Goal: Information Seeking & Learning: Check status

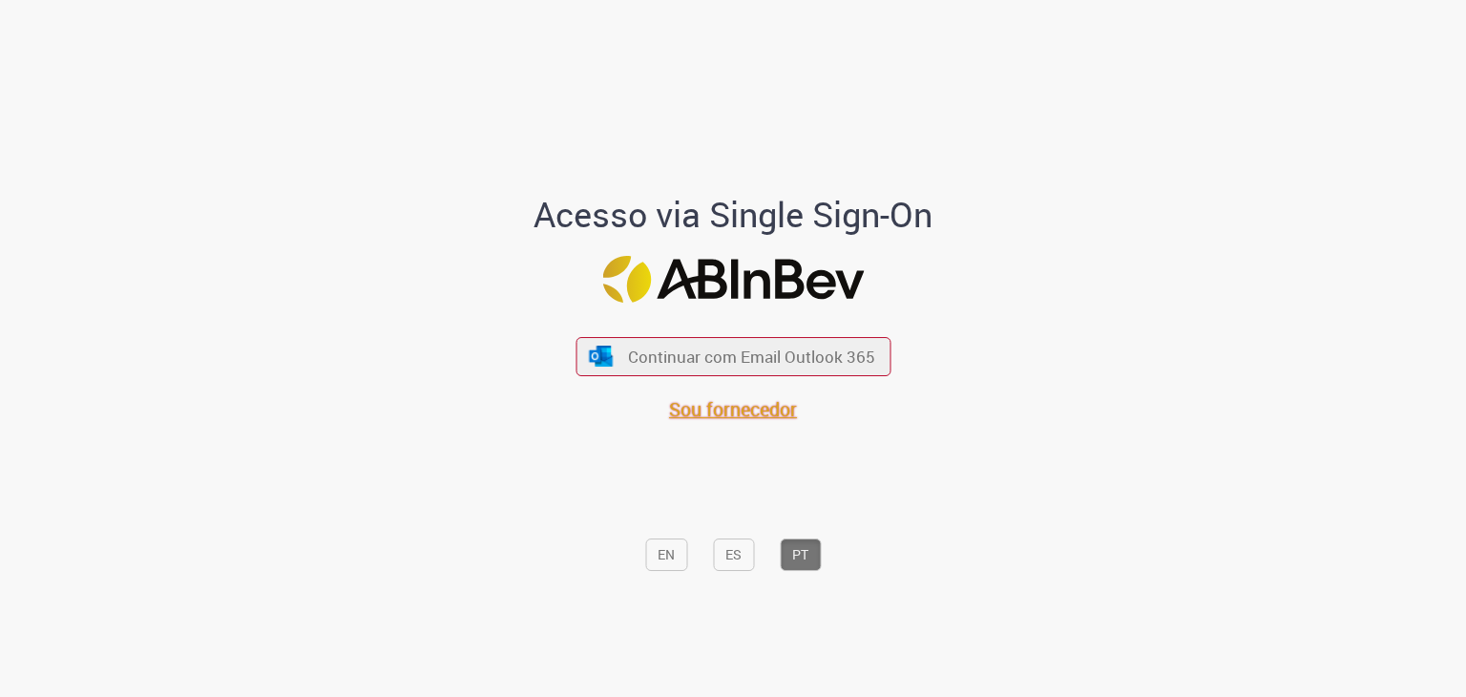
click at [754, 402] on span "Sou fornecedor" at bounding box center [733, 409] width 128 height 26
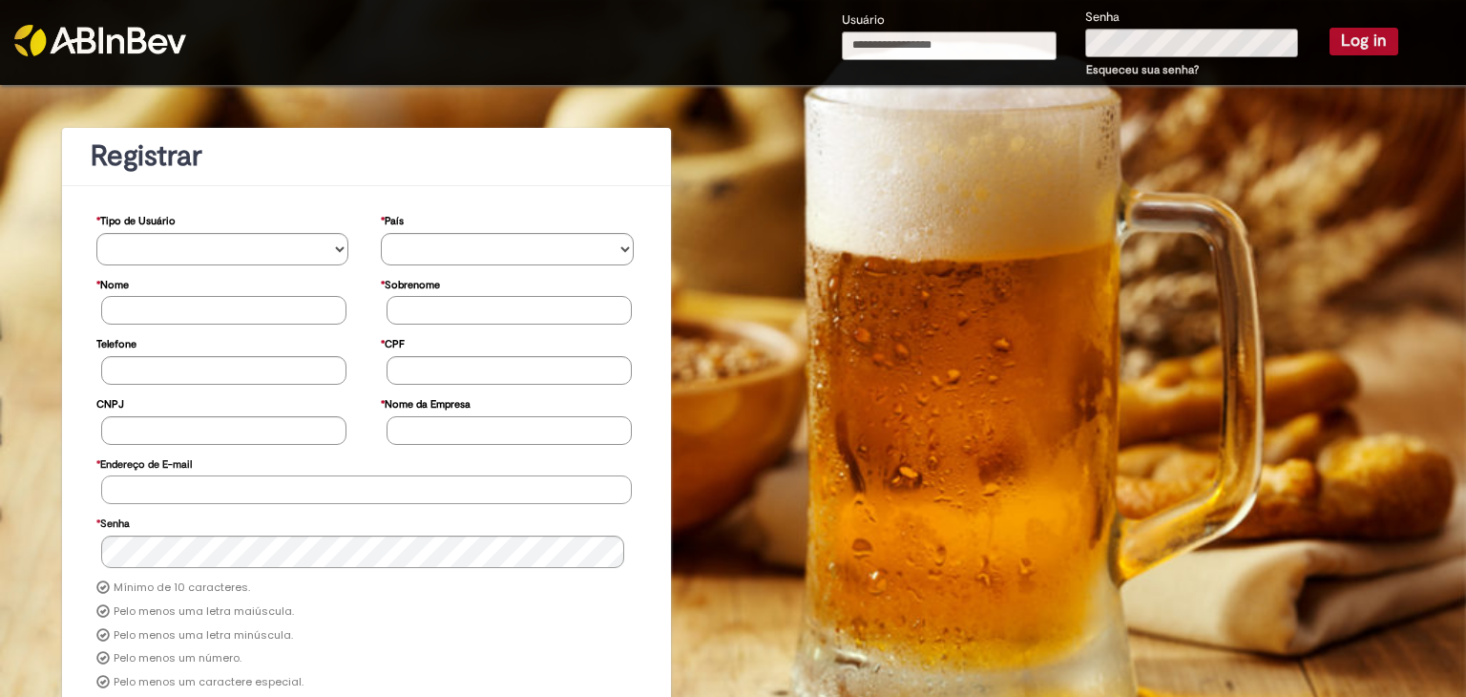
type input "**********"
click at [1337, 49] on button "Log in" at bounding box center [1364, 41] width 69 height 27
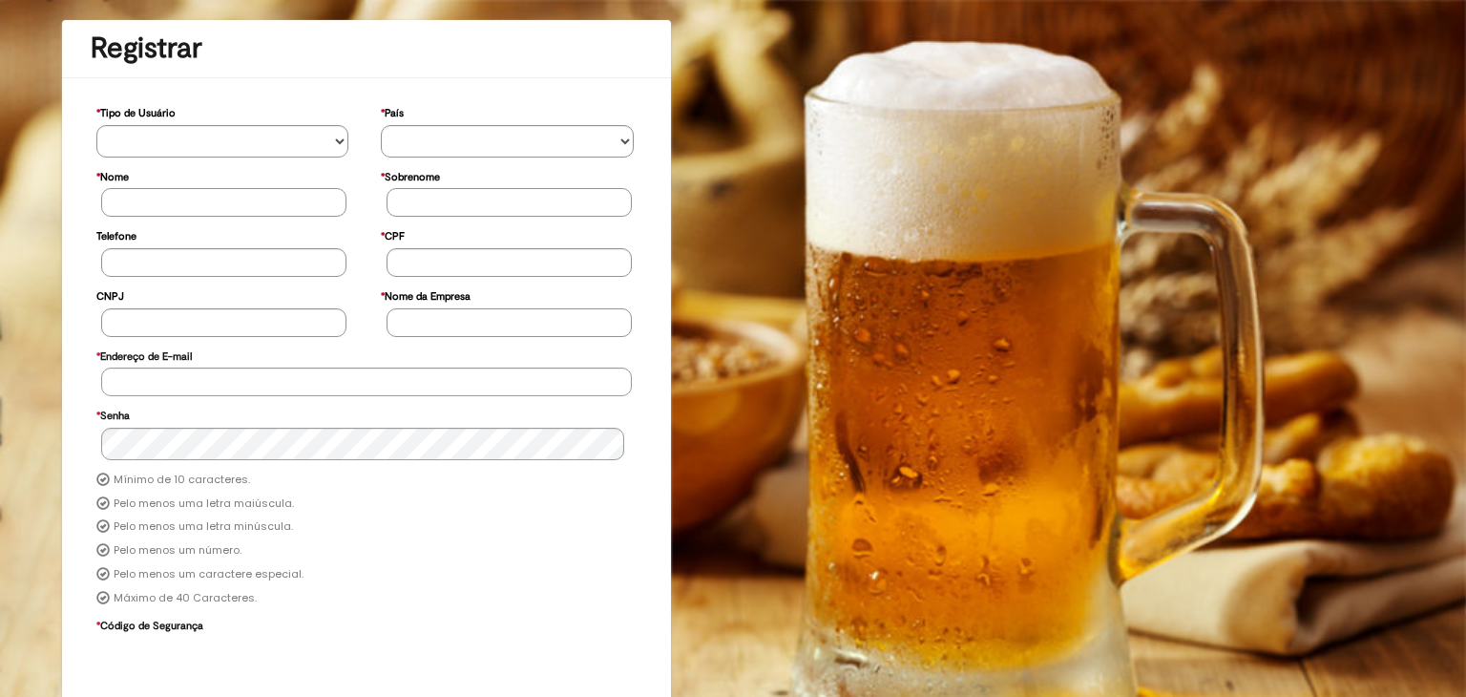
scroll to position [164, 0]
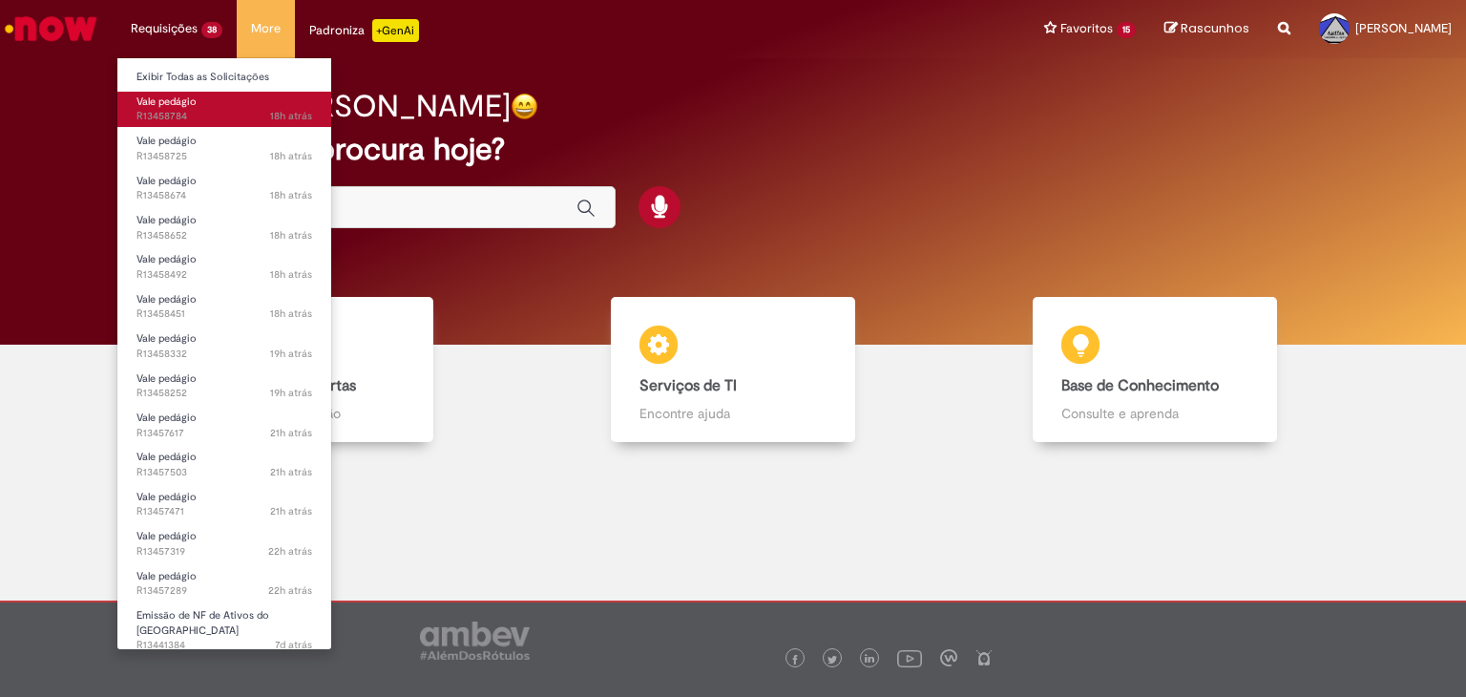
click at [239, 110] on span "18h atrás 18 horas atrás R13458784" at bounding box center [224, 116] width 176 height 15
click at [241, 107] on link "Vale pedágio 18h atrás 18 horas atrás R13458784" at bounding box center [224, 109] width 214 height 35
click at [242, 107] on link "Vale pedágio 18h atrás 18 horas atrás R13458784" at bounding box center [224, 109] width 214 height 35
click at [277, 112] on span "18h atrás" at bounding box center [291, 116] width 42 height 14
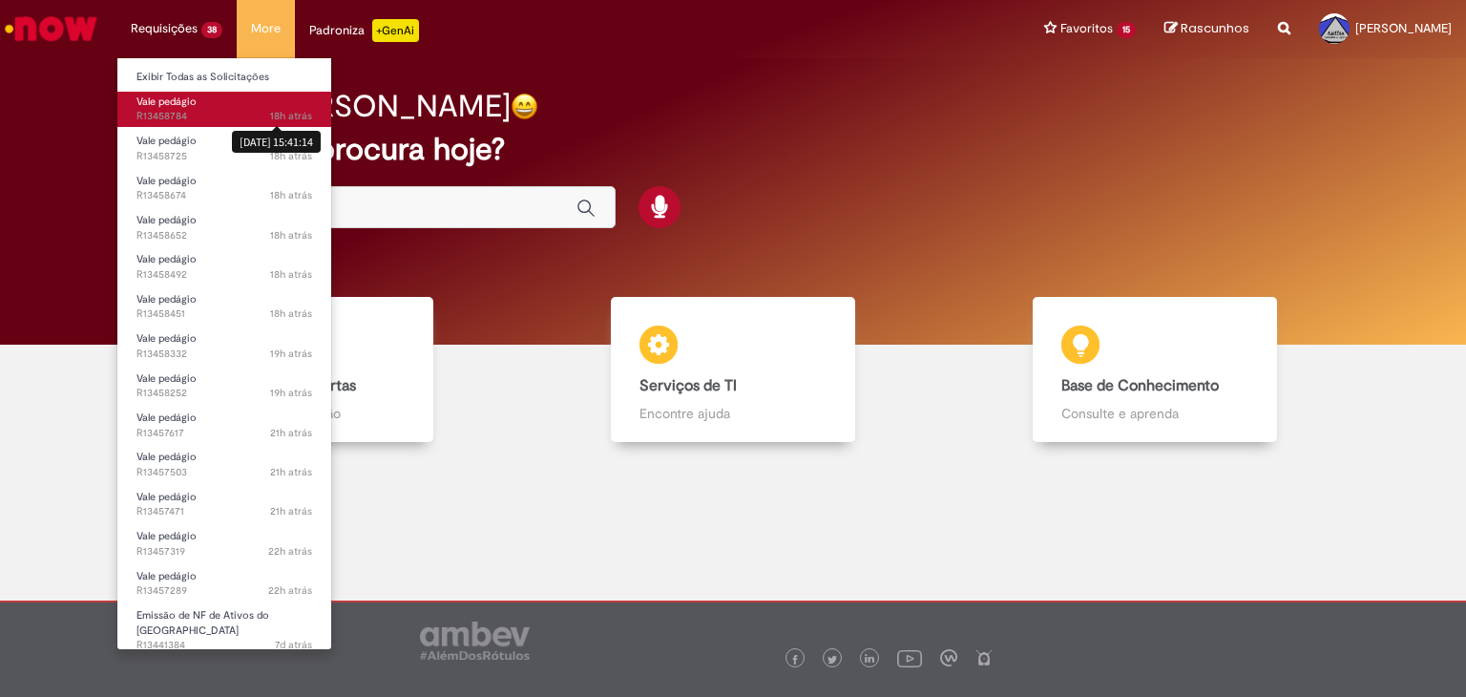
click at [221, 105] on link "Vale pedágio 18h atrás 18 horas atrás 28/08/2025 15:41:14 R13458784" at bounding box center [224, 109] width 214 height 35
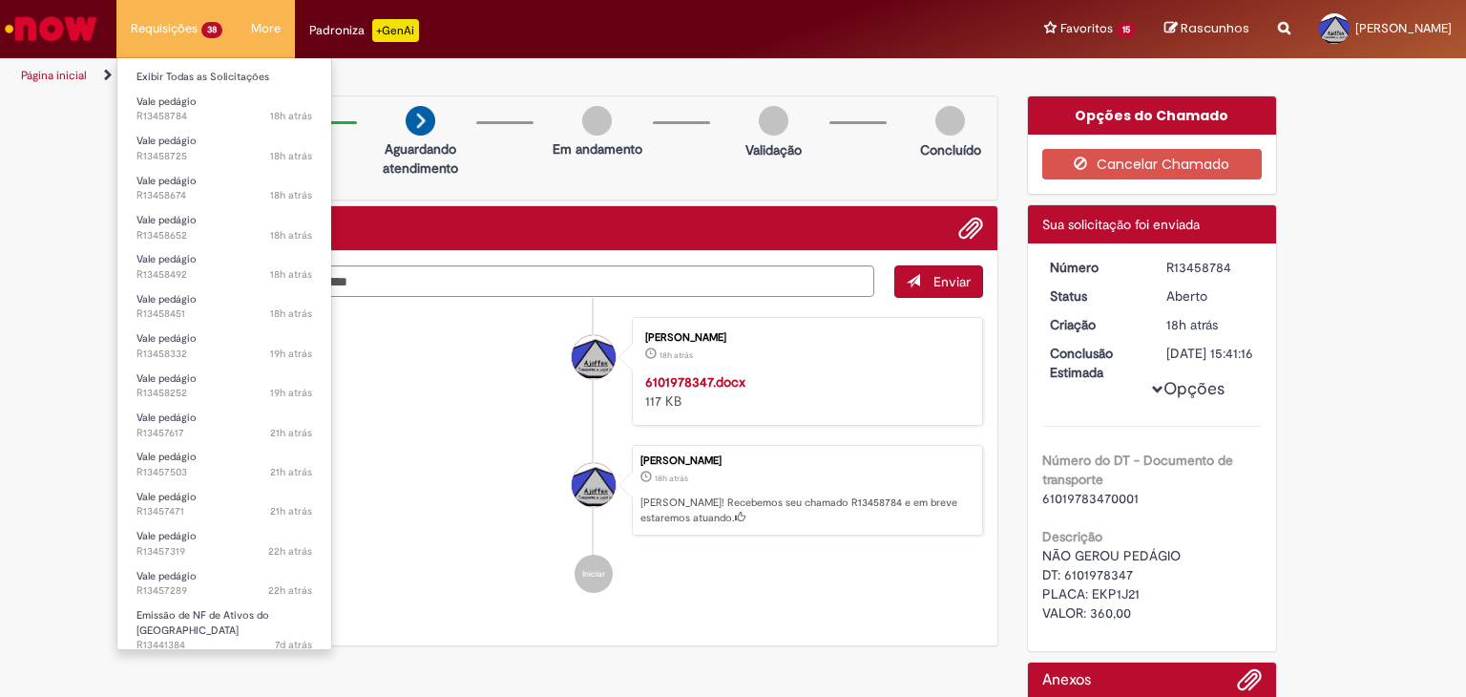
click at [163, 28] on li "Requisições 38 Exibir Todas as Solicitações Vale pedágio 18h atrás 18 horas atr…" at bounding box center [176, 28] width 120 height 57
click at [172, 146] on span "Vale pedágio" at bounding box center [166, 141] width 60 height 14
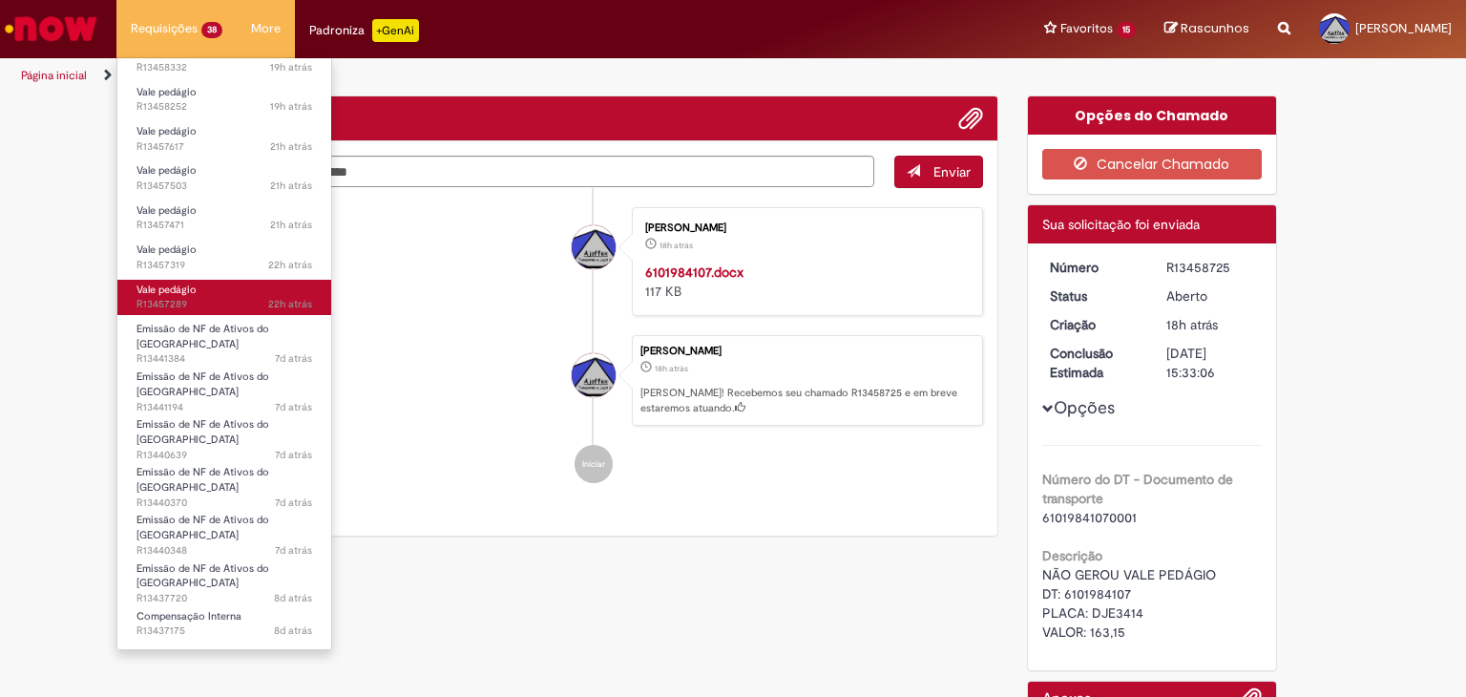
click at [176, 295] on span "Vale pedágio" at bounding box center [166, 290] width 60 height 14
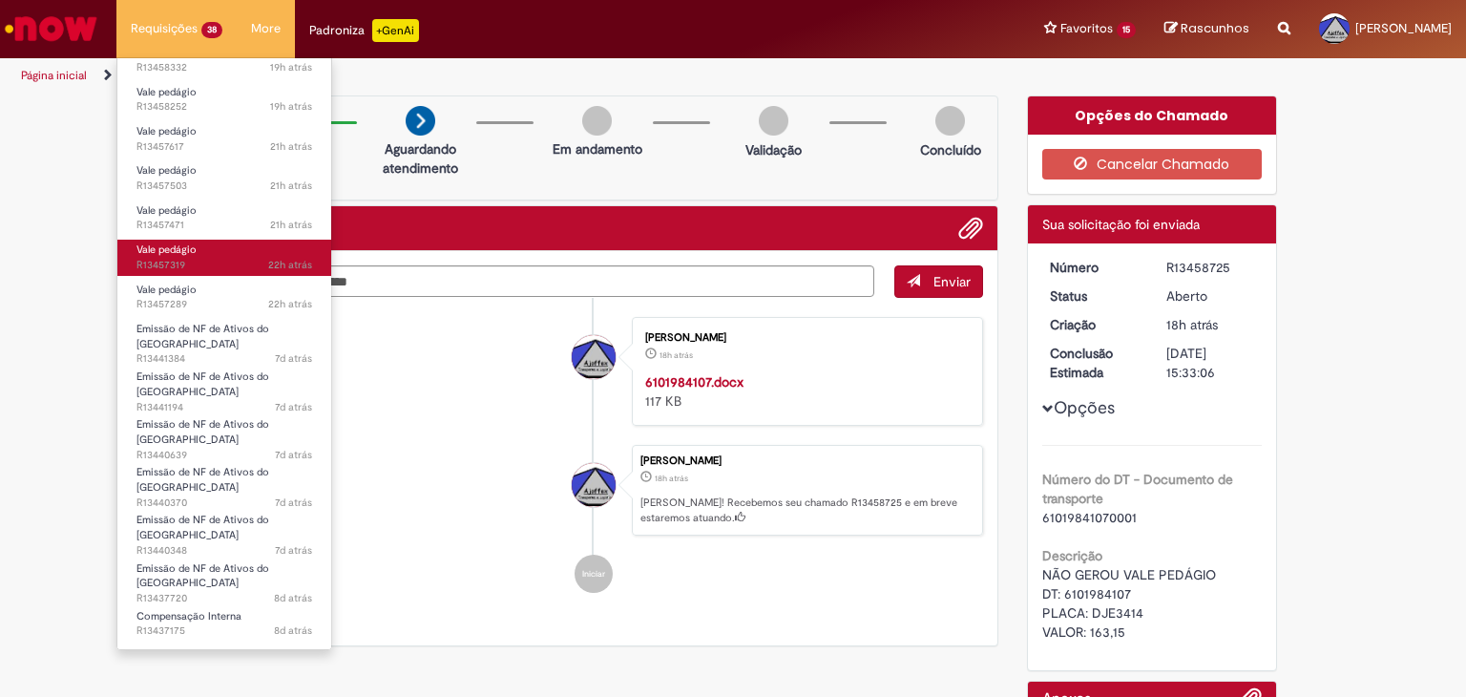
click at [173, 252] on span "Vale pedágio" at bounding box center [166, 249] width 60 height 14
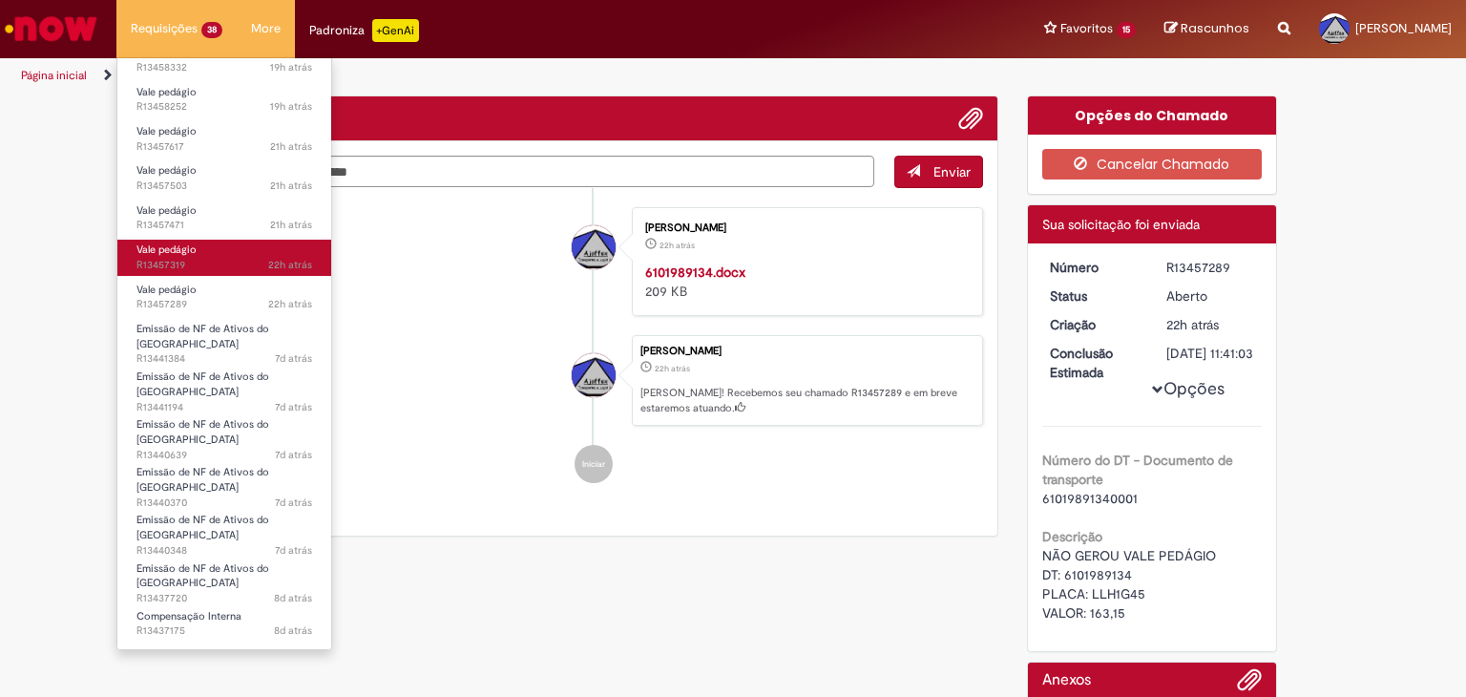
click at [173, 252] on span "Vale pedágio" at bounding box center [166, 249] width 60 height 14
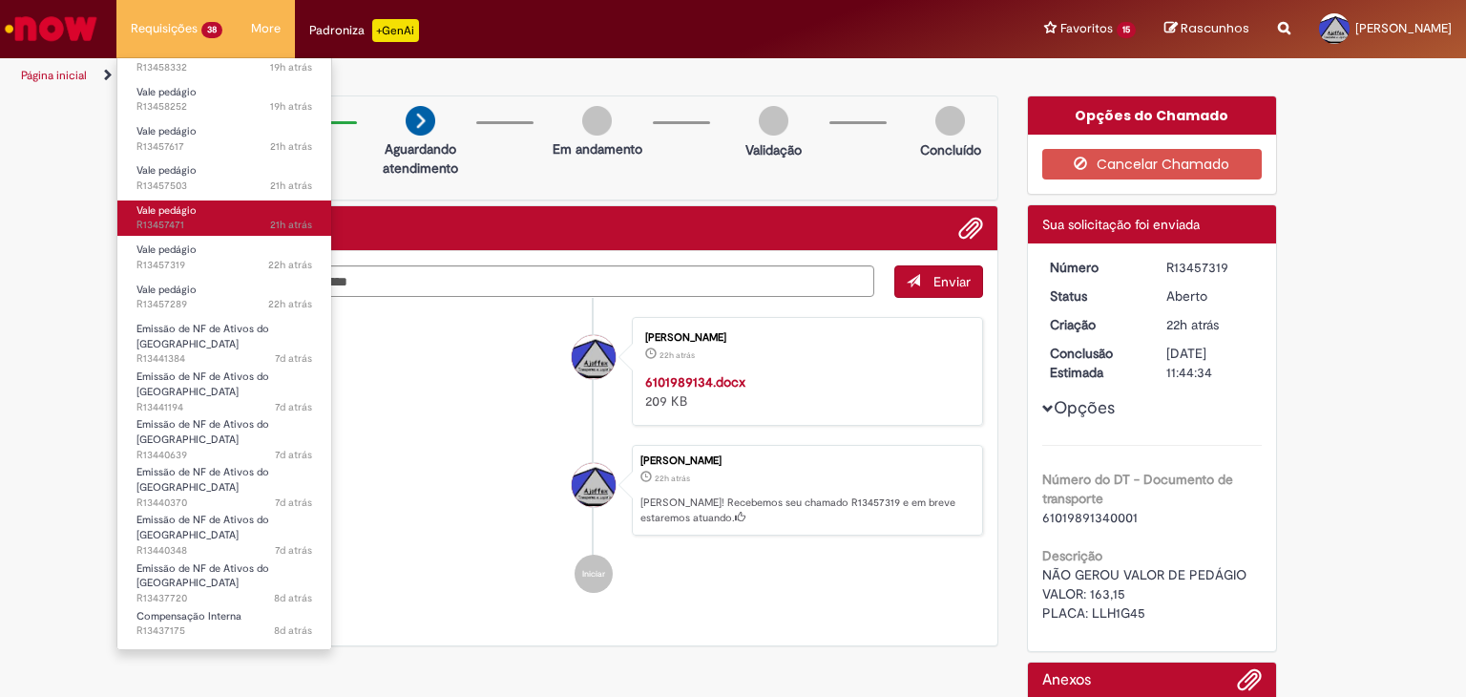
click at [185, 226] on span "21h atrás 21 horas atrás R13457471" at bounding box center [224, 225] width 176 height 15
click at [182, 220] on span "21h atrás 21 horas atrás R13457471" at bounding box center [224, 225] width 176 height 15
click at [176, 211] on span "Vale pedágio" at bounding box center [166, 210] width 60 height 14
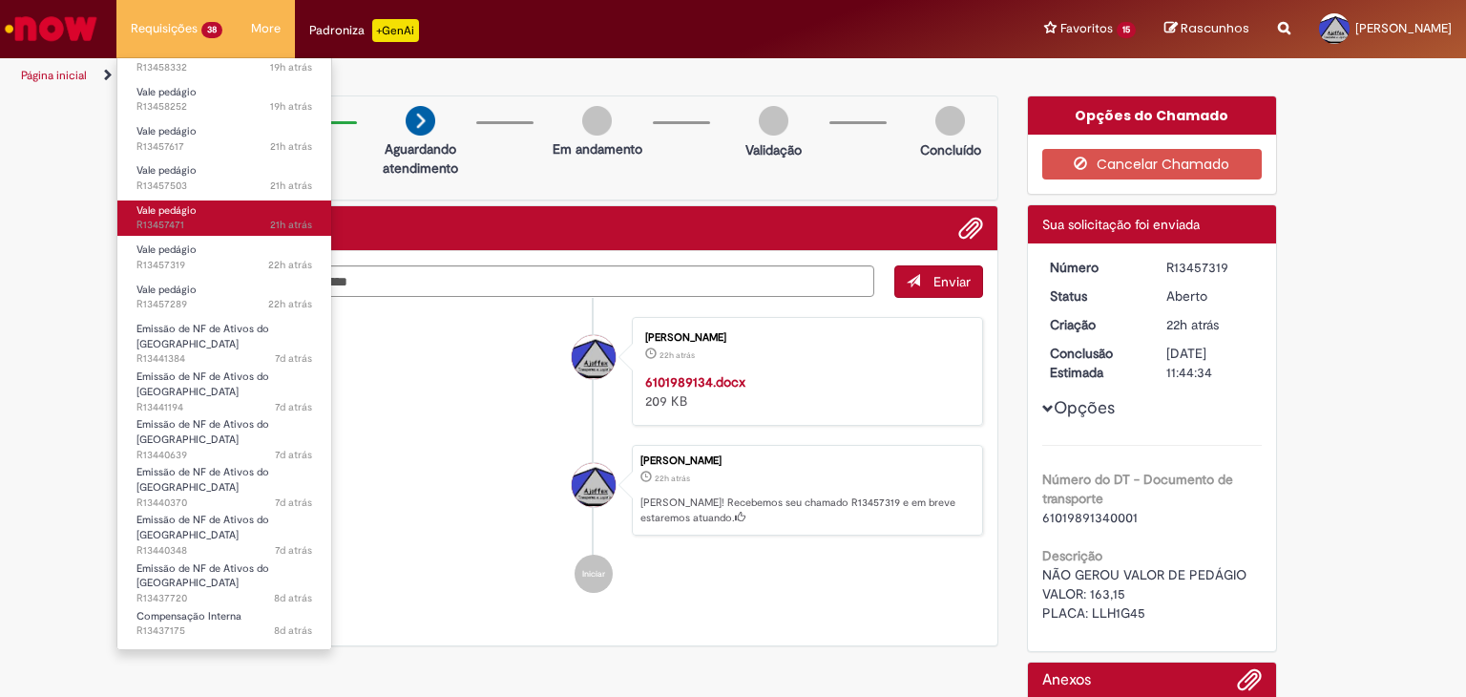
click at [176, 211] on span "Vale pedágio" at bounding box center [166, 210] width 60 height 14
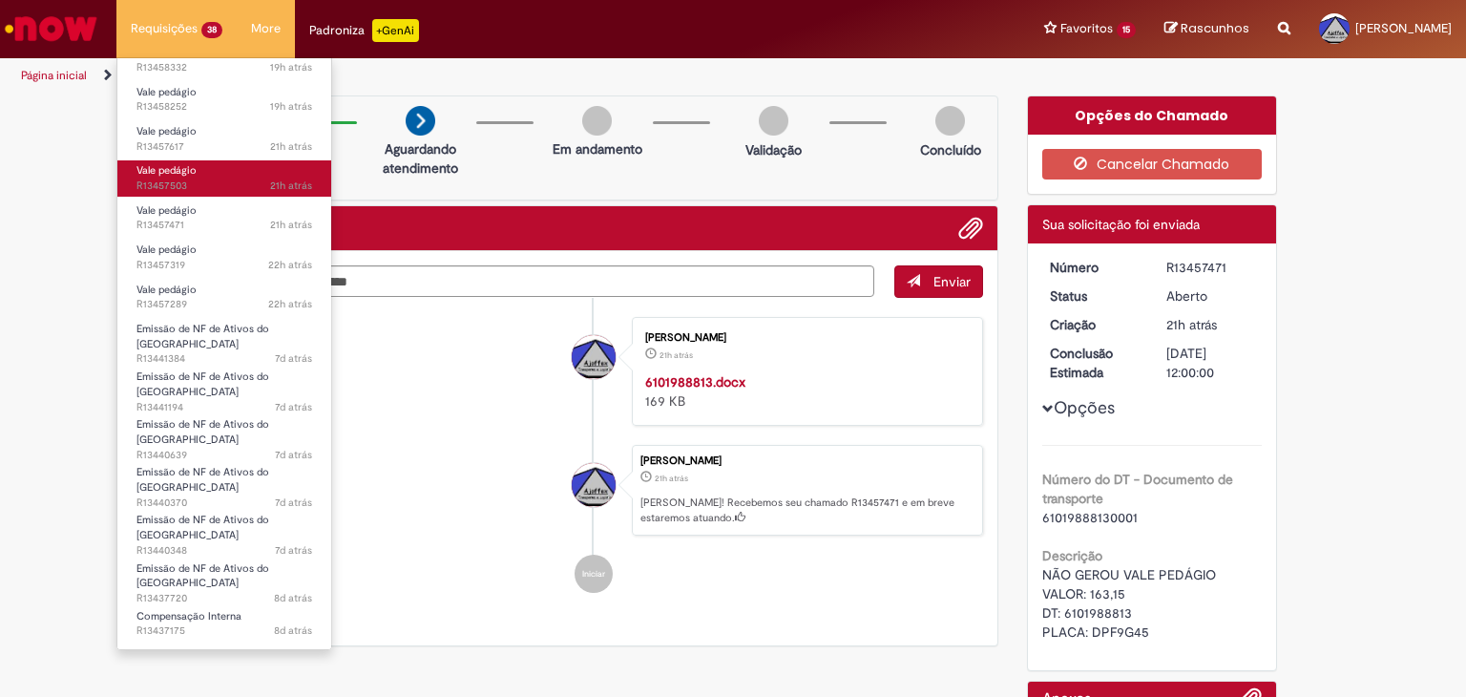
click at [179, 177] on link "Vale pedágio 21h atrás 21 horas atrás R13457503" at bounding box center [224, 177] width 214 height 35
click at [179, 176] on span "Vale pedágio" at bounding box center [166, 170] width 60 height 14
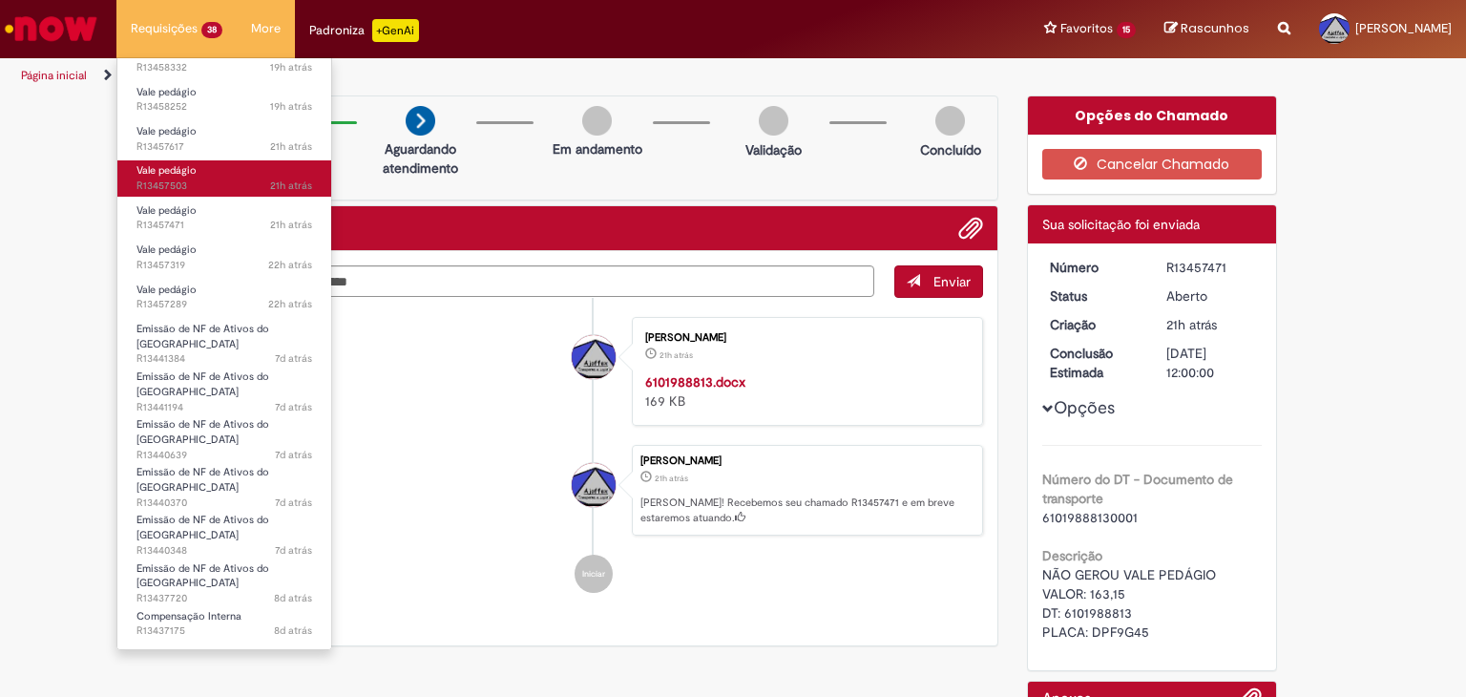
click at [179, 176] on span "Vale pedágio" at bounding box center [166, 170] width 60 height 14
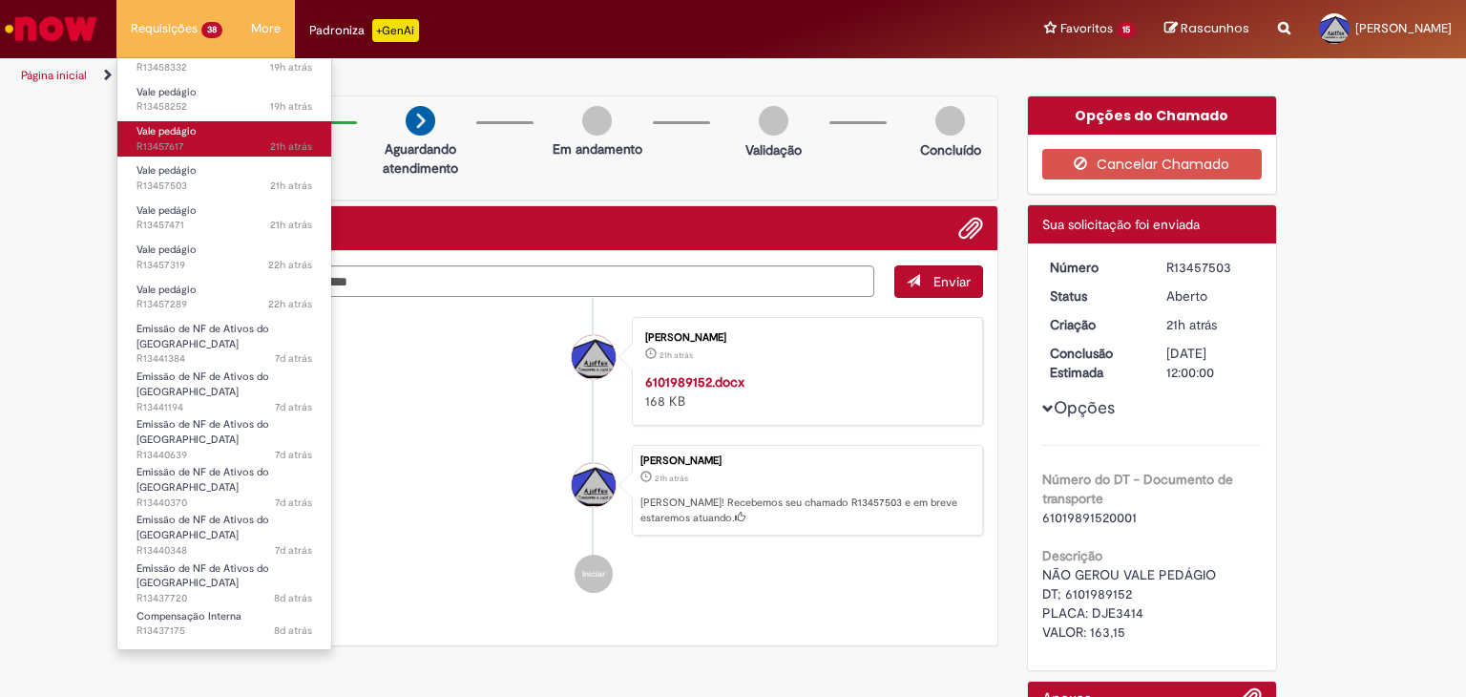
click at [187, 131] on span "Vale pedágio" at bounding box center [166, 131] width 60 height 14
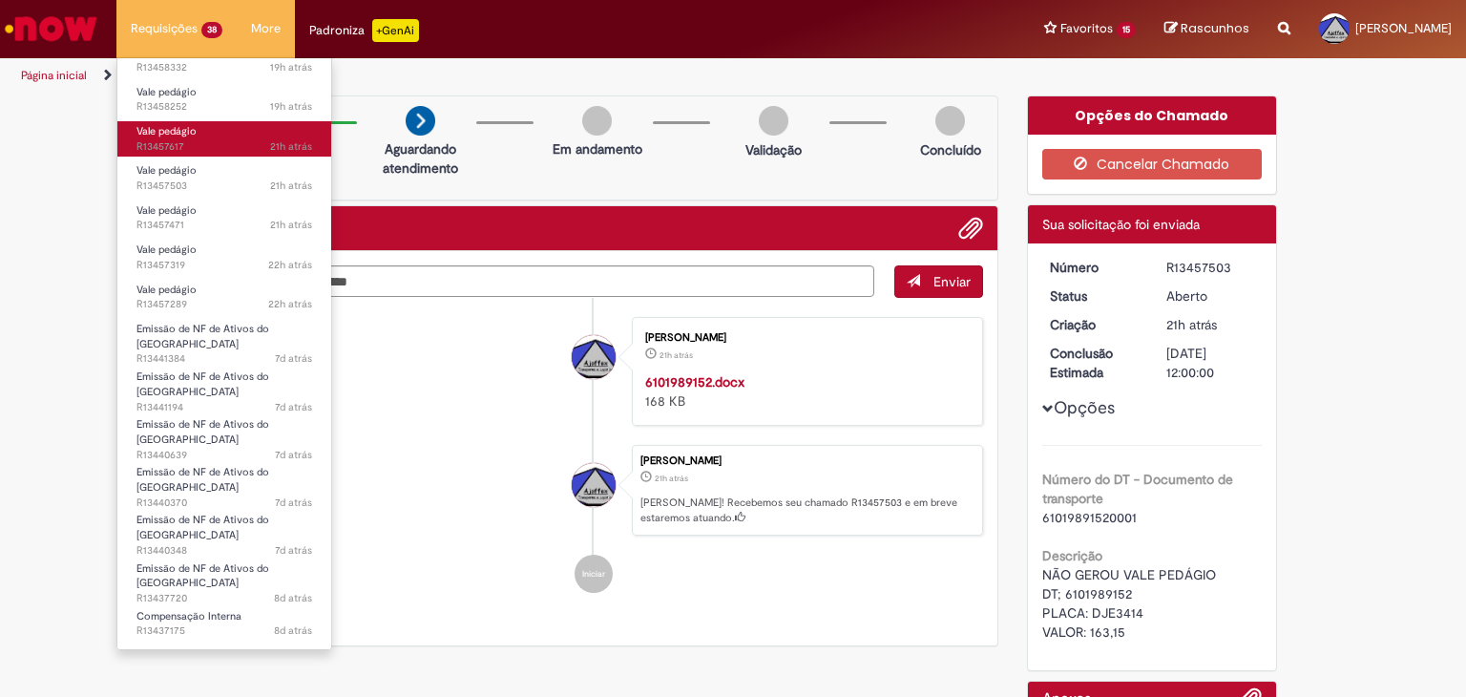
click at [187, 131] on span "Vale pedágio" at bounding box center [166, 131] width 60 height 14
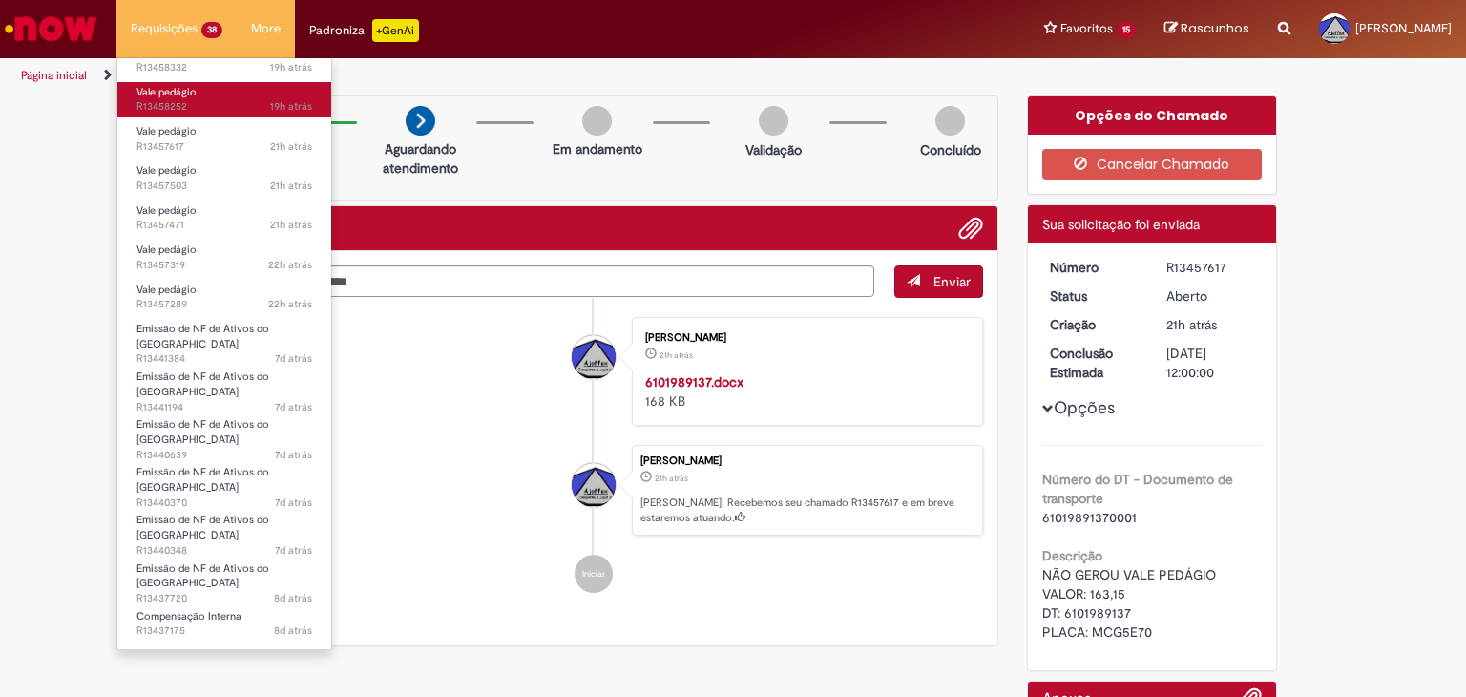
click at [196, 104] on span "19h atrás 19 horas atrás R13458252" at bounding box center [224, 106] width 176 height 15
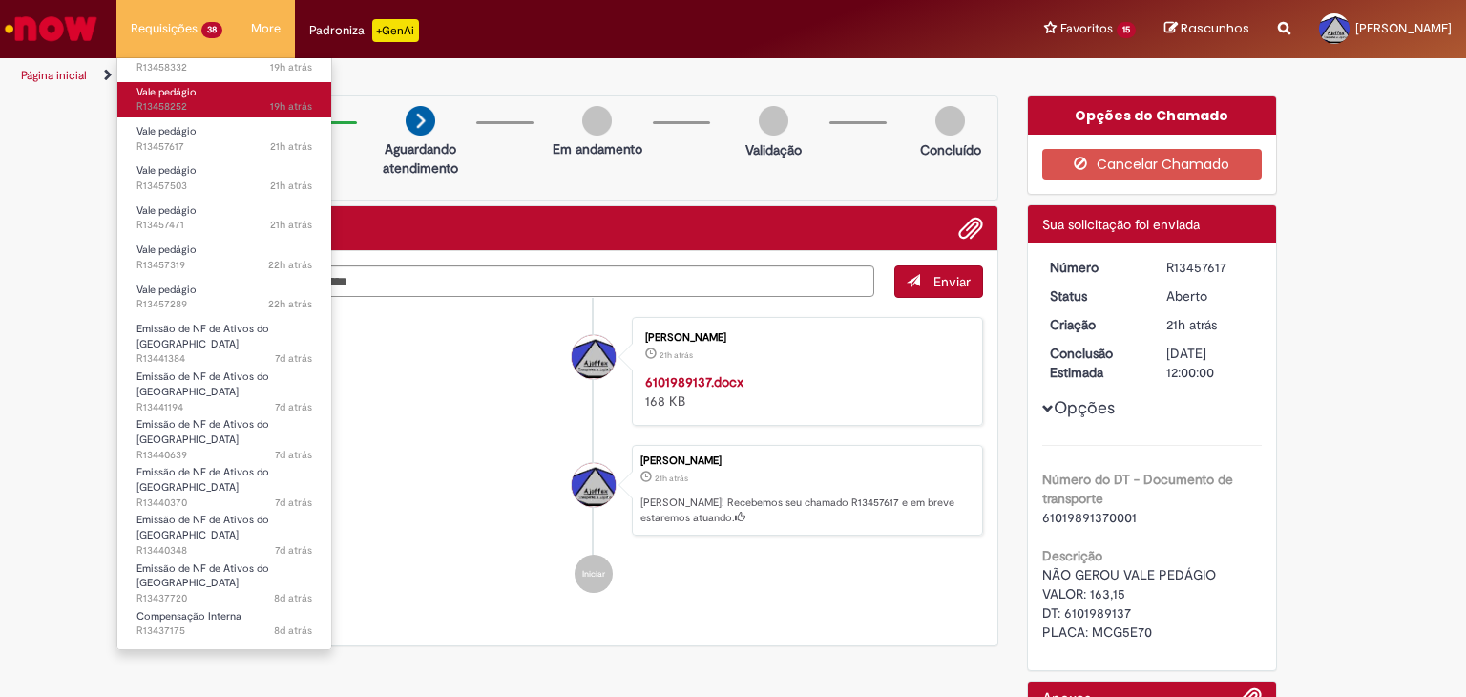
click at [196, 104] on span "19h atrás 19 horas atrás R13458252" at bounding box center [224, 106] width 176 height 15
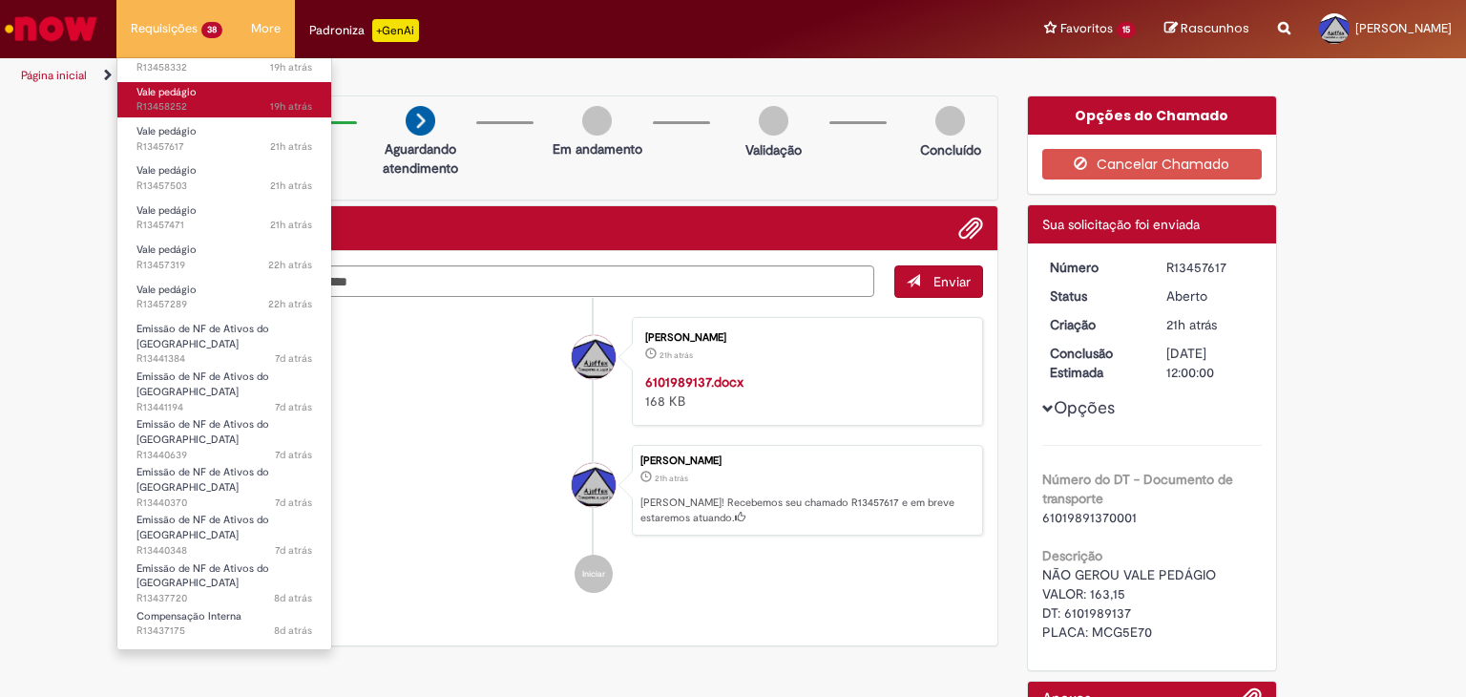
click at [196, 104] on span "19h atrás 19 horas atrás R13458252" at bounding box center [224, 106] width 176 height 15
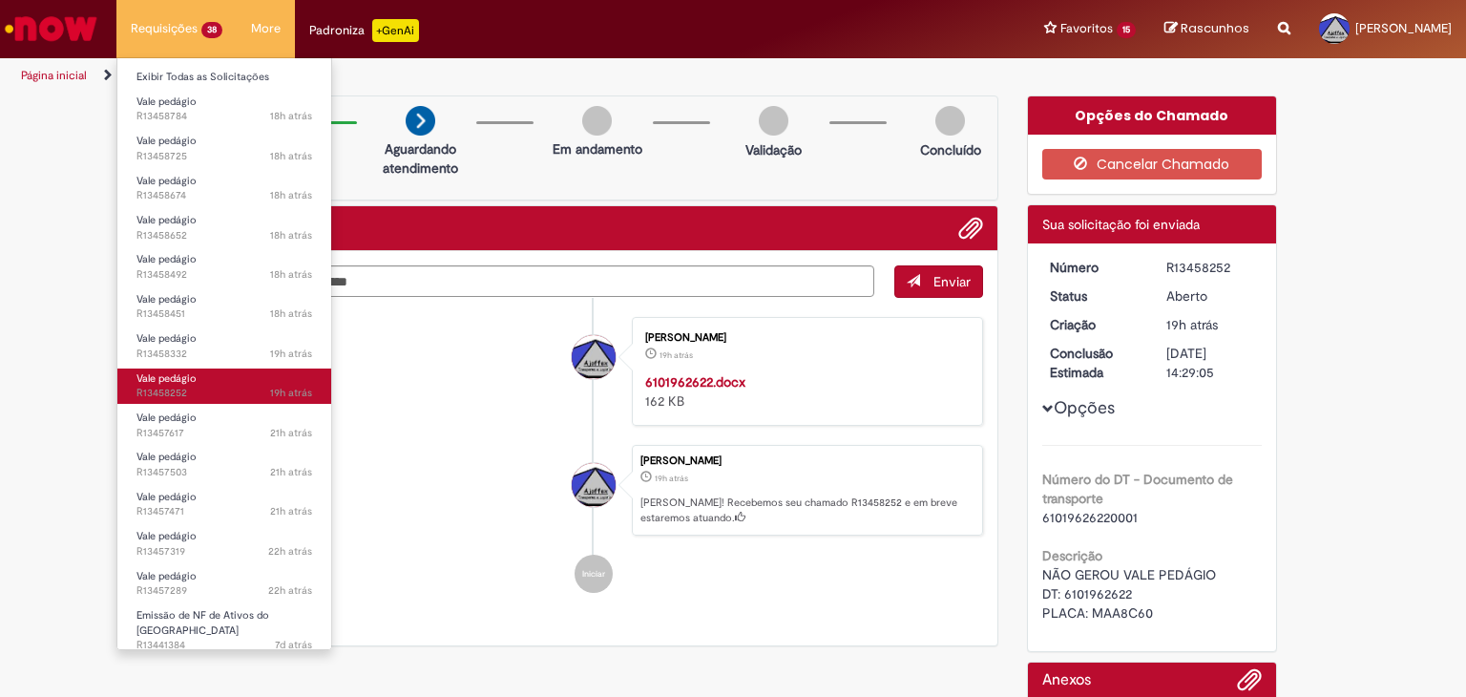
click at [156, 377] on span "Vale pedágio" at bounding box center [166, 378] width 60 height 14
click at [156, 376] on span "Vale pedágio" at bounding box center [166, 378] width 60 height 14
click at [170, 378] on span "Vale pedágio" at bounding box center [166, 378] width 60 height 14
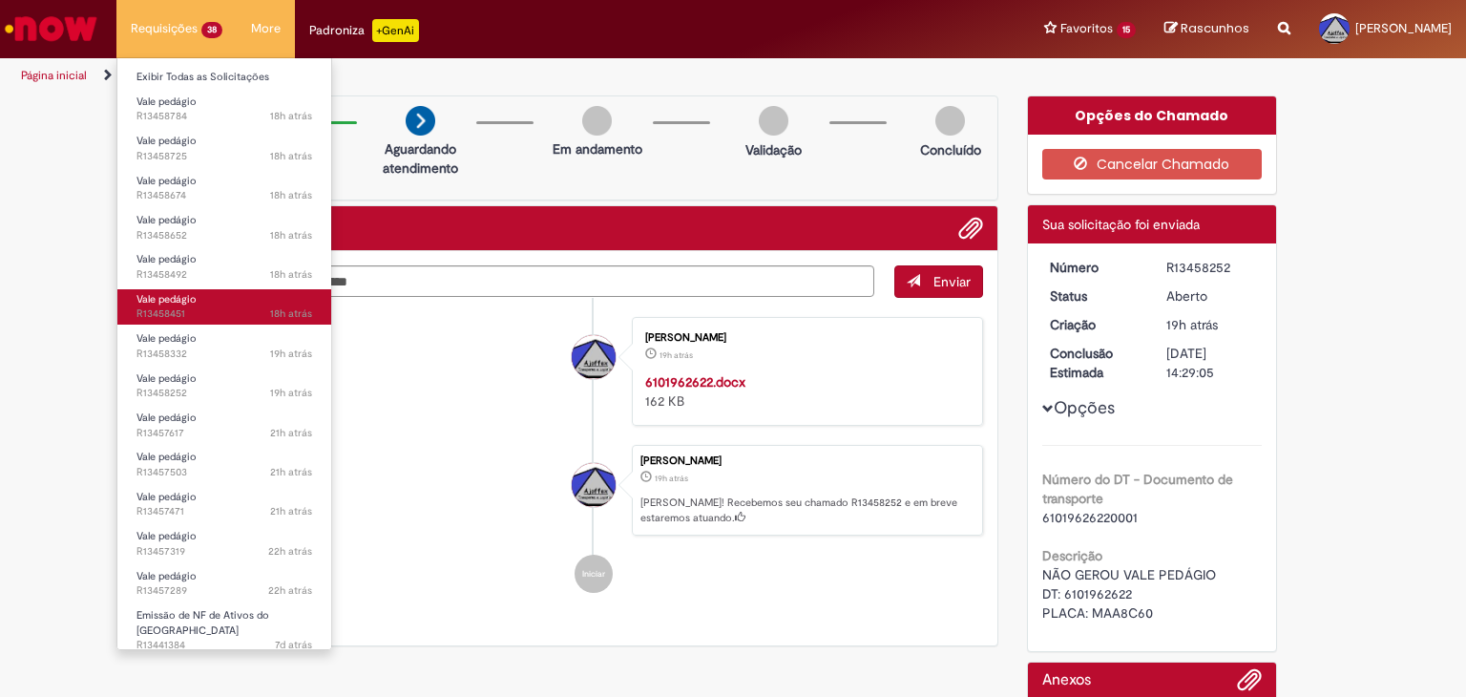
click at [178, 310] on span "18h atrás 18 horas atrás R13458451" at bounding box center [224, 313] width 176 height 15
click at [178, 309] on span "18h atrás 18 horas atrás R13458451" at bounding box center [224, 313] width 176 height 15
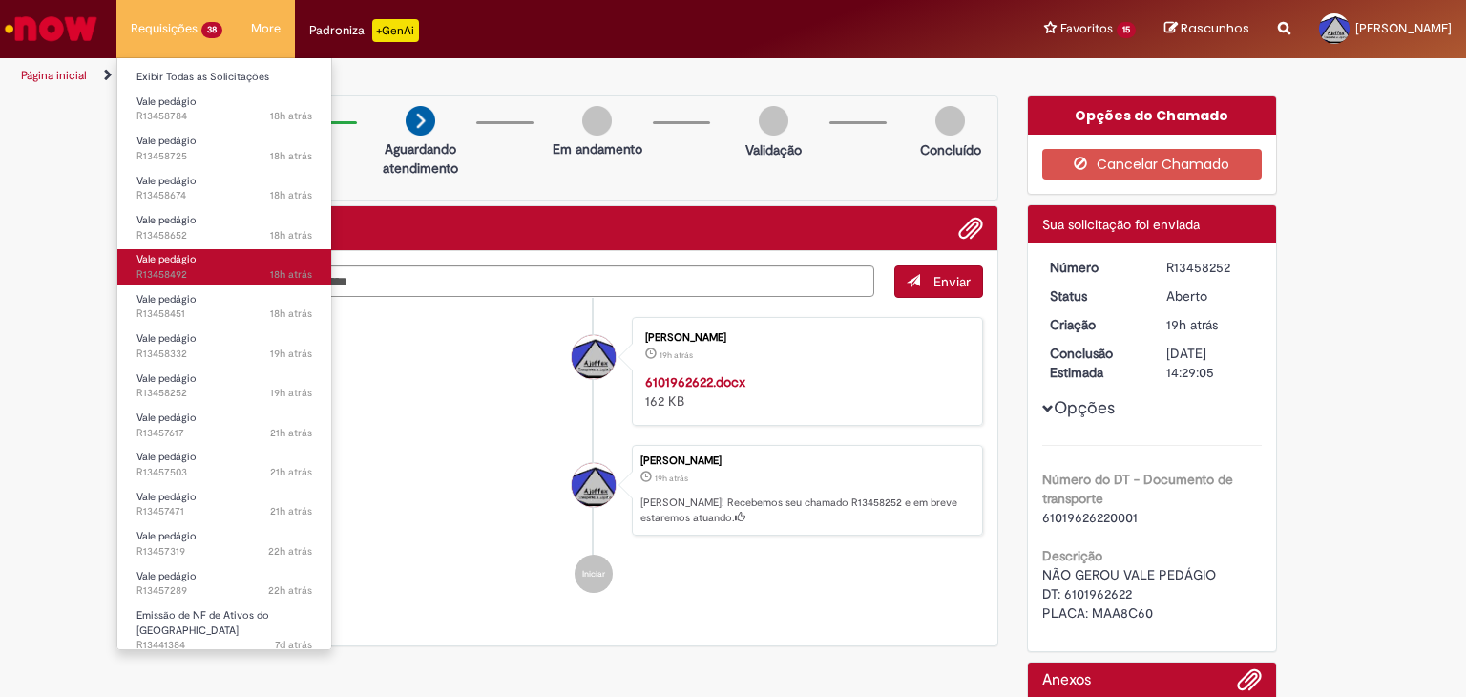
click at [177, 267] on span "18h atrás 18 horas atrás R13458492" at bounding box center [224, 274] width 176 height 15
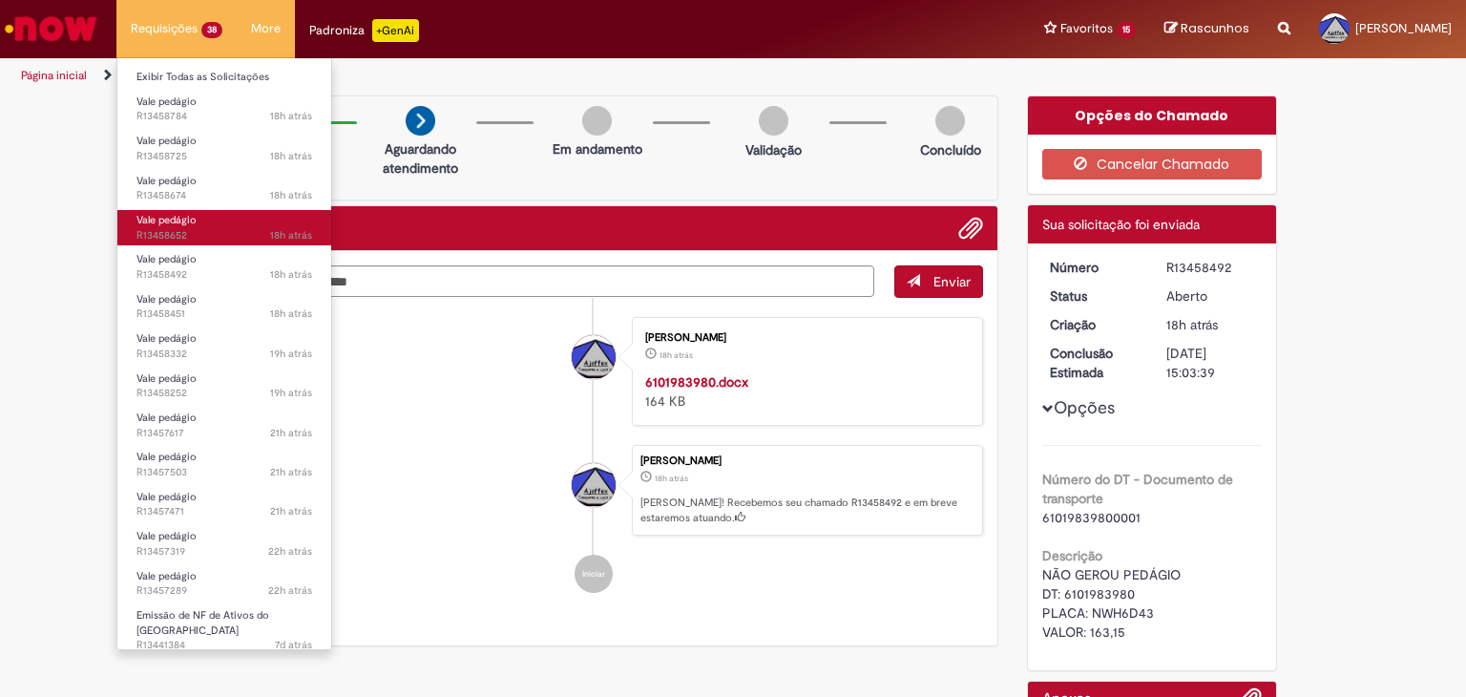
click at [172, 223] on span "Vale pedágio" at bounding box center [166, 220] width 60 height 14
click at [178, 220] on span "Vale pedágio" at bounding box center [166, 220] width 60 height 14
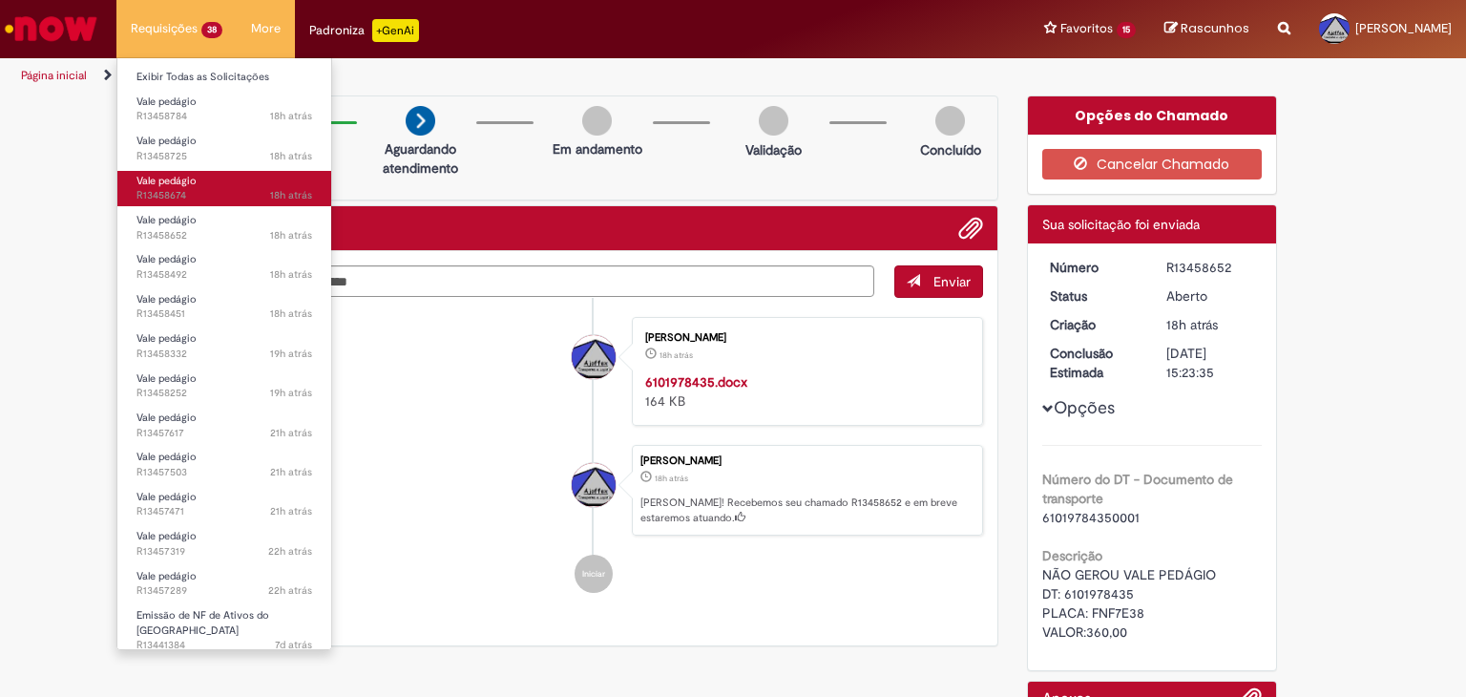
click at [172, 185] on span "Vale pedágio" at bounding box center [166, 181] width 60 height 14
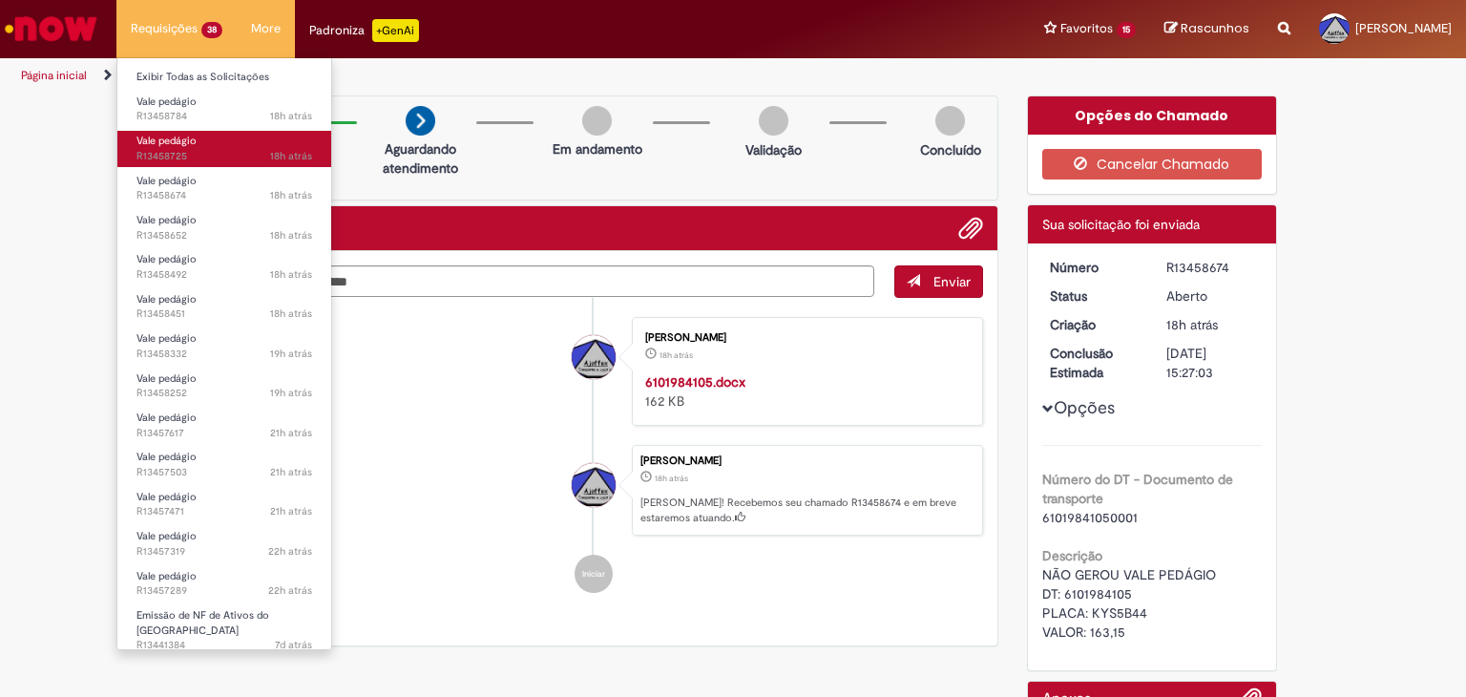
click at [173, 152] on span "18h atrás 18 horas atrás R13458725" at bounding box center [224, 156] width 176 height 15
click at [173, 145] on span "Vale pedágio" at bounding box center [166, 141] width 60 height 14
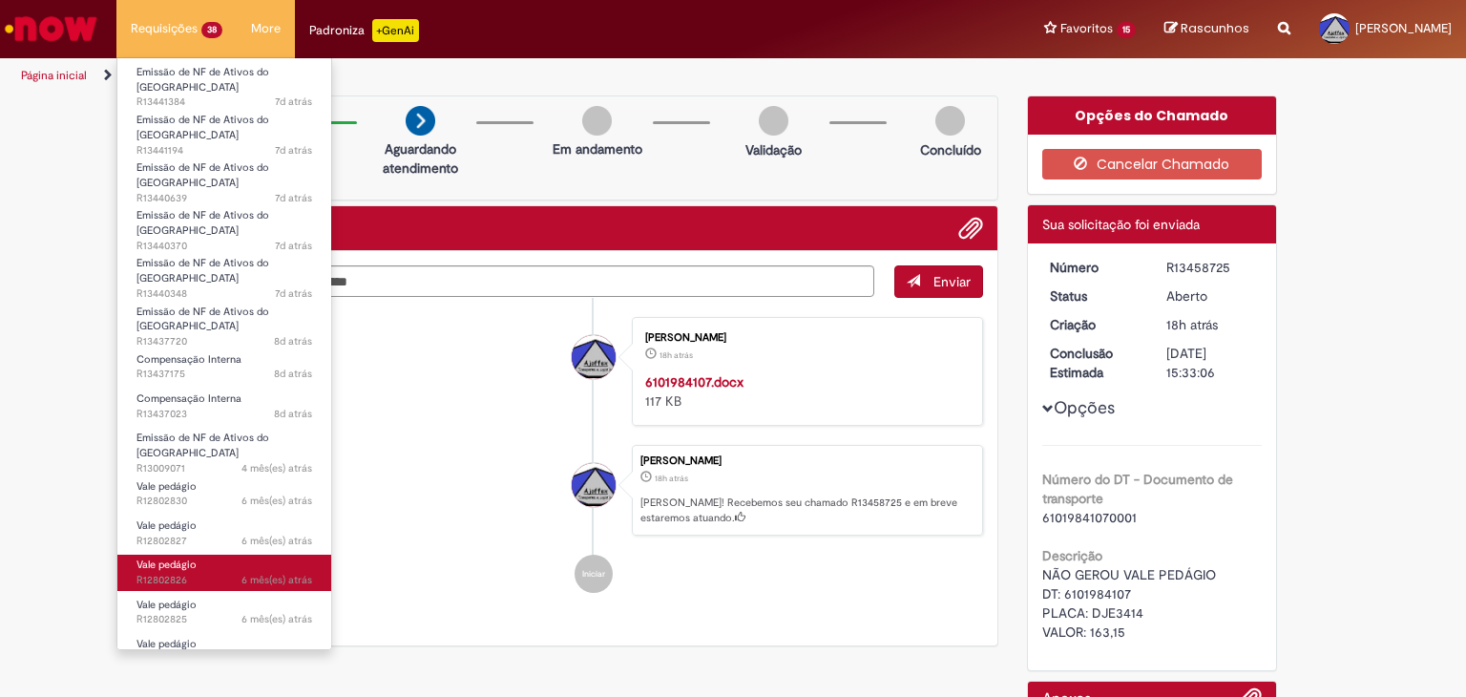
scroll to position [573, 0]
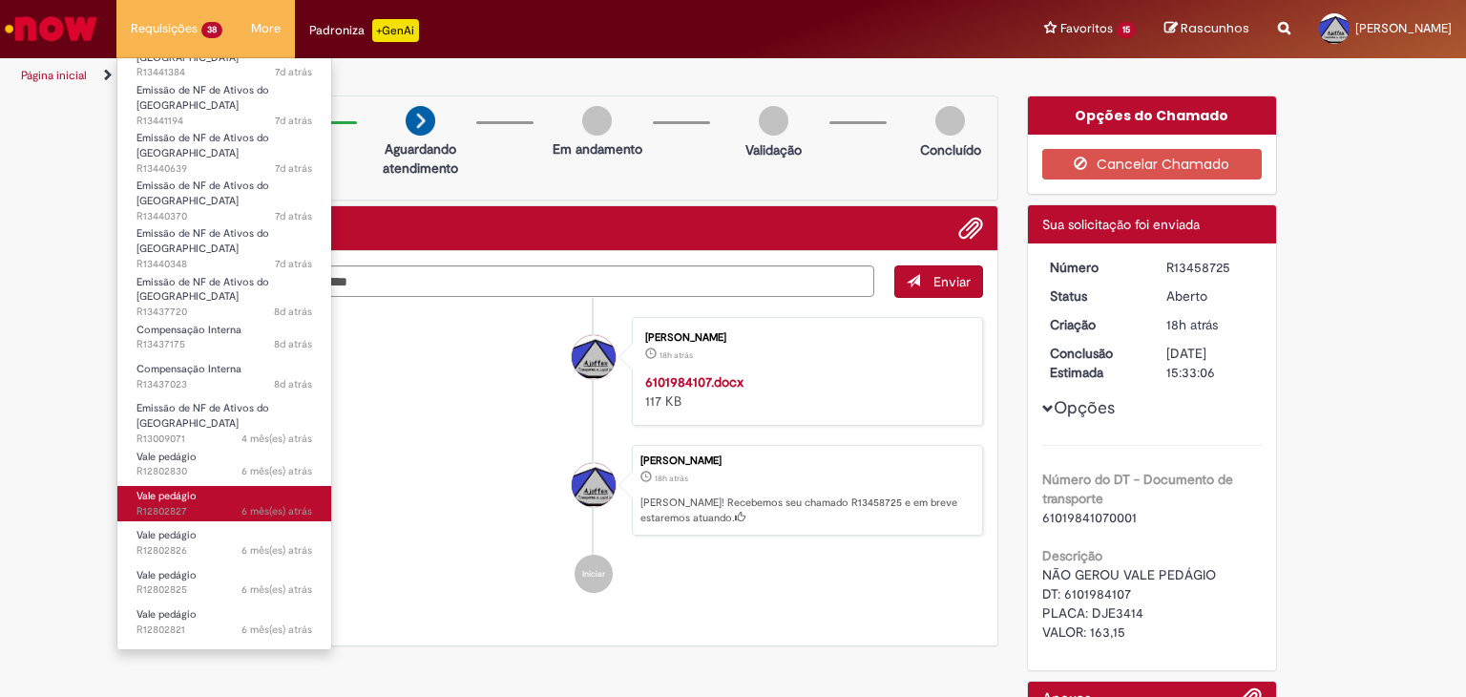
click at [155, 489] on span "Vale pedágio" at bounding box center [166, 496] width 60 height 14
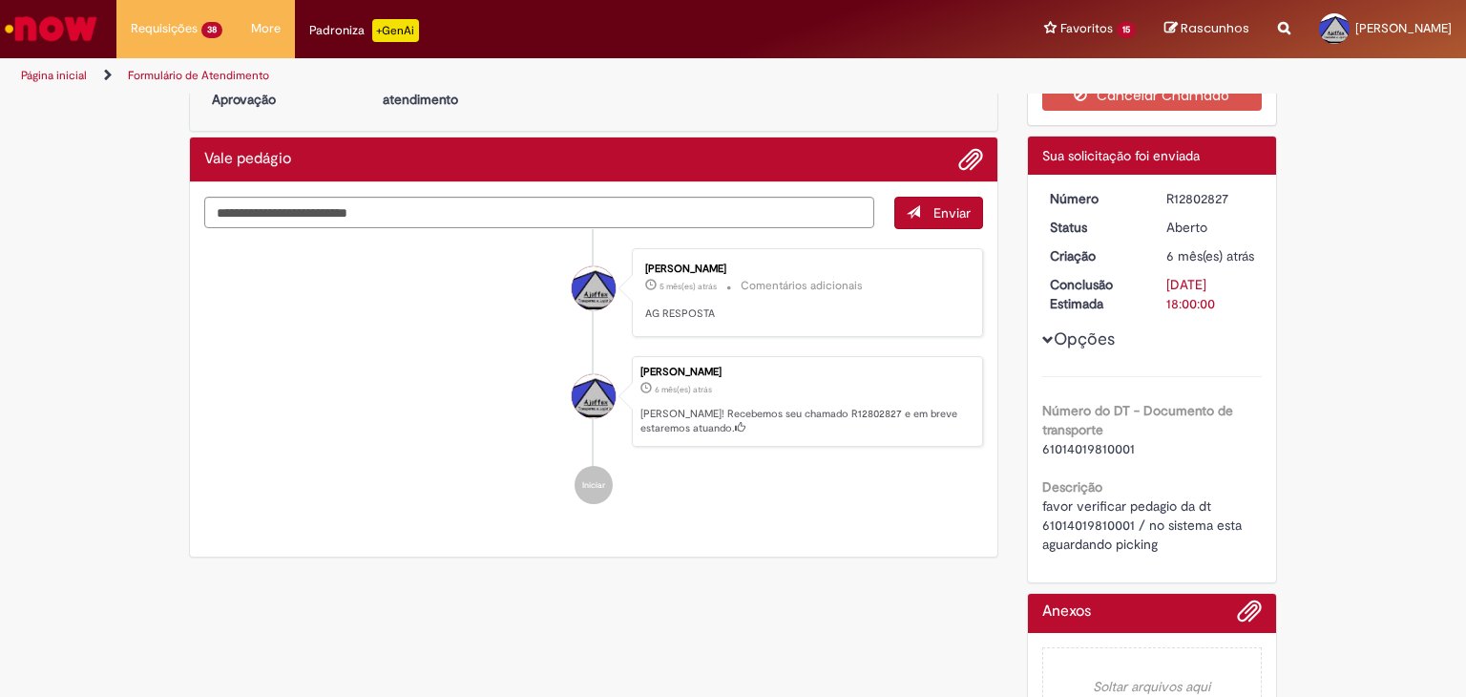
scroll to position [95, 0]
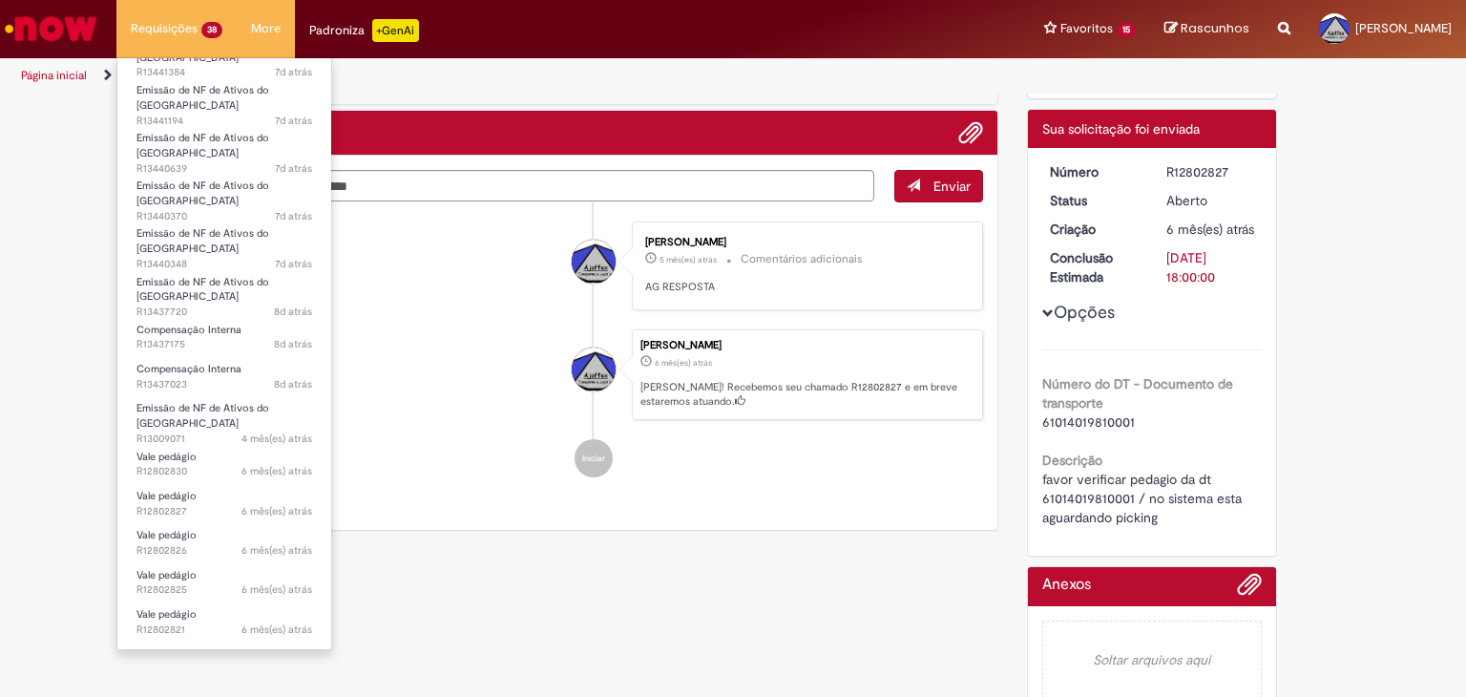
click at [164, 29] on li "Requisições 38 Exibir Todas as Solicitações Vale pedágio 18h atrás 18 horas atr…" at bounding box center [176, 28] width 120 height 57
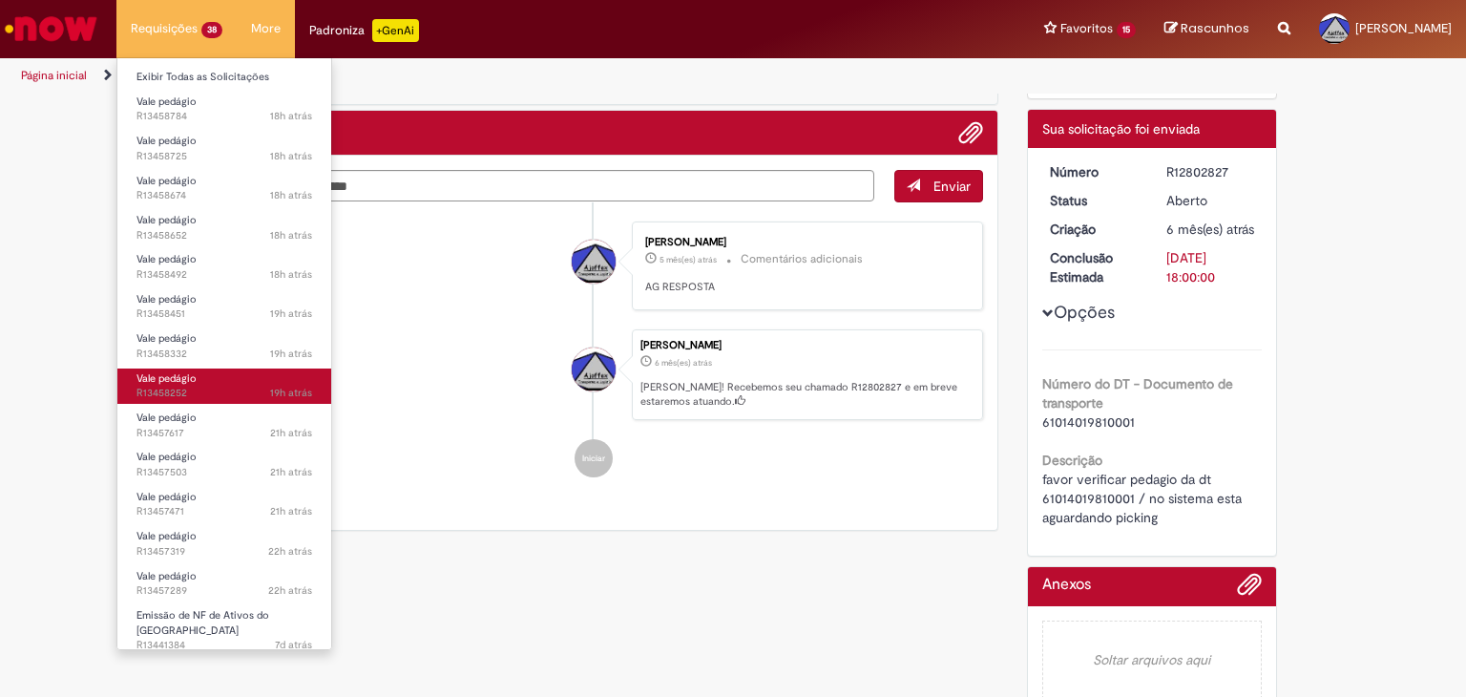
scroll to position [0, 0]
click at [177, 18] on li "Requisições 38 Exibir Todas as Solicitações Vale pedágio 18h atrás 18 horas atr…" at bounding box center [176, 28] width 120 height 57
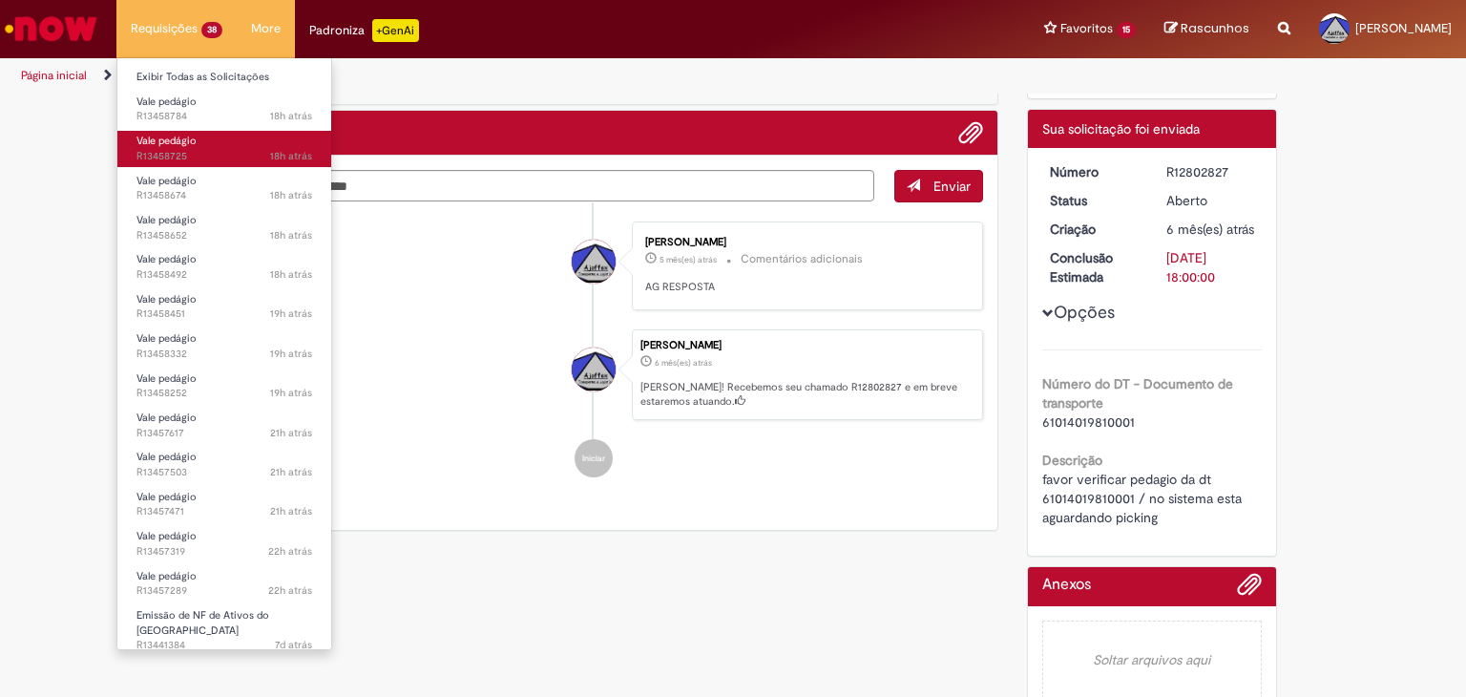
click at [173, 141] on span "Vale pedágio" at bounding box center [166, 141] width 60 height 14
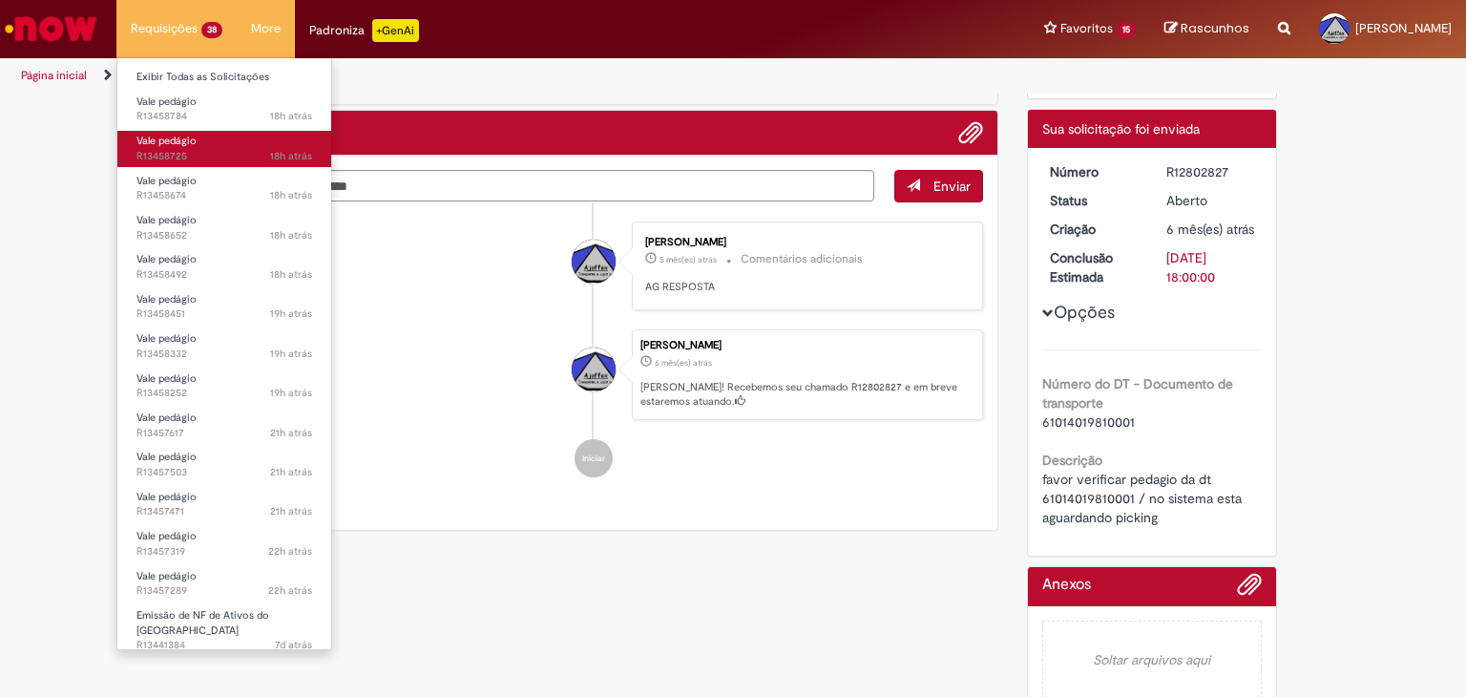
click at [170, 143] on span "Vale pedágio" at bounding box center [166, 141] width 60 height 14
click at [183, 157] on span "18h atrás 18 horas atrás R13458725" at bounding box center [224, 156] width 176 height 15
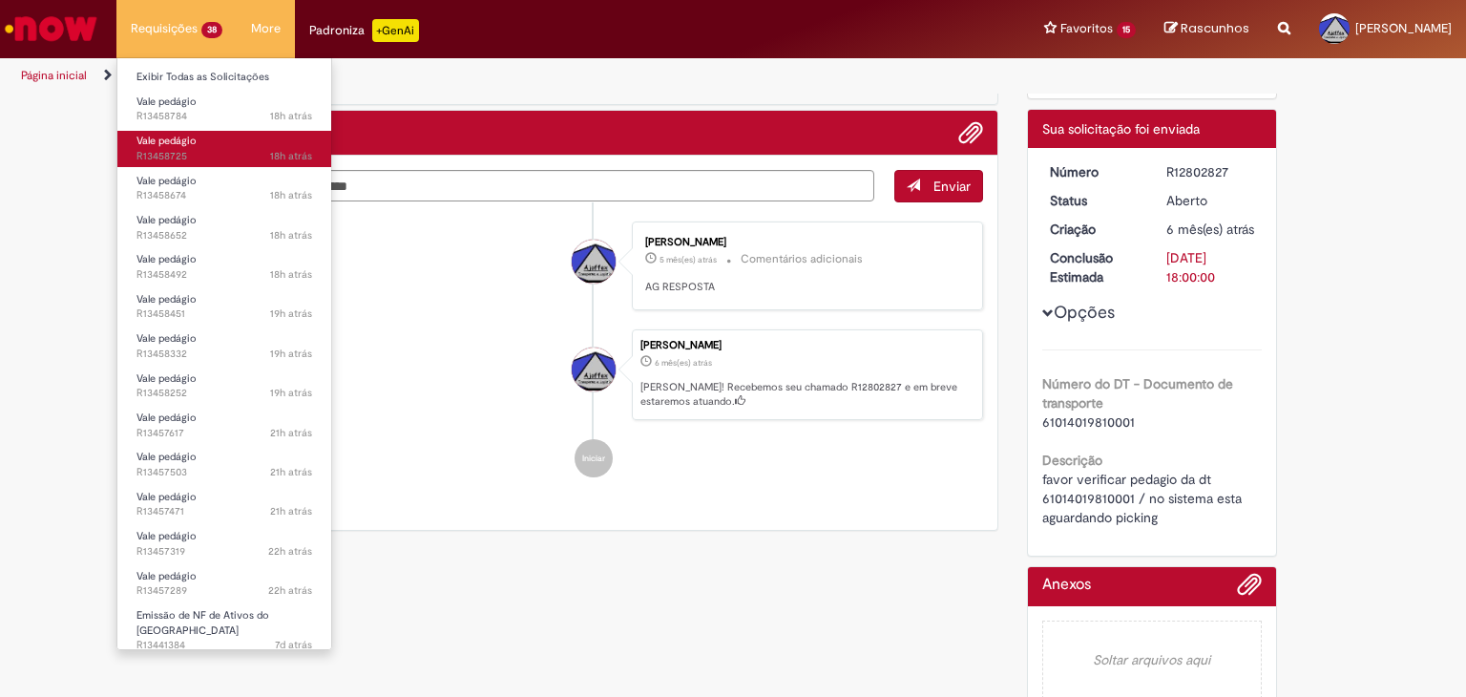
click at [183, 157] on span "18h atrás 18 horas atrás R13458725" at bounding box center [224, 156] width 176 height 15
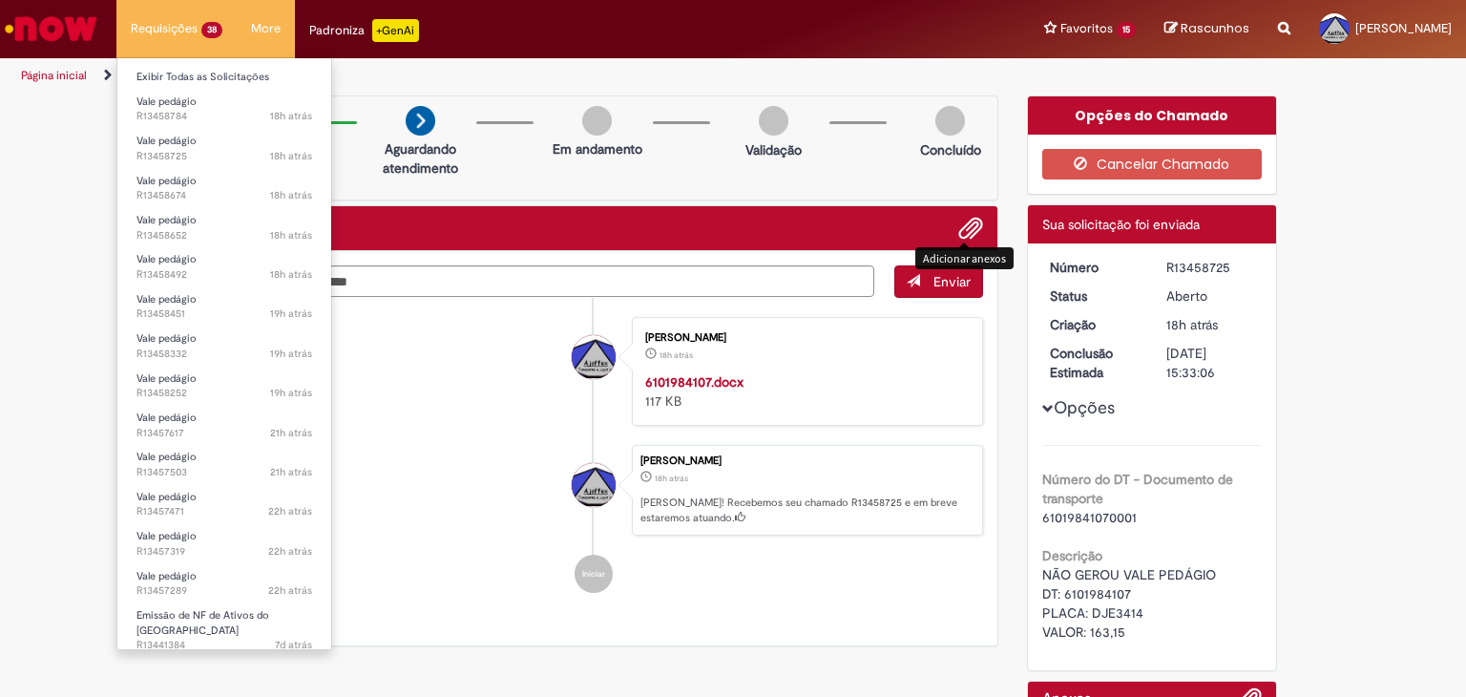
click at [210, 30] on li "Requisições 38 Exibir Todas as Solicitações Vale pedágio 18h atrás 18 horas atr…" at bounding box center [176, 28] width 120 height 57
click at [174, 73] on link "Exibir Todas as Solicitações" at bounding box center [224, 77] width 214 height 21
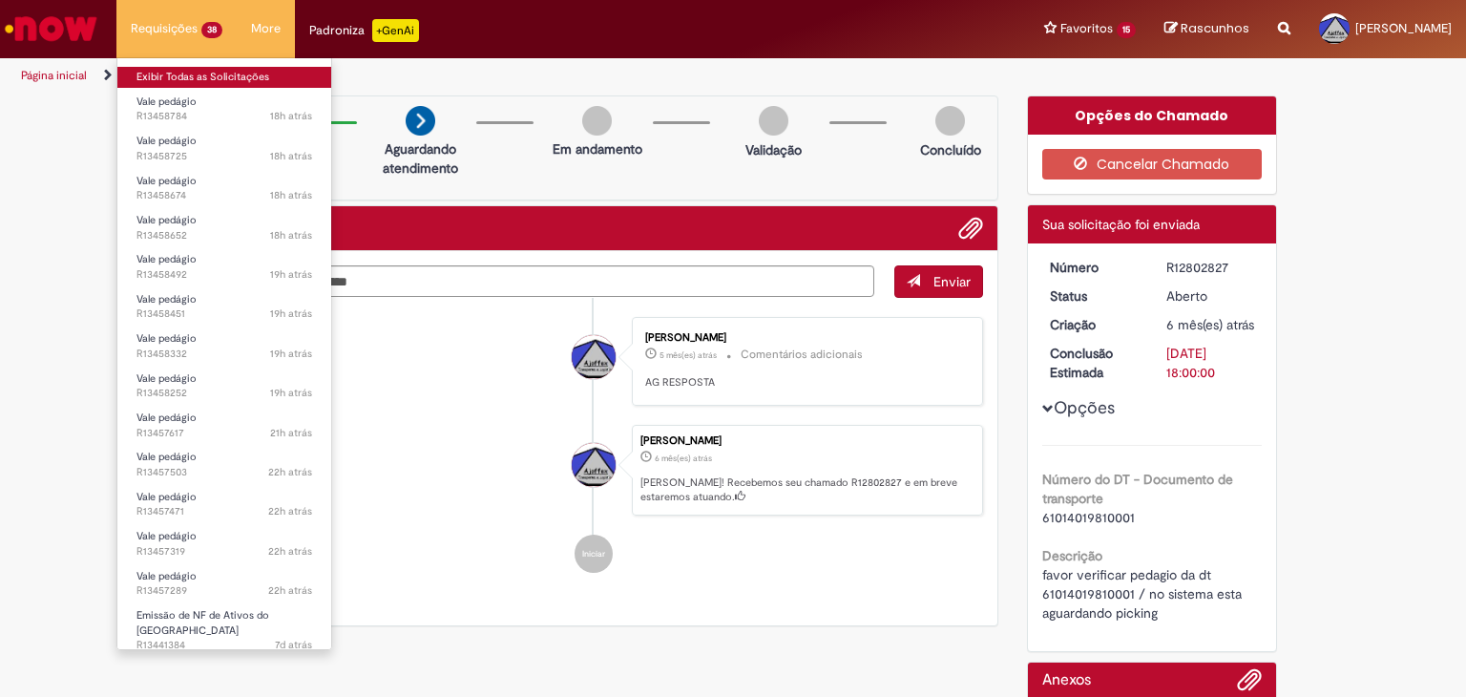
click at [189, 76] on link "Exibir Todas as Solicitações" at bounding box center [224, 77] width 214 height 21
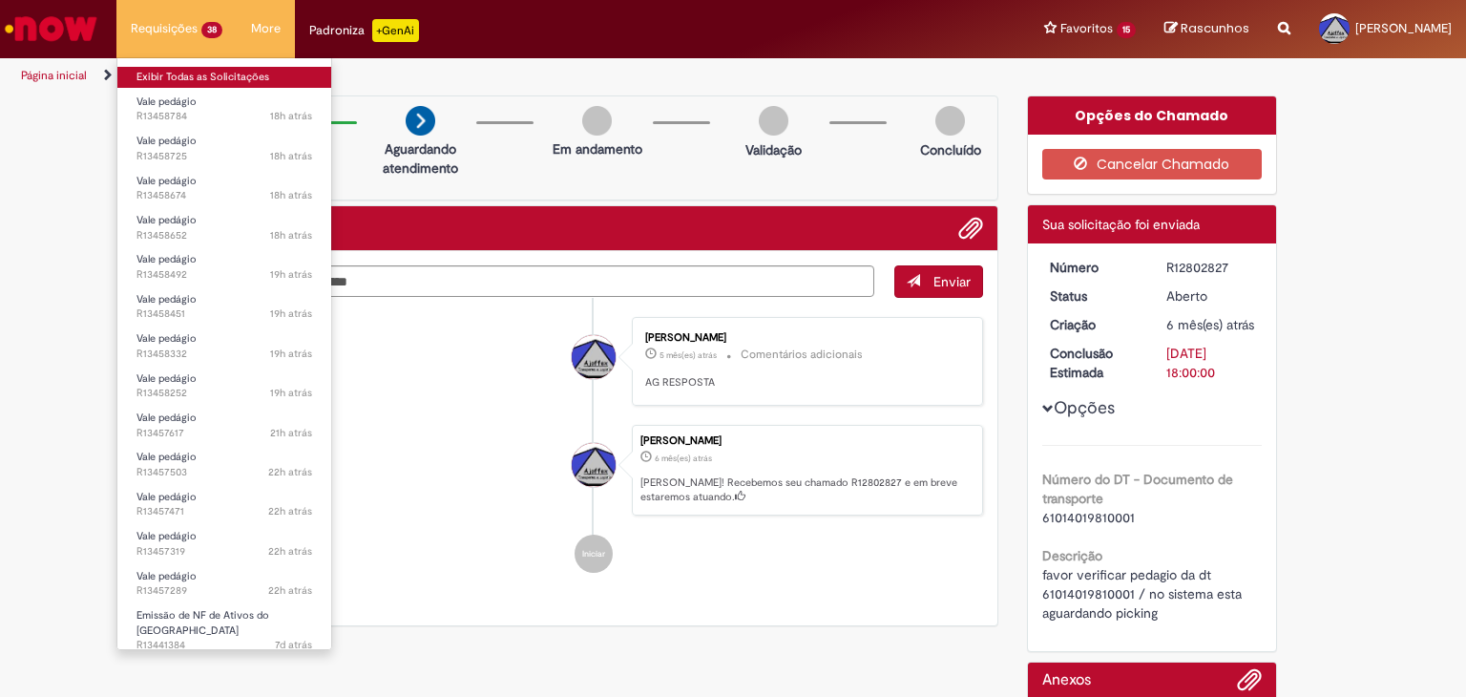
click at [288, 82] on link "Exibir Todas as Solicitações" at bounding box center [224, 77] width 214 height 21
click at [138, 38] on li "Requisições 38 Exibir Todas as Solicitações Vale pedágio 18h atrás 18 horas atr…" at bounding box center [176, 28] width 120 height 57
click at [138, 73] on link "Exibir Todas as Solicitações" at bounding box center [224, 77] width 214 height 21
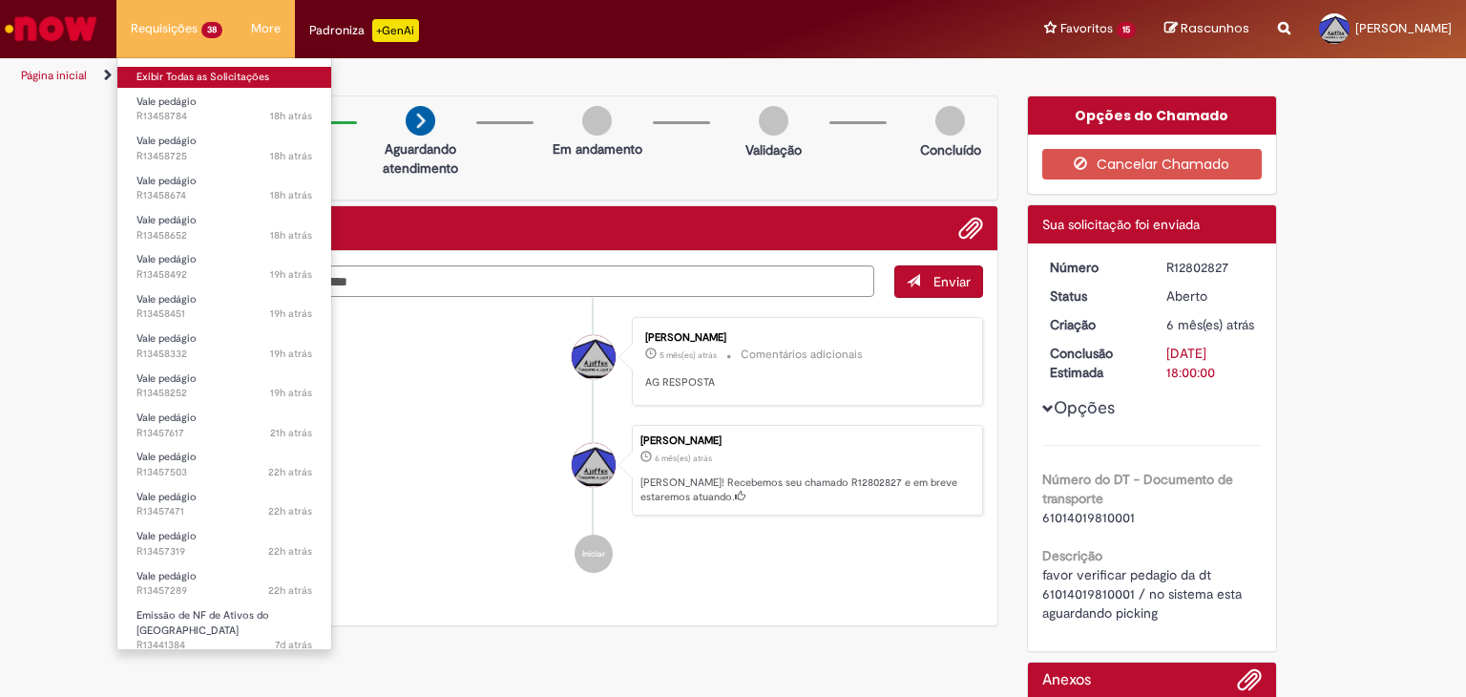
click at [117, 67] on link "Exibir Todas as Solicitações" at bounding box center [224, 77] width 214 height 21
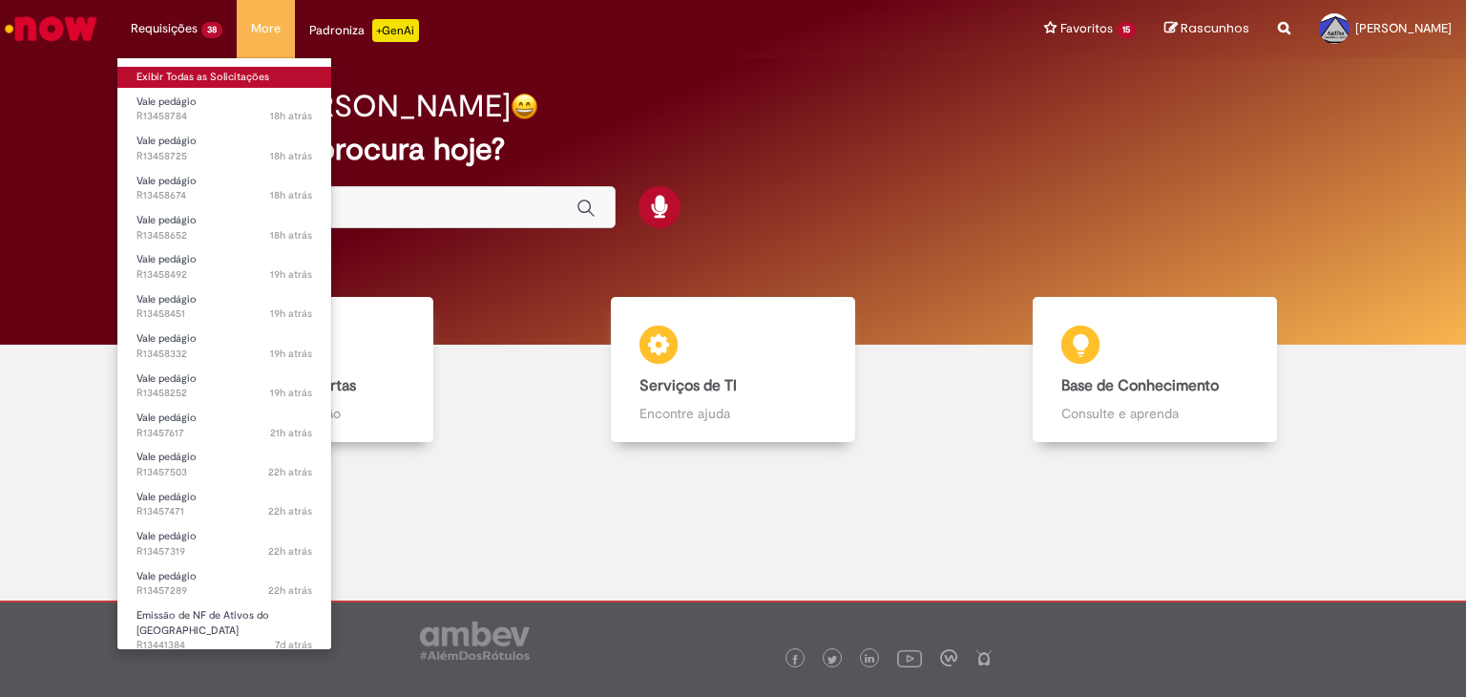
click at [183, 73] on link "Exibir Todas as Solicitações" at bounding box center [224, 77] width 214 height 21
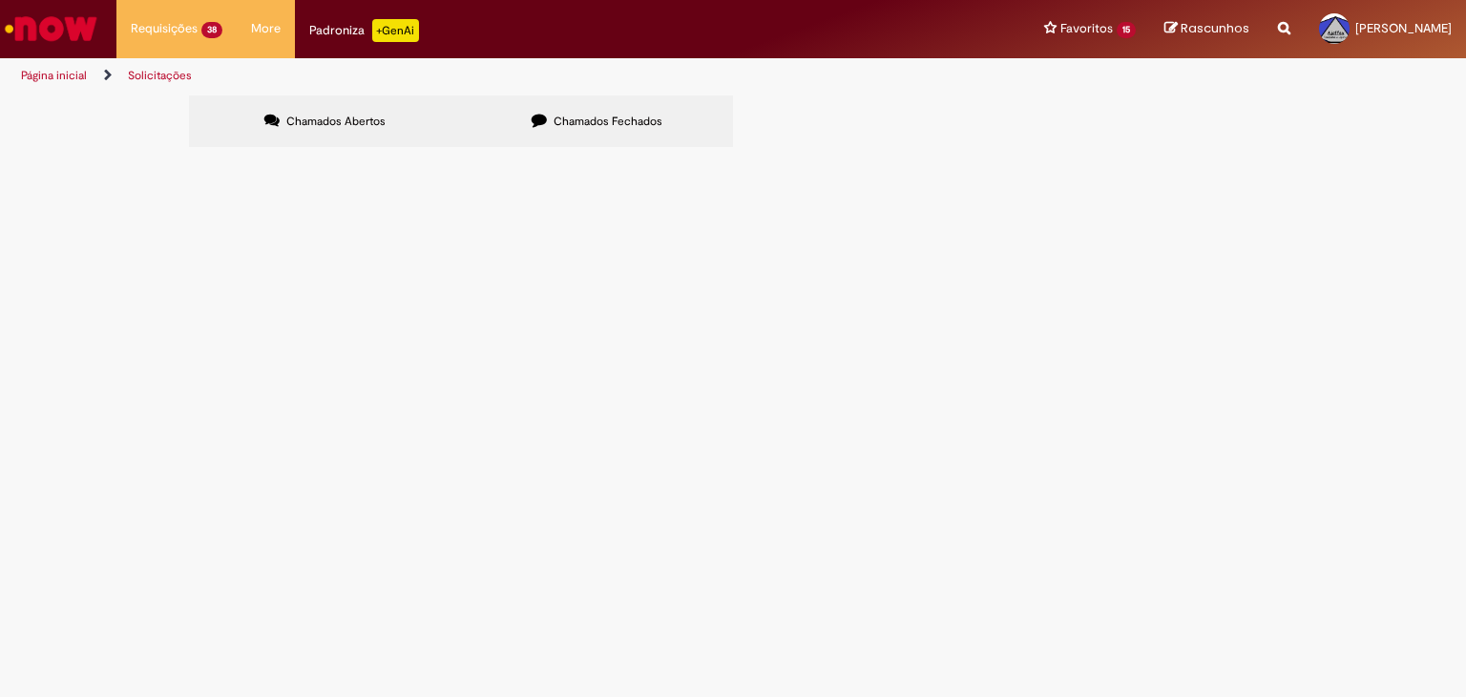
click at [569, 131] on label "Chamados Fechados" at bounding box center [597, 121] width 272 height 52
click at [0, 0] on td "Emissão de NF de Ativos do [GEOGRAPHIC_DATA]" at bounding box center [0, 0] width 0 height 0
click at [0, 0] on span "R13458256" at bounding box center [0, 0] width 0 height 0
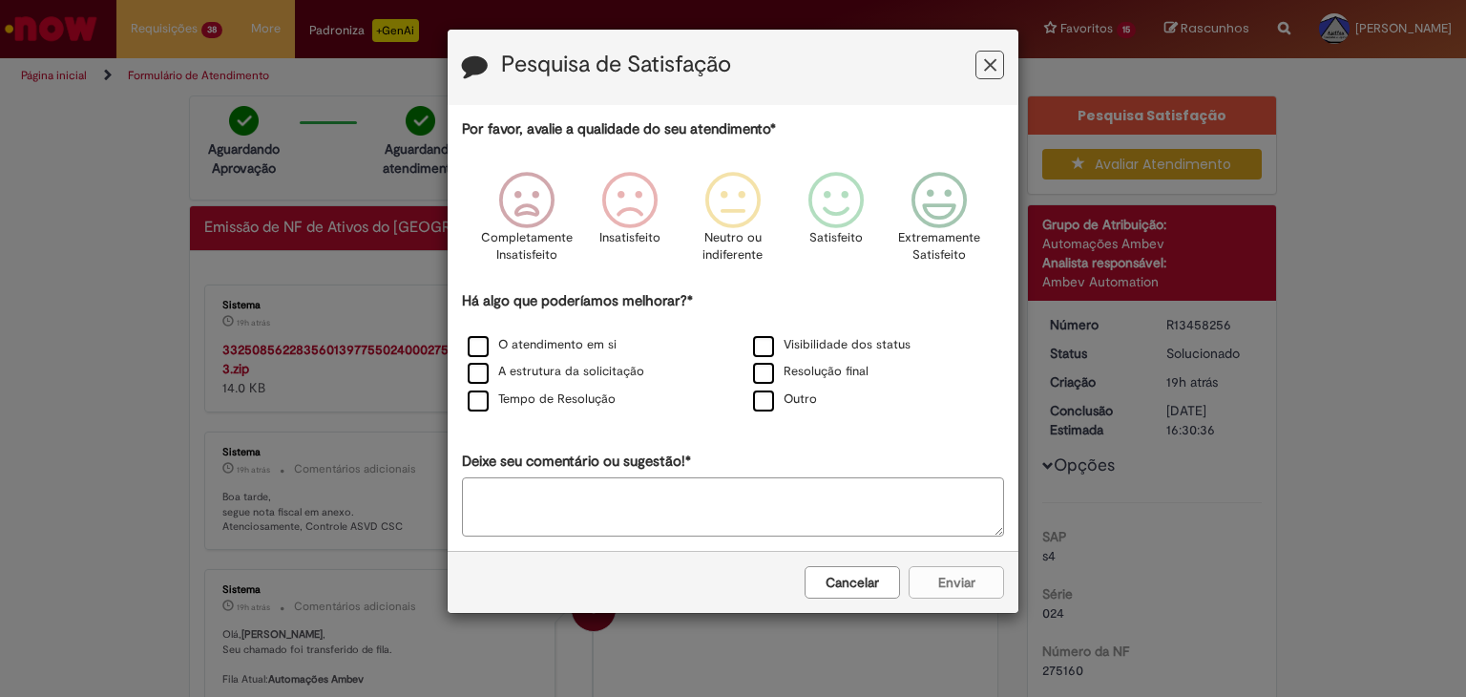
click at [992, 67] on icon "Feedback" at bounding box center [990, 65] width 12 height 20
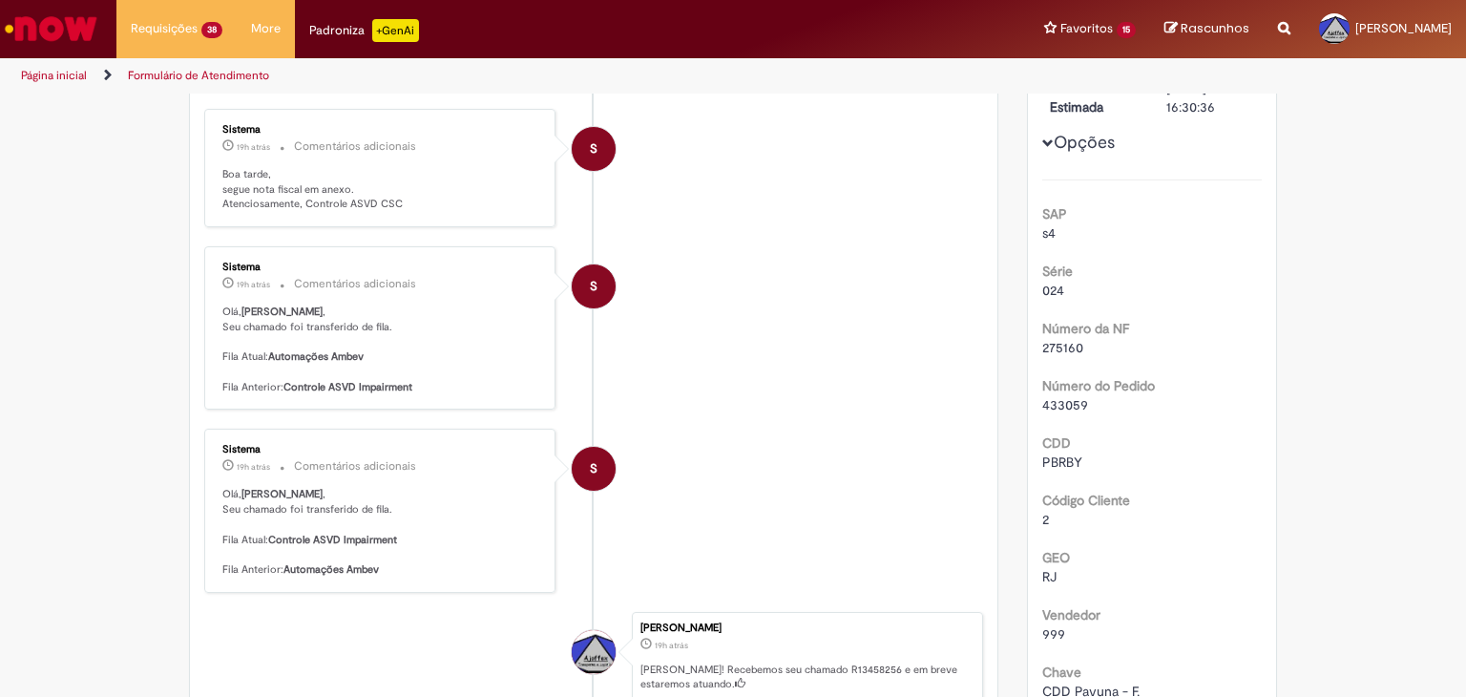
scroll to position [514, 0]
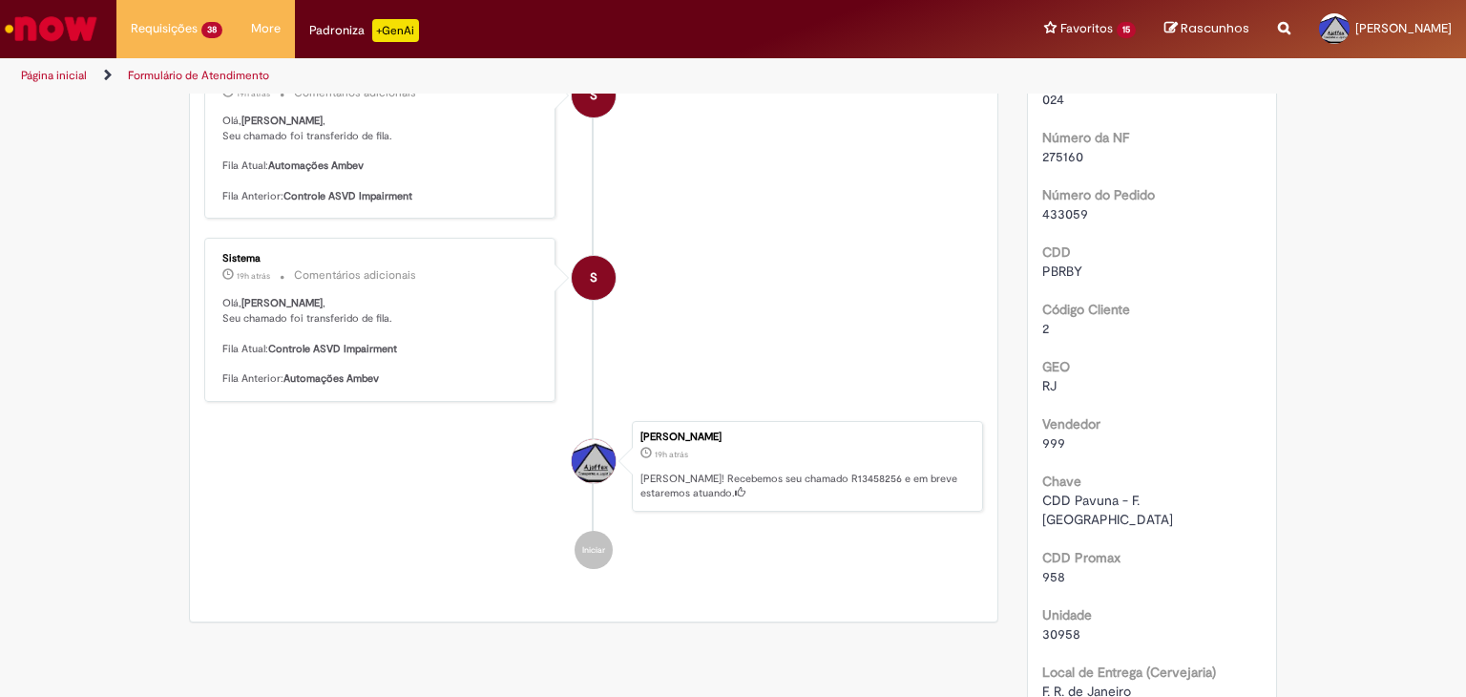
drag, startPoint x: 1094, startPoint y: 442, endPoint x: 452, endPoint y: 582, distance: 656.6
click at [452, 582] on div "Enviar S Sistema 19h atrás 19 horas atrás 3325085622835601397755024000275160132…" at bounding box center [593, 180] width 807 height 884
click at [287, 551] on li "Iniciar" at bounding box center [593, 550] width 779 height 38
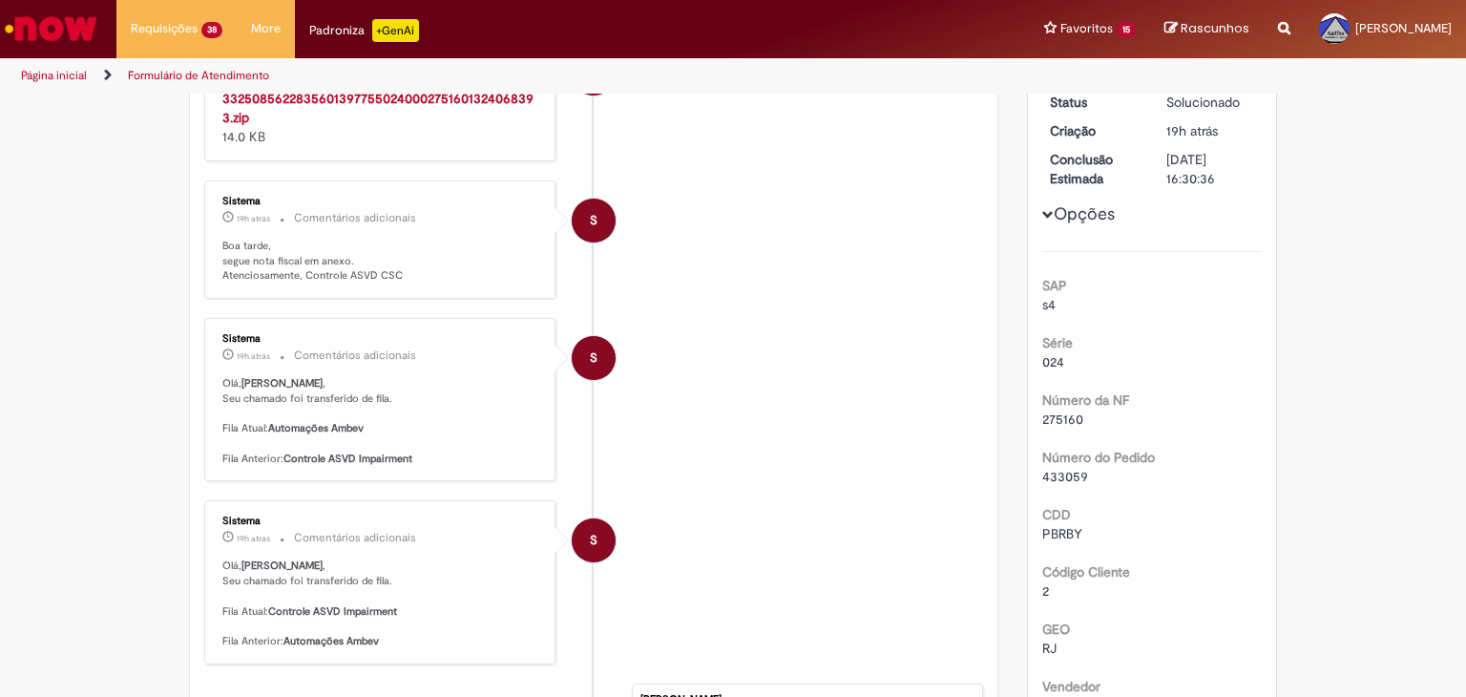
scroll to position [95, 0]
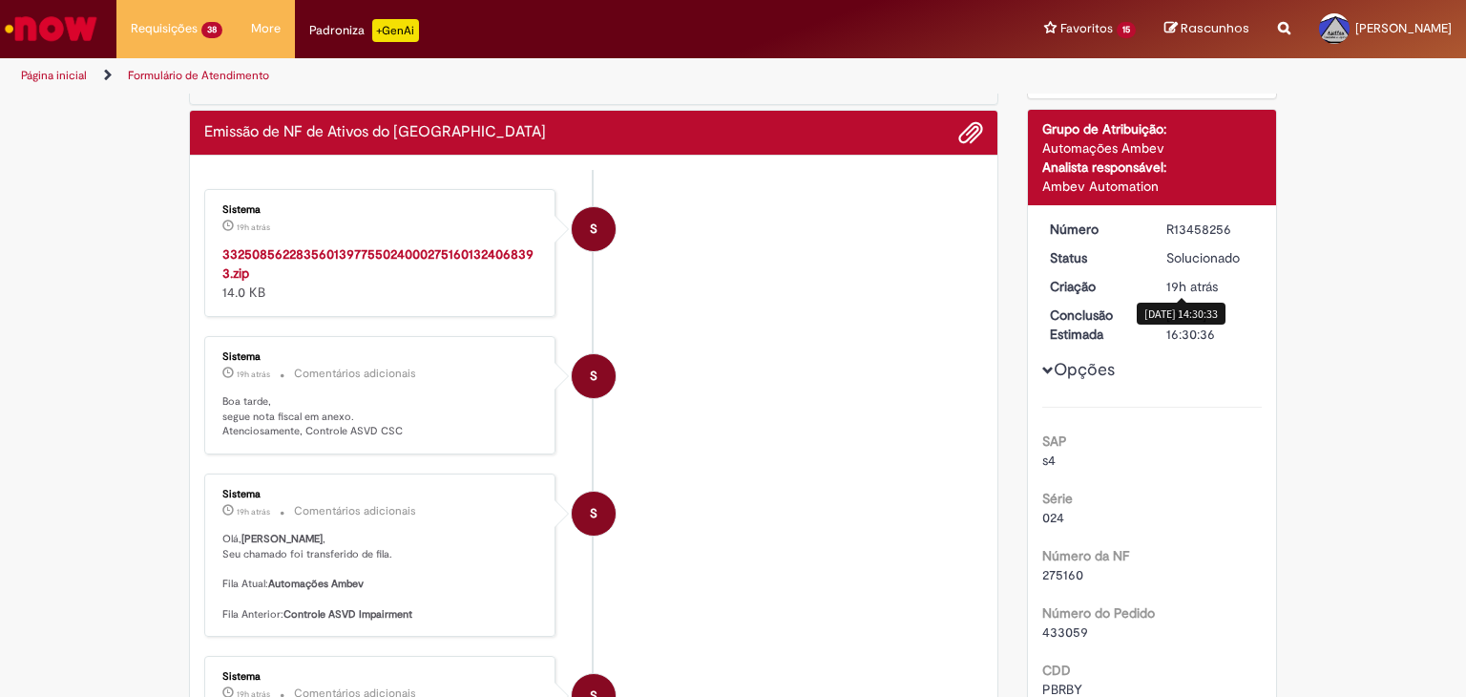
click at [1166, 280] on span "19h atrás" at bounding box center [1192, 286] width 52 height 17
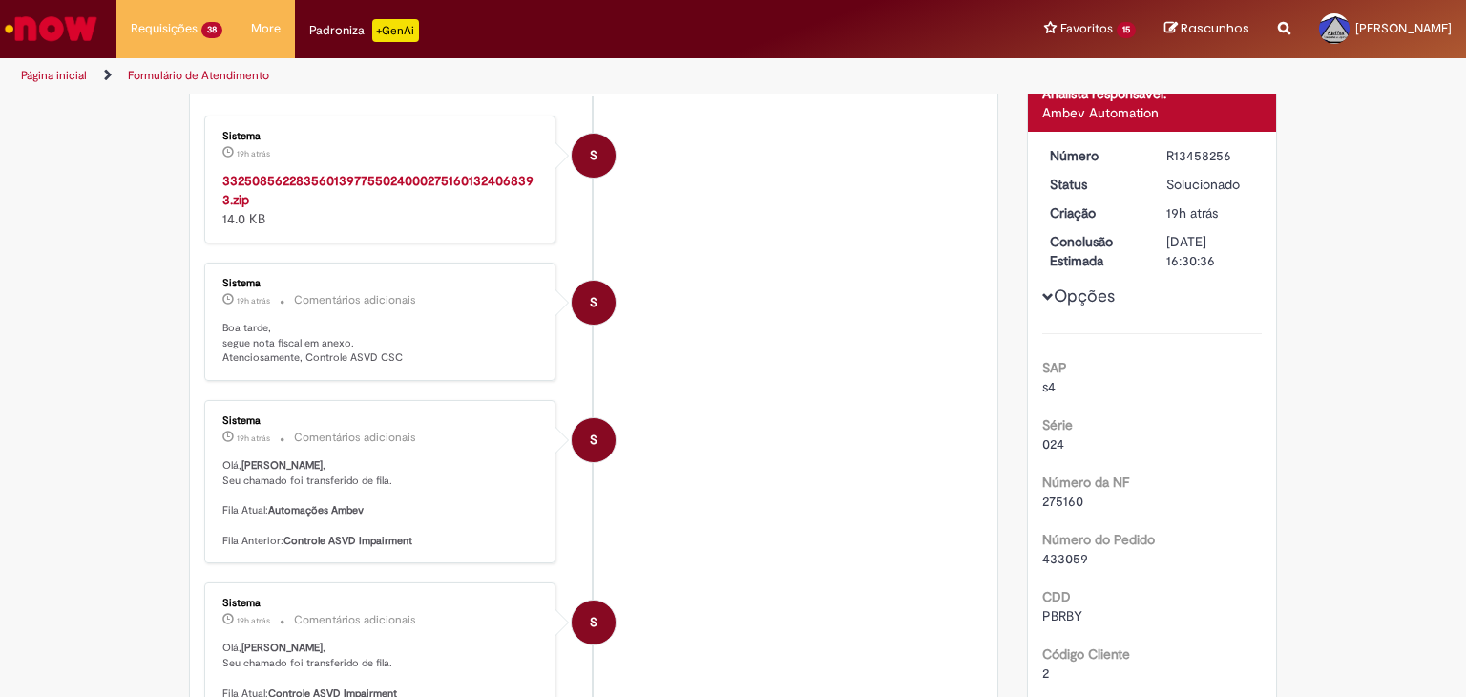
scroll to position [191, 0]
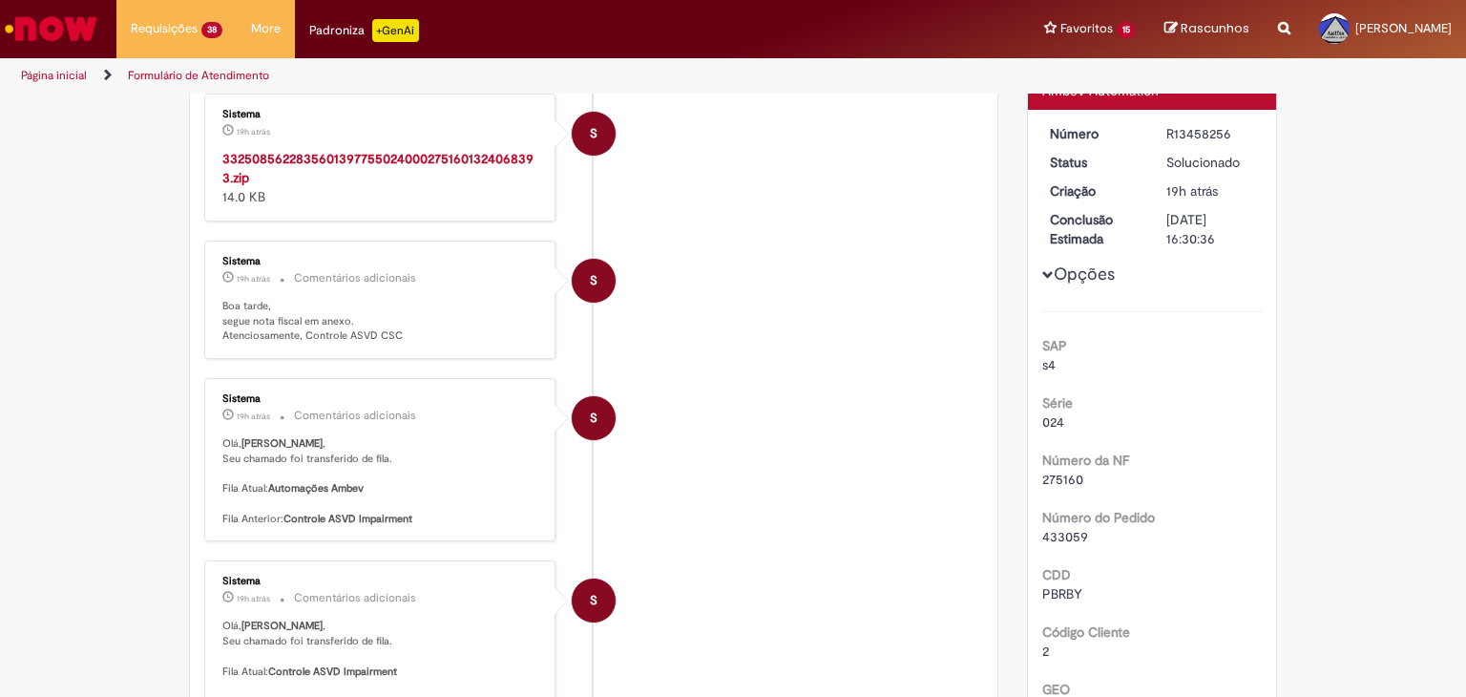
click at [1215, 127] on div "R13458256" at bounding box center [1210, 133] width 89 height 19
copy div "R13458256"
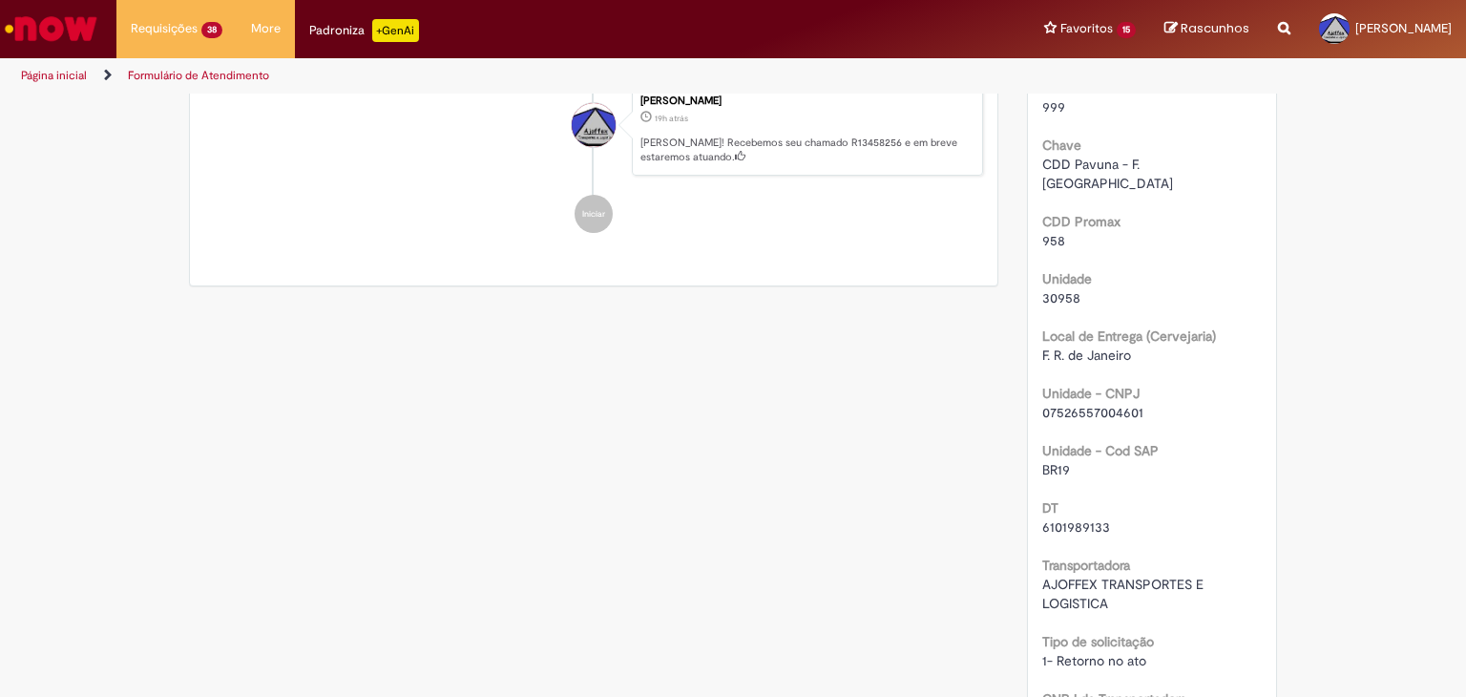
scroll to position [859, 0]
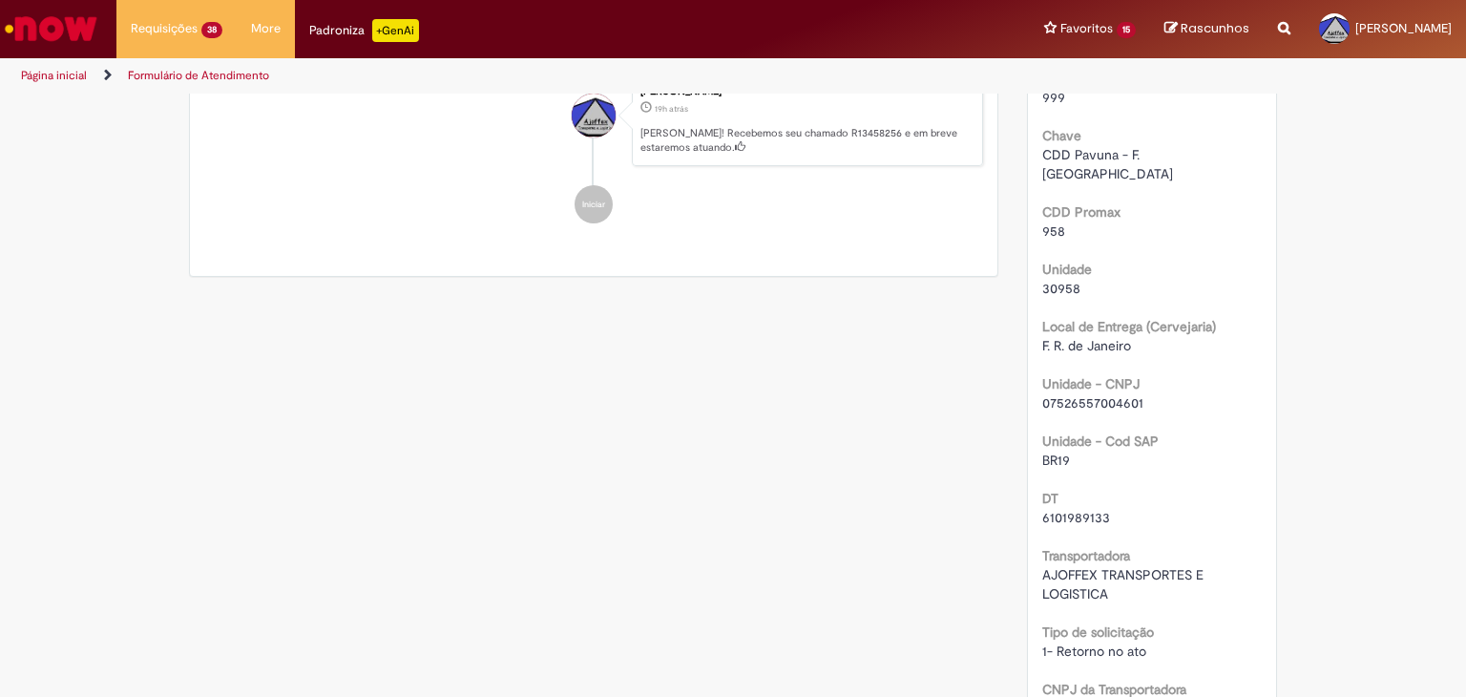
click at [1088, 509] on span "6101989133" at bounding box center [1076, 517] width 68 height 17
copy span "6101989133"
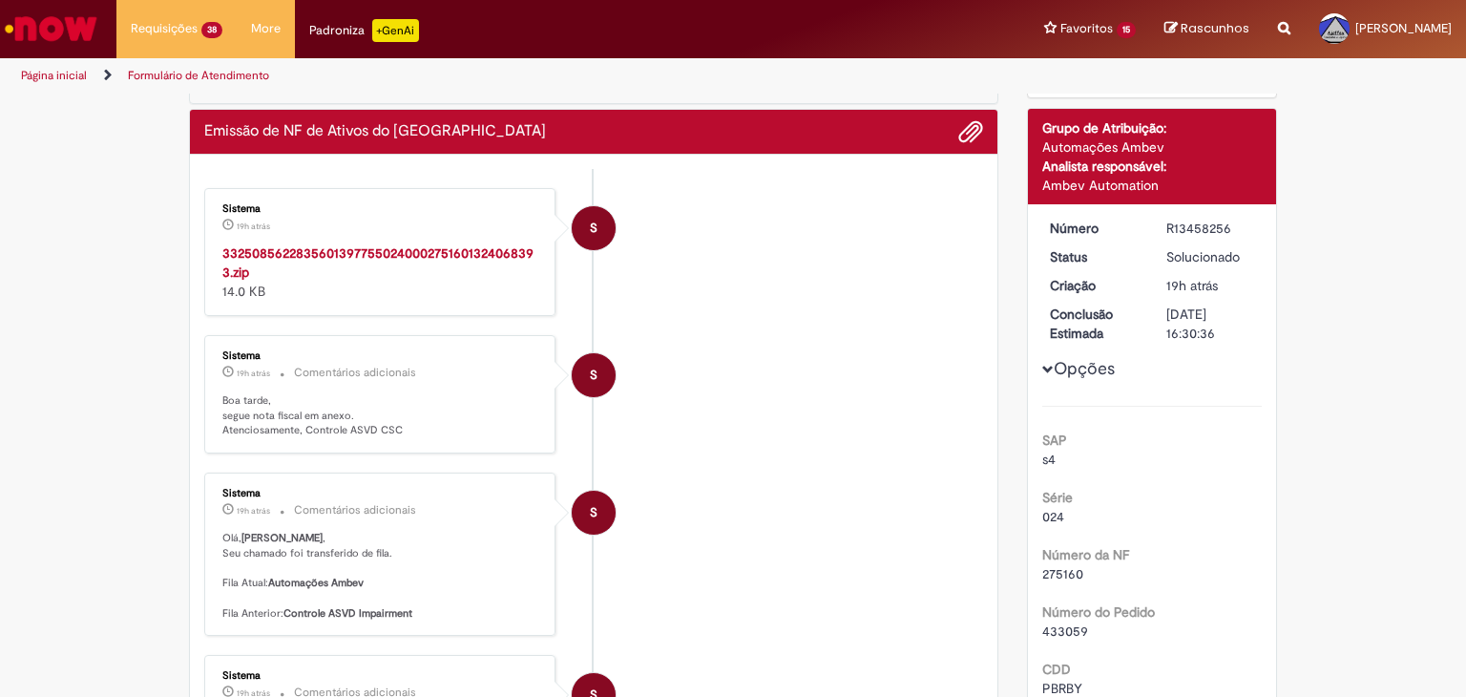
scroll to position [95, 0]
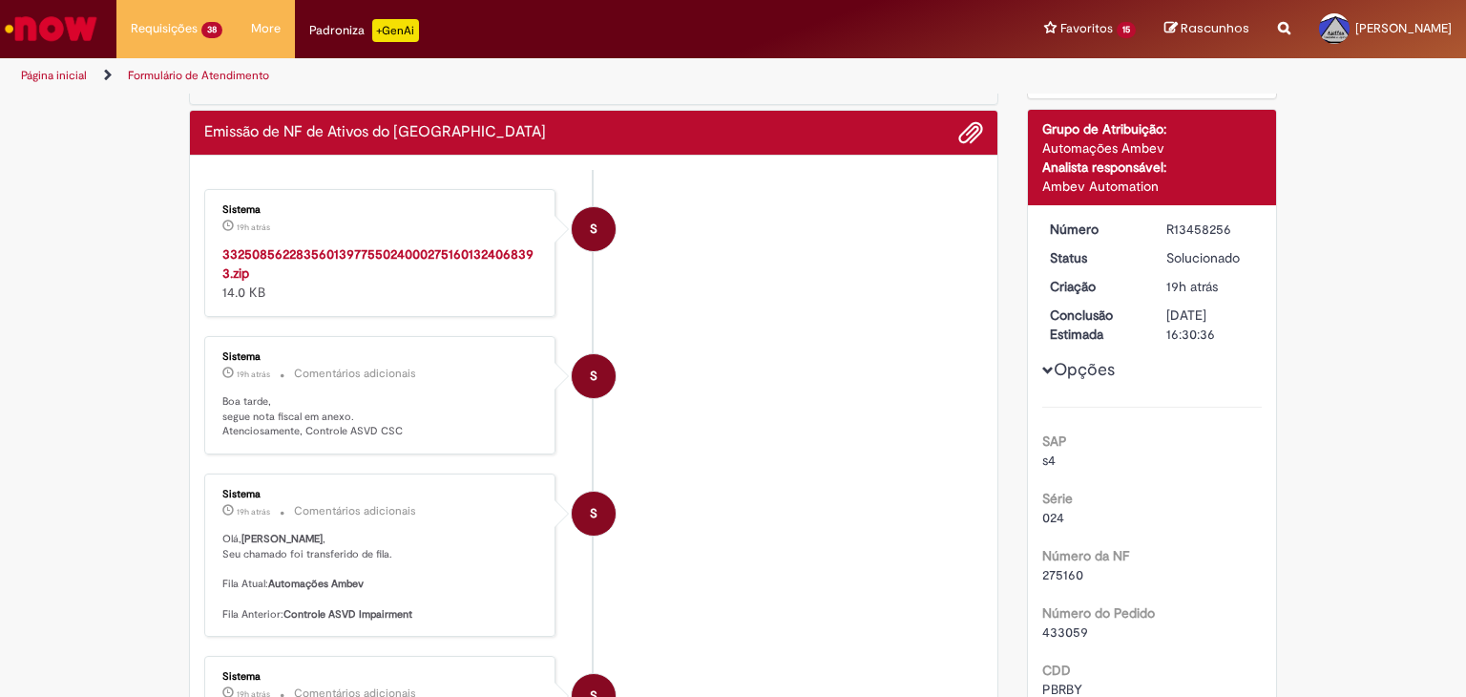
click at [355, 247] on strong "33250856228356013977550240002751601324068393.zip" at bounding box center [377, 263] width 311 height 36
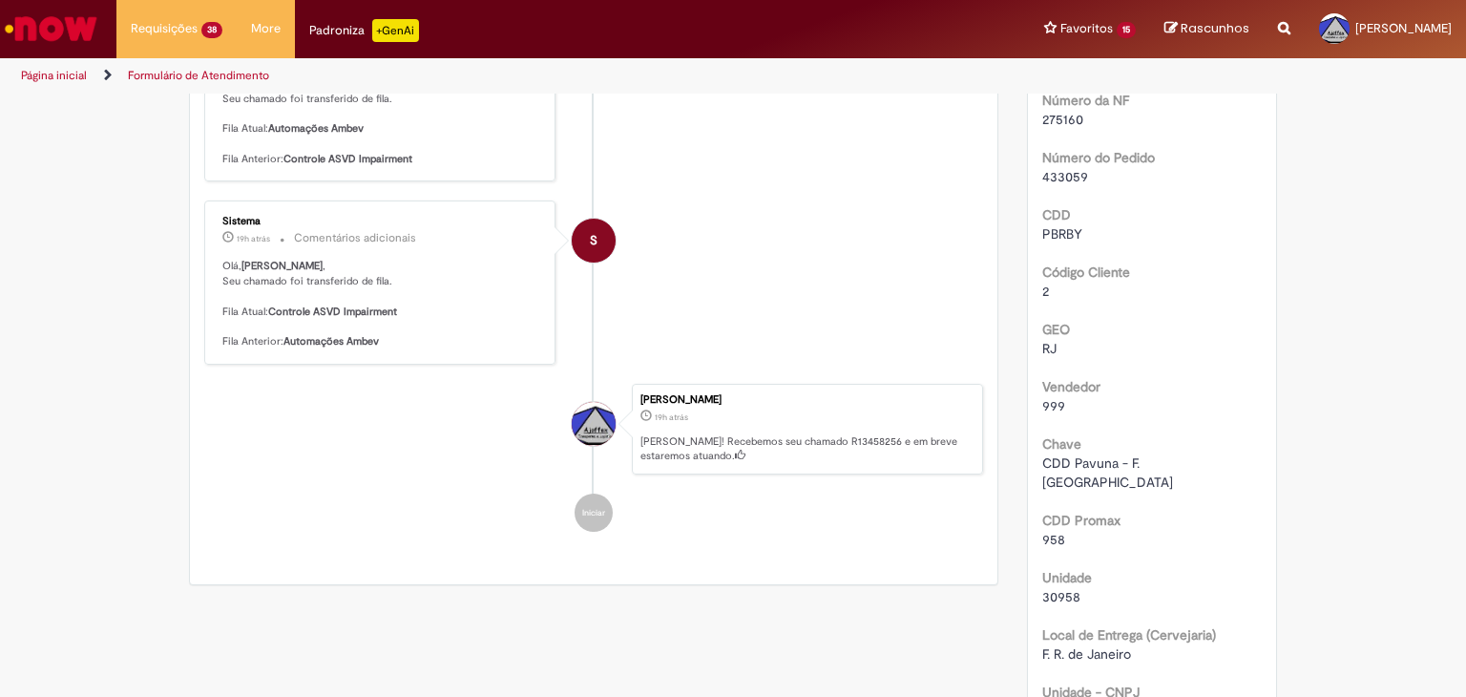
scroll to position [477, 0]
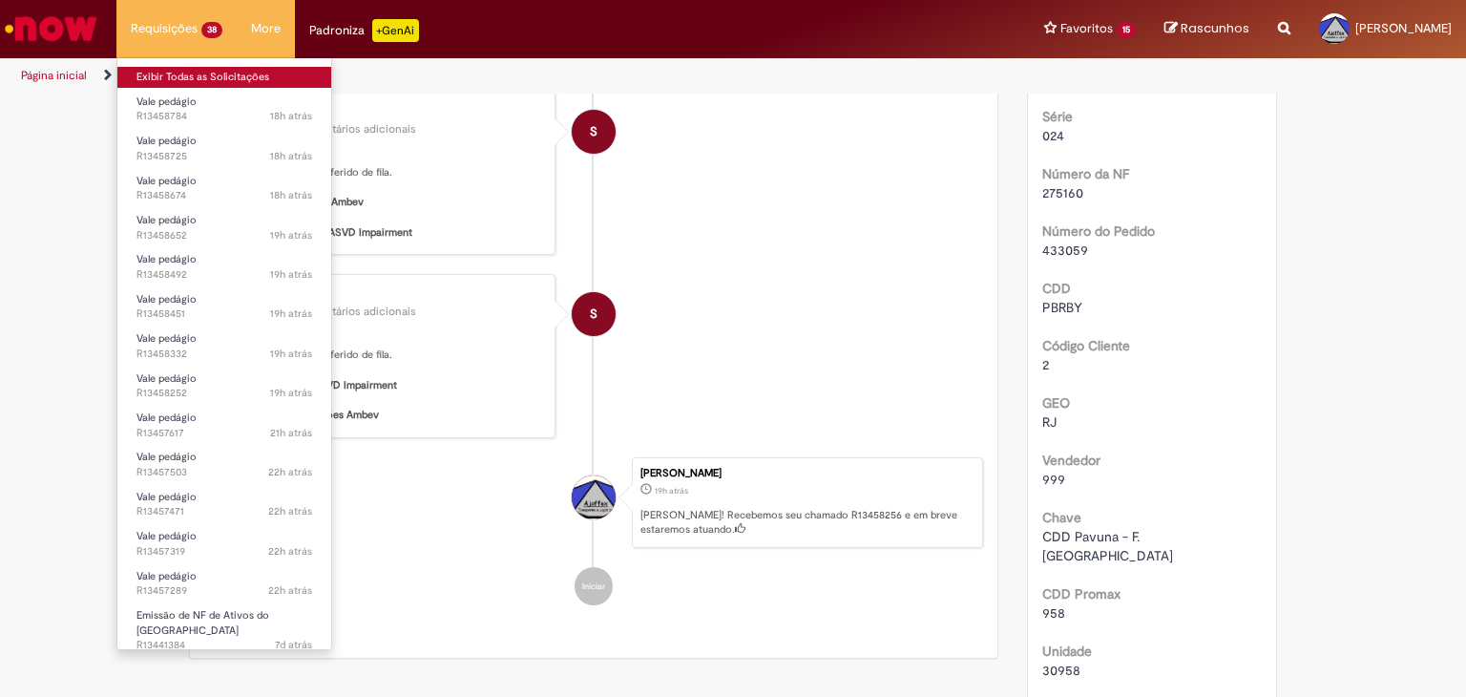
click at [130, 83] on link "Exibir Todas as Solicitações" at bounding box center [224, 77] width 214 height 21
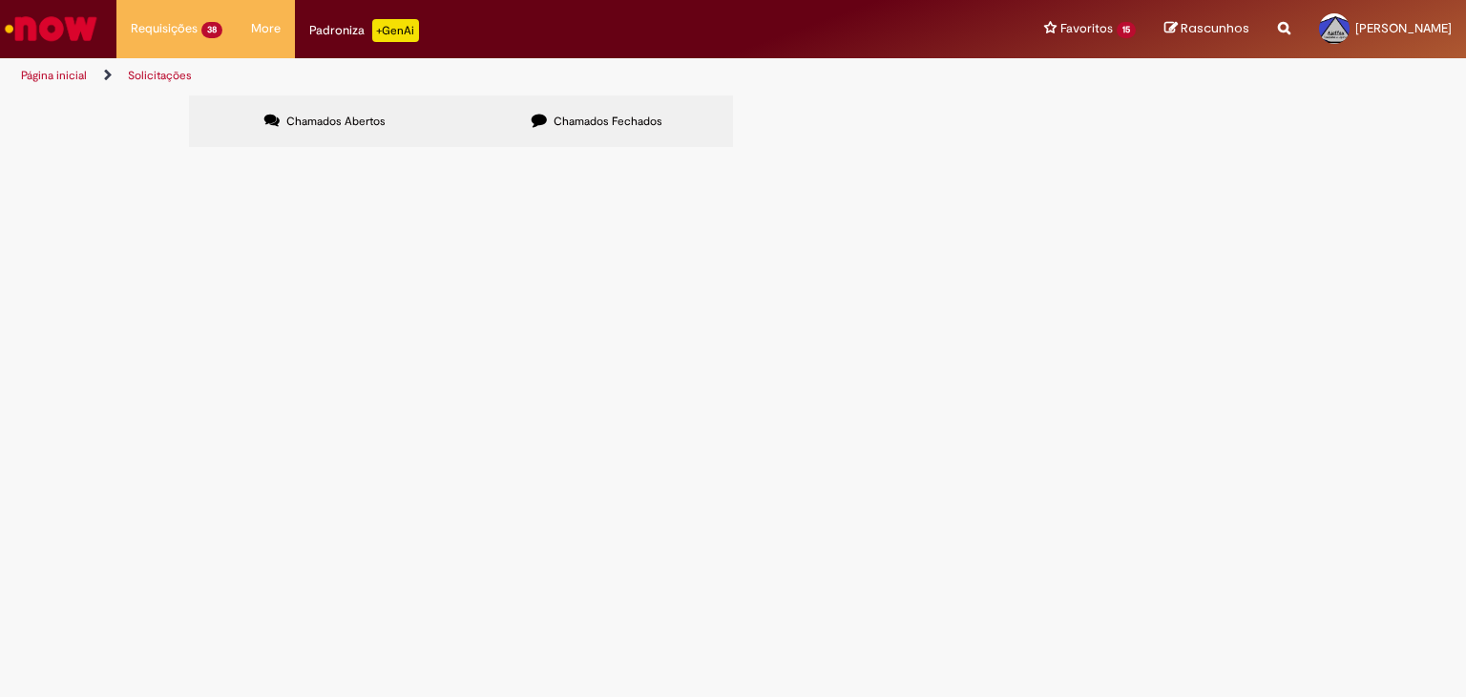
click at [553, 108] on label "Chamados Fechados" at bounding box center [597, 121] width 272 height 52
click at [0, 0] on td "REF A DT: 6101977876 PARA A DESCARGA DE 25 PALETES NA [GEOGRAPHIC_DATA] / MARCIO" at bounding box center [0, 0] width 0 height 0
click at [0, 0] on span "R13457508" at bounding box center [0, 0] width 0 height 0
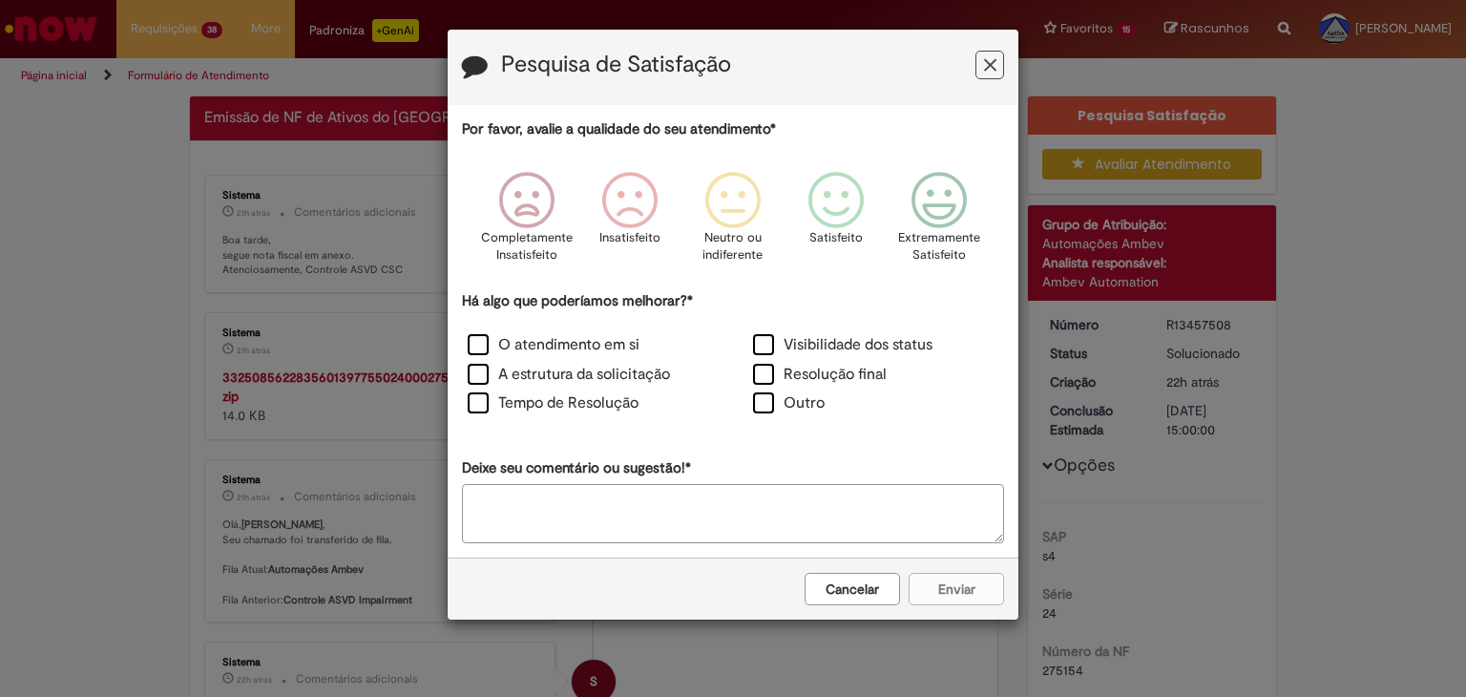
click at [984, 73] on icon "Feedback" at bounding box center [990, 65] width 12 height 20
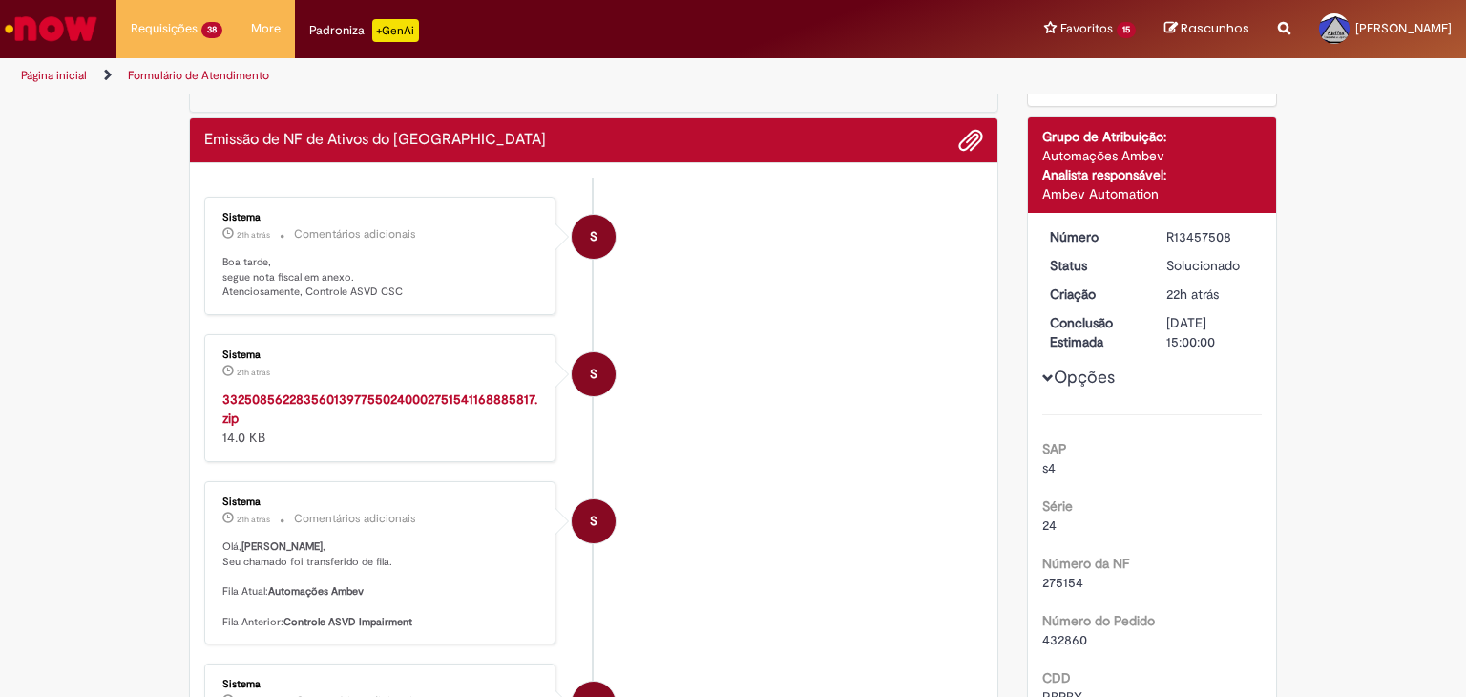
scroll to position [191, 0]
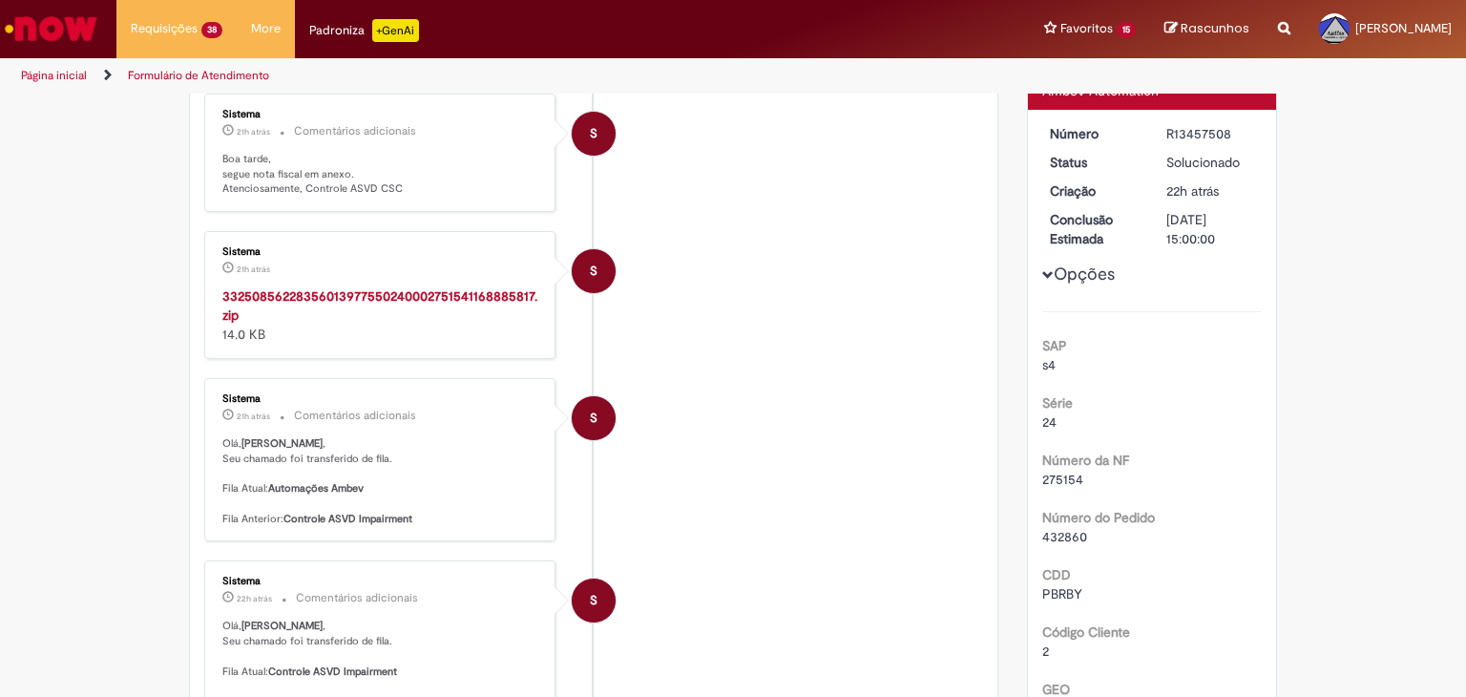
click at [384, 291] on strong "33250856228356013977550240002751541168885817.zip" at bounding box center [379, 305] width 315 height 36
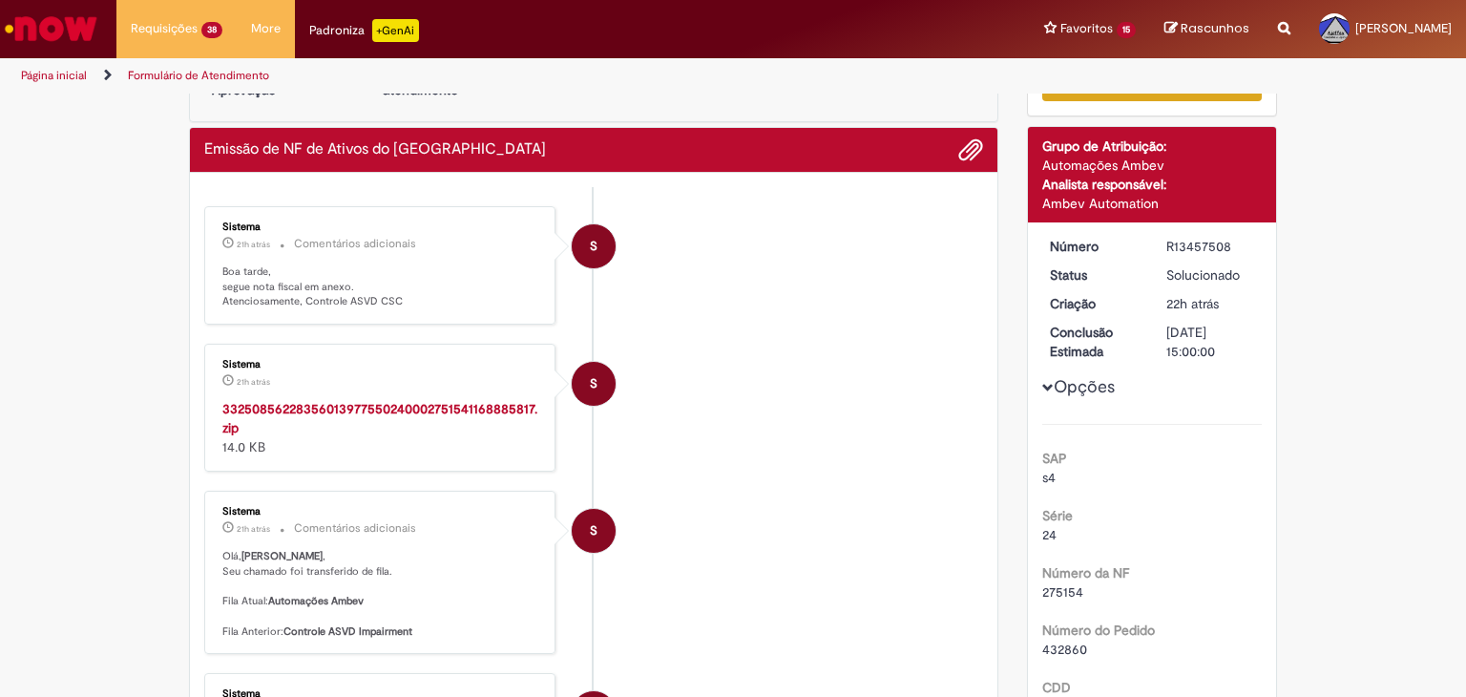
scroll to position [0, 0]
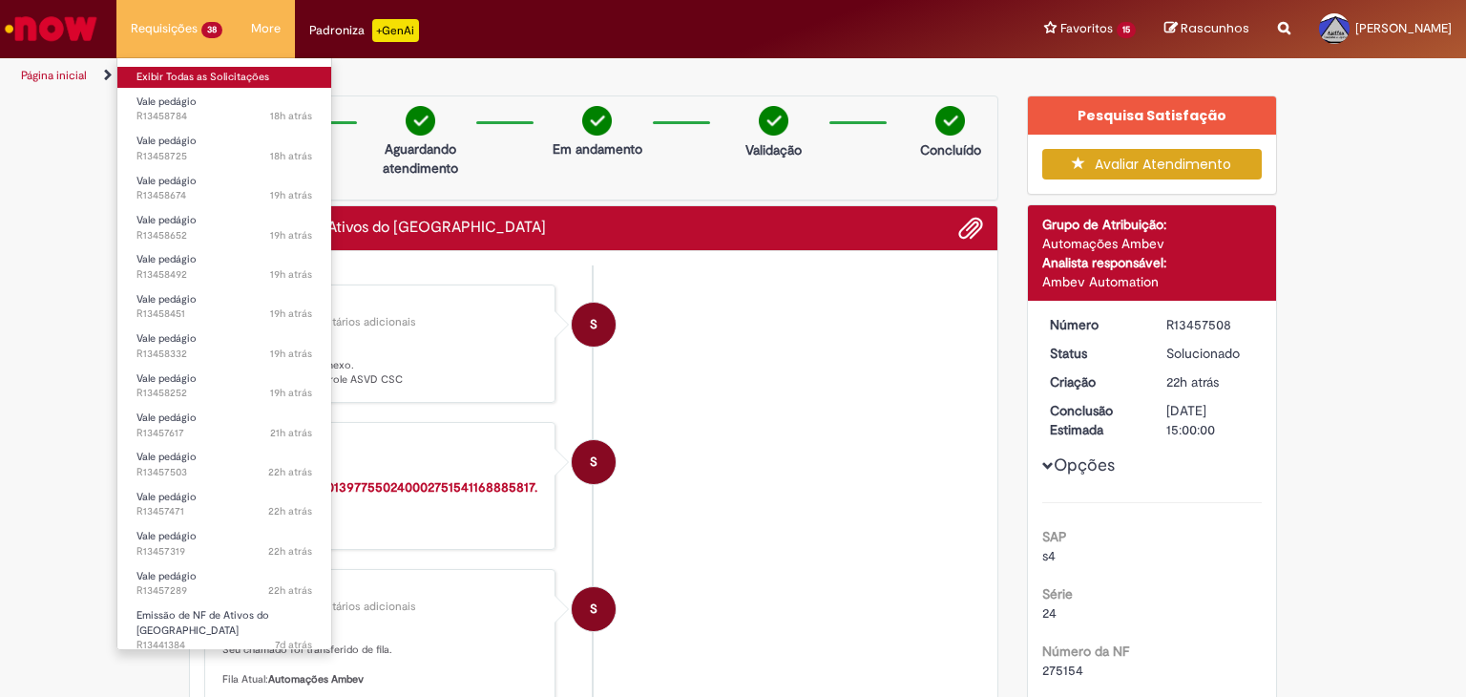
click at [178, 72] on link "Exibir Todas as Solicitações" at bounding box center [224, 77] width 214 height 21
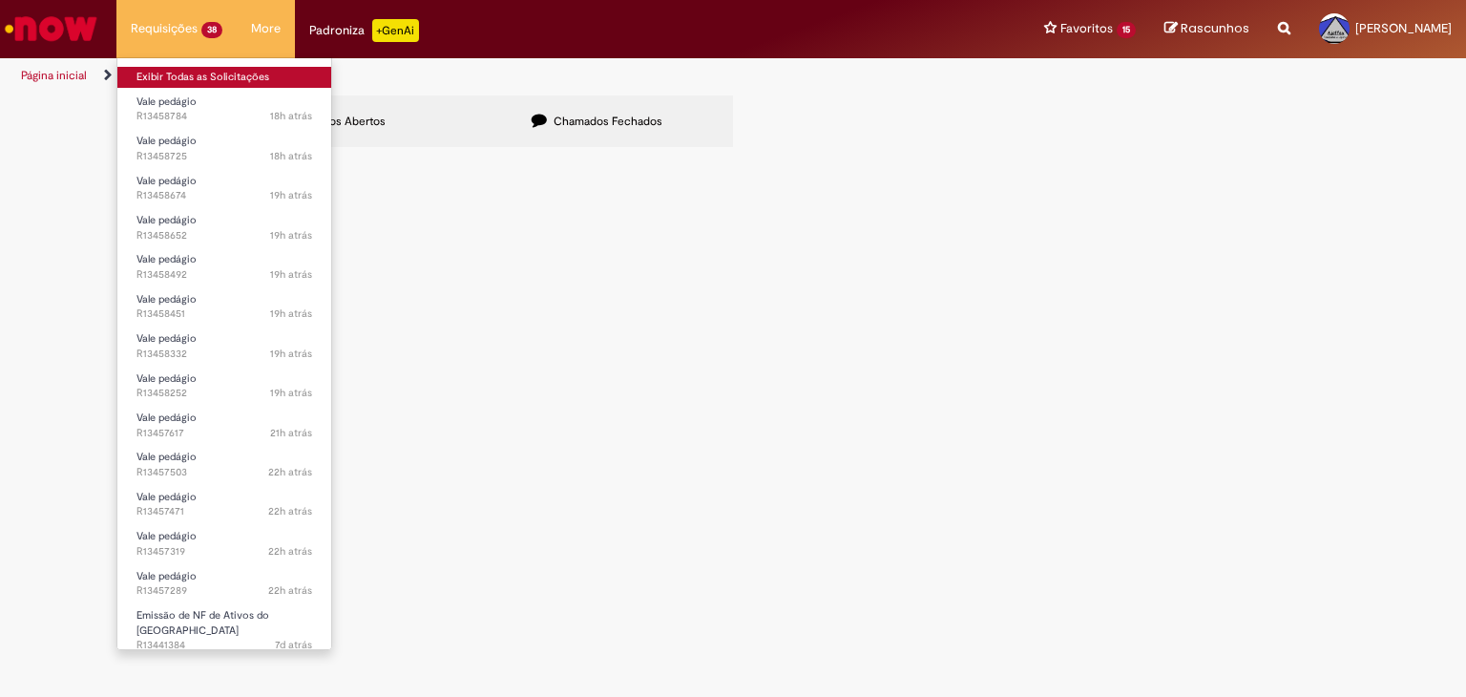
click at [178, 77] on link "Exibir Todas as Solicitações" at bounding box center [224, 77] width 214 height 21
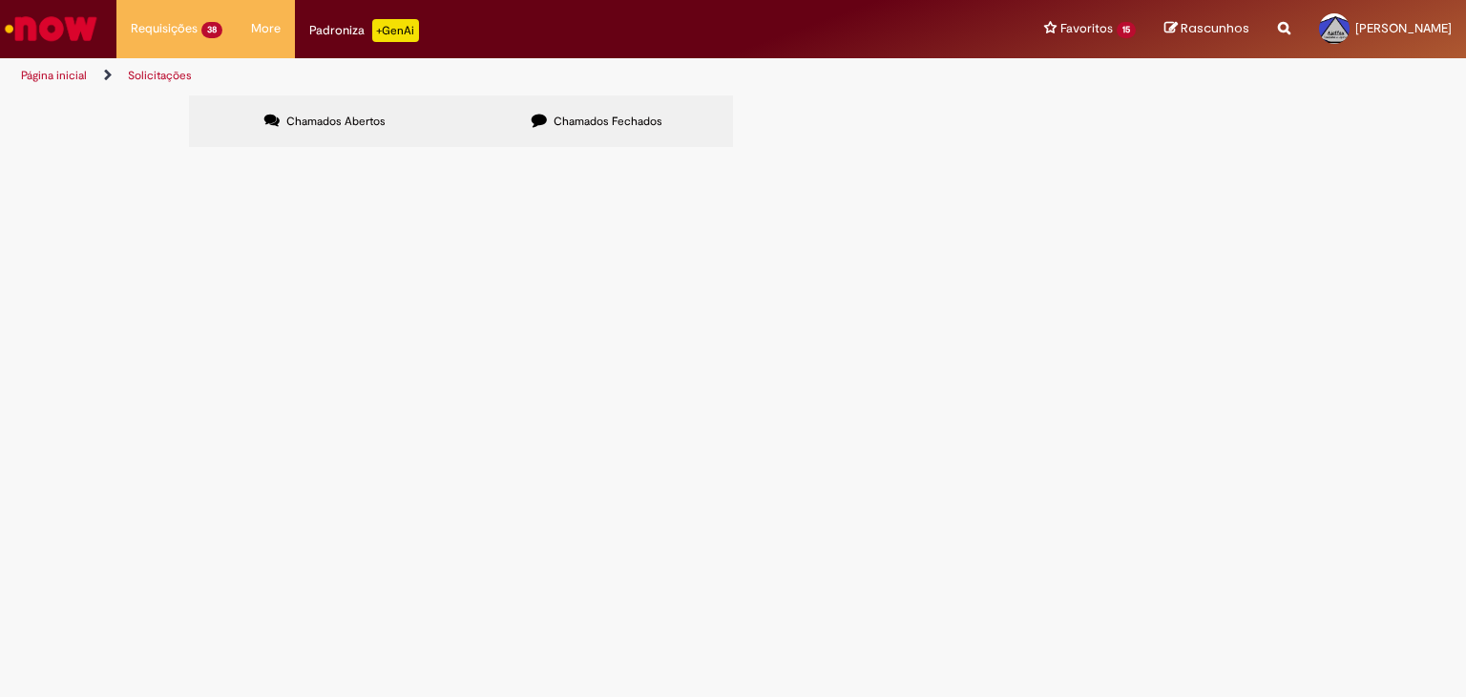
click at [559, 105] on label "Chamados Fechados" at bounding box center [597, 121] width 272 height 52
click at [0, 0] on span "REF A DT: 6101989137 PARA DESCARGA NA NOVA RIO / [GEOGRAPHIC_DATA]" at bounding box center [0, 0] width 0 height 0
click at [0, 0] on span "R13458277" at bounding box center [0, 0] width 0 height 0
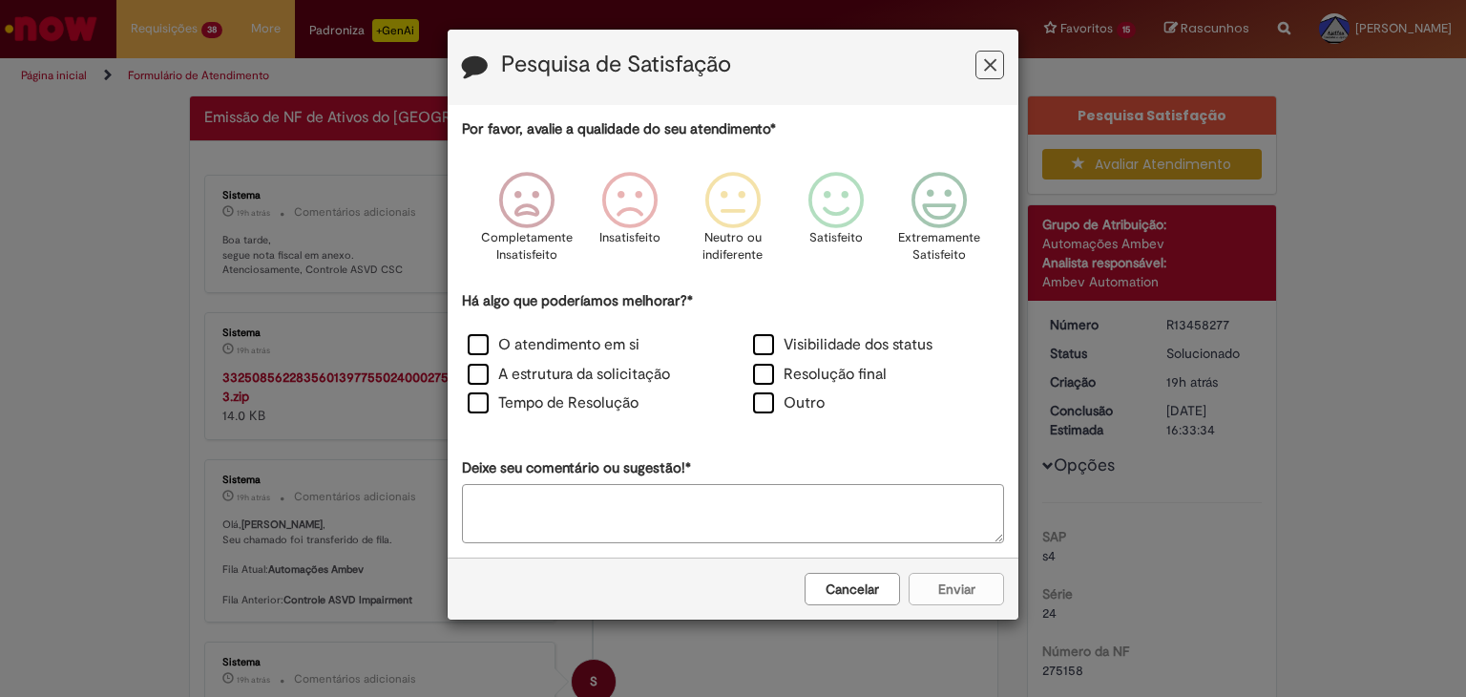
click at [857, 585] on button "Cancelar" at bounding box center [852, 589] width 95 height 32
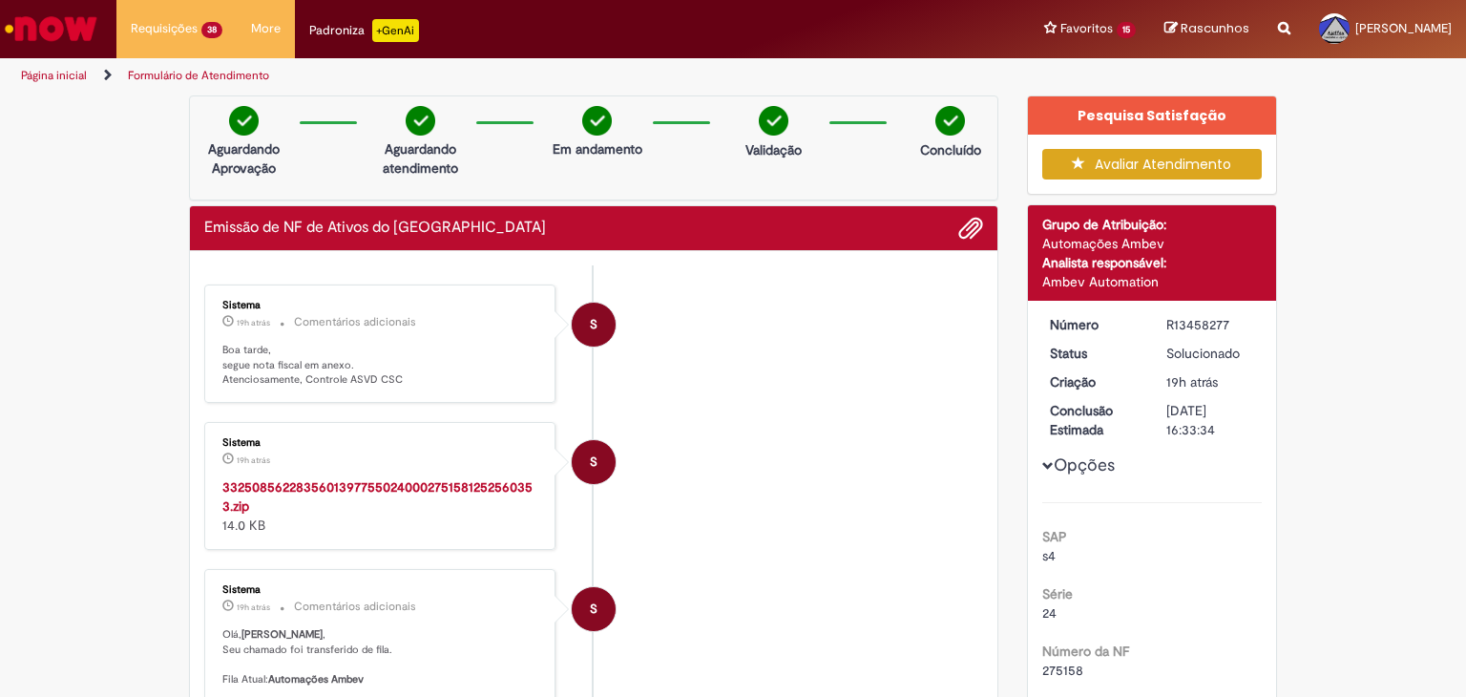
click at [1203, 317] on div "R13458277" at bounding box center [1210, 324] width 89 height 19
copy div "R13458277"
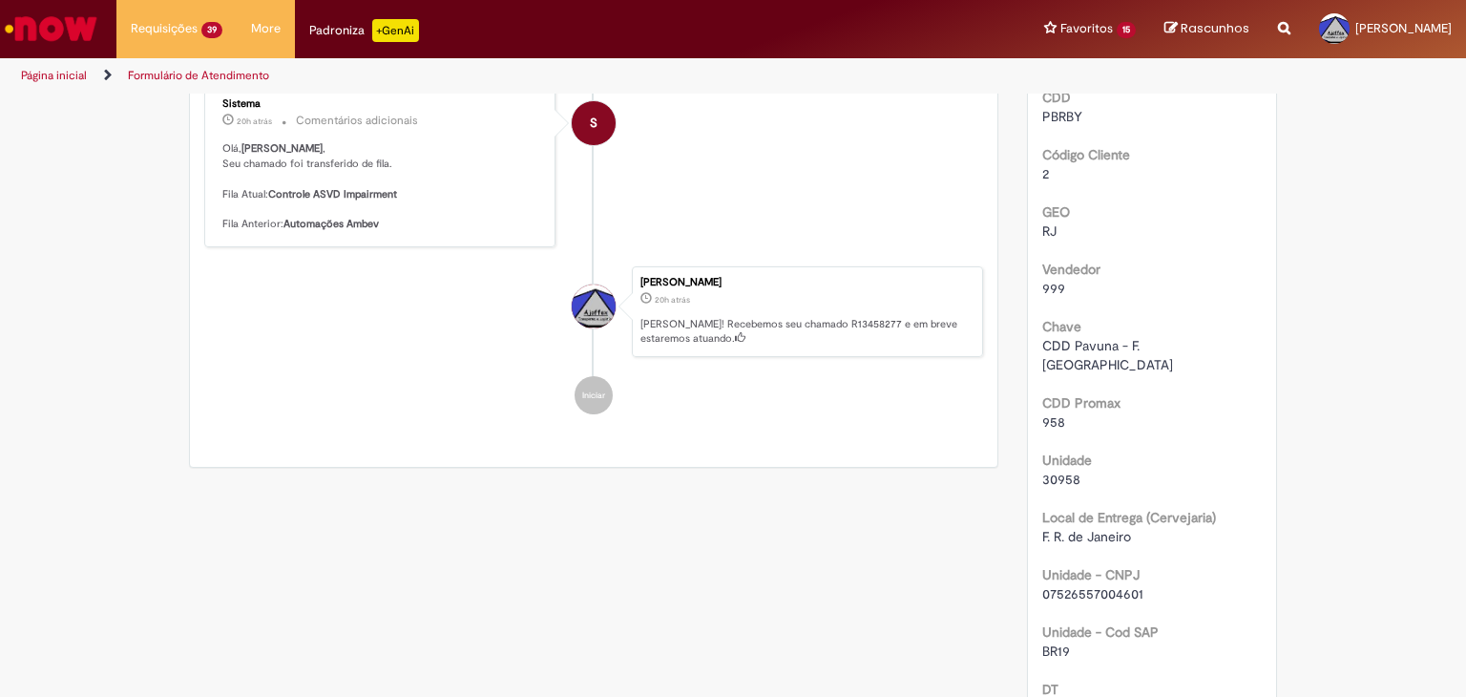
scroll to position [859, 0]
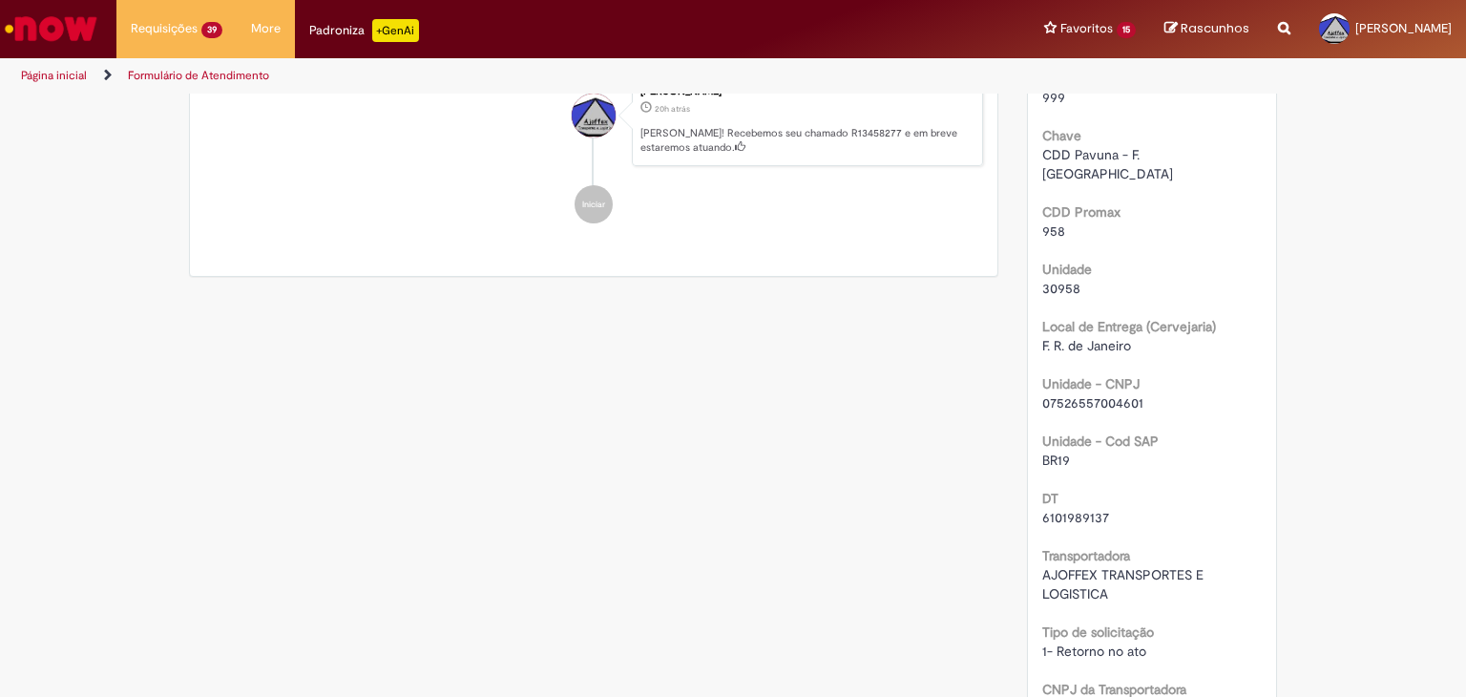
click at [1065, 509] on span "6101989137" at bounding box center [1075, 517] width 67 height 17
copy span "6101989137"
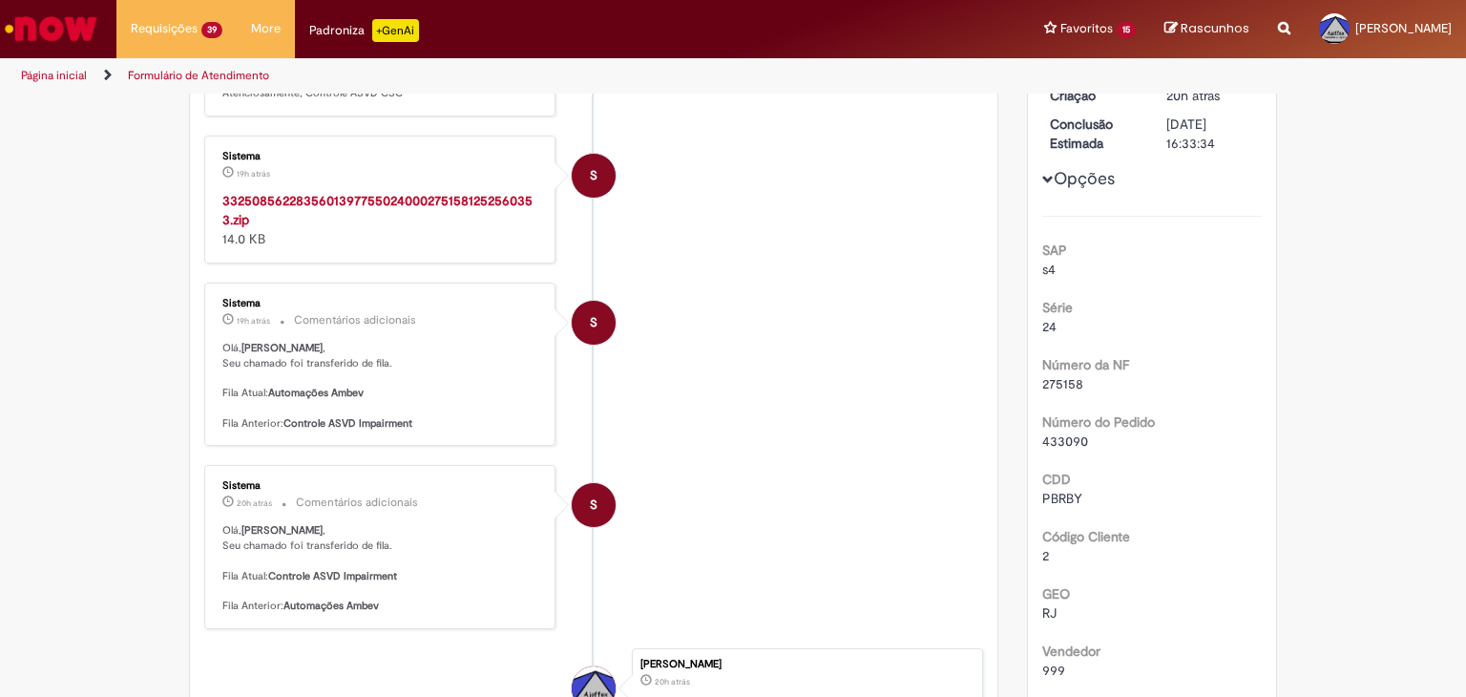
click at [297, 196] on strong "33250856228356013977550240002751581252560353.zip" at bounding box center [377, 210] width 310 height 36
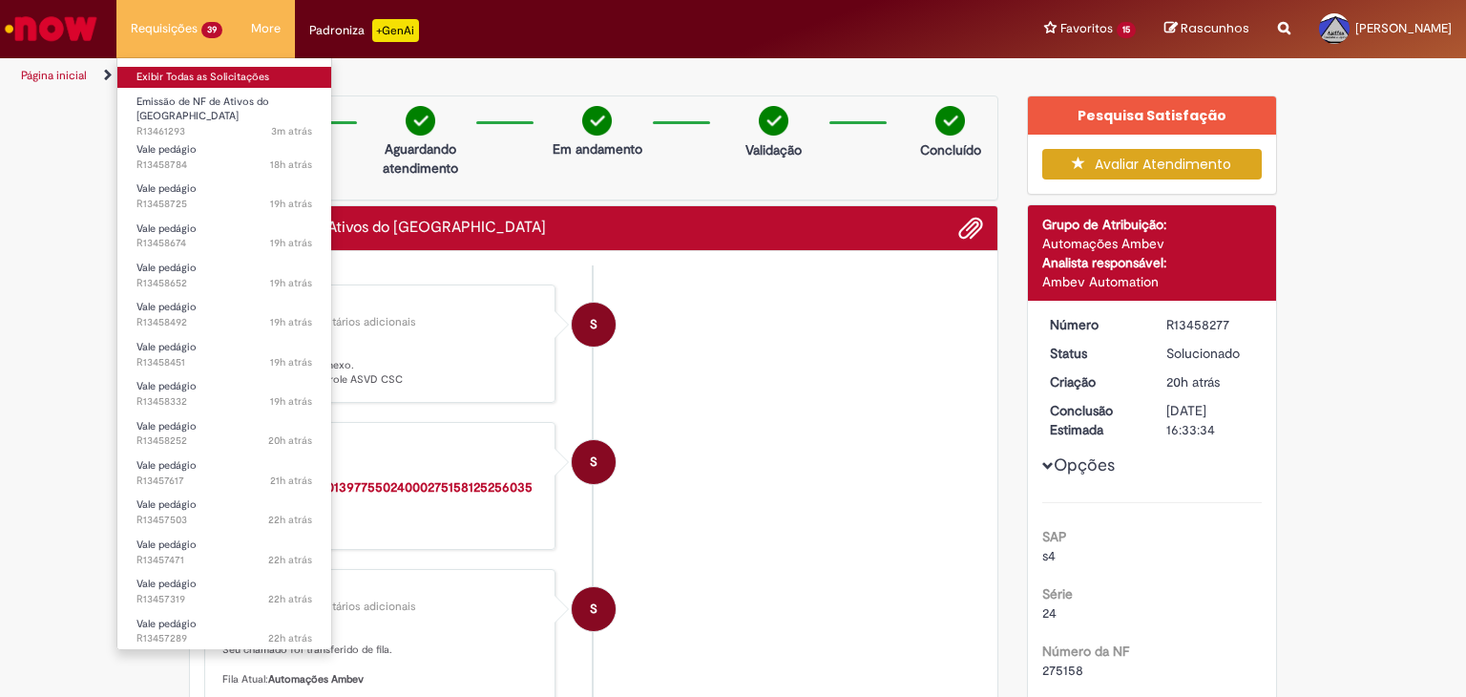
click at [201, 85] on link "Exibir Todas as Solicitações" at bounding box center [224, 77] width 214 height 21
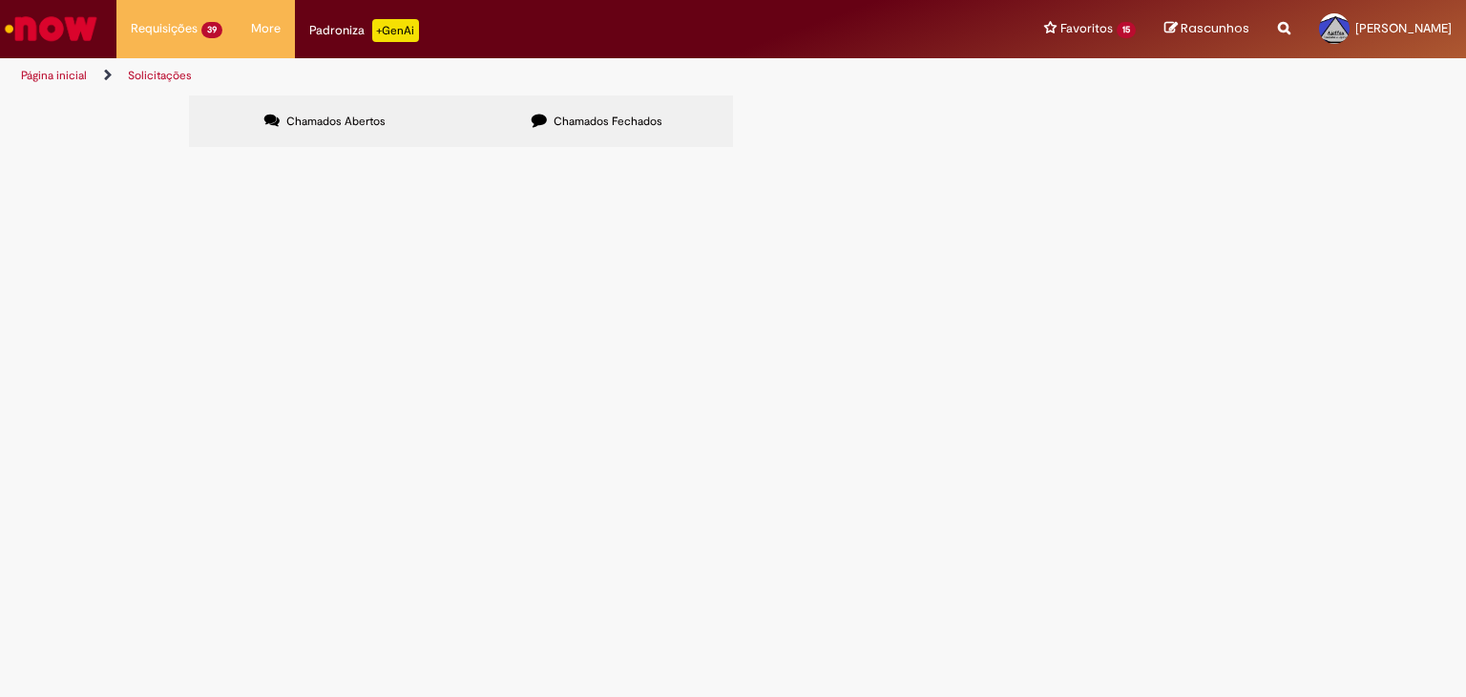
click at [591, 131] on label "Chamados Fechados" at bounding box center [597, 121] width 272 height 52
click at [347, 123] on span "Chamados Abertos" at bounding box center [335, 121] width 99 height 15
click at [0, 0] on span "ref a dt 6101993485 para descarga em f.ccl pirai / [PERSON_NAME]" at bounding box center [0, 0] width 0 height 0
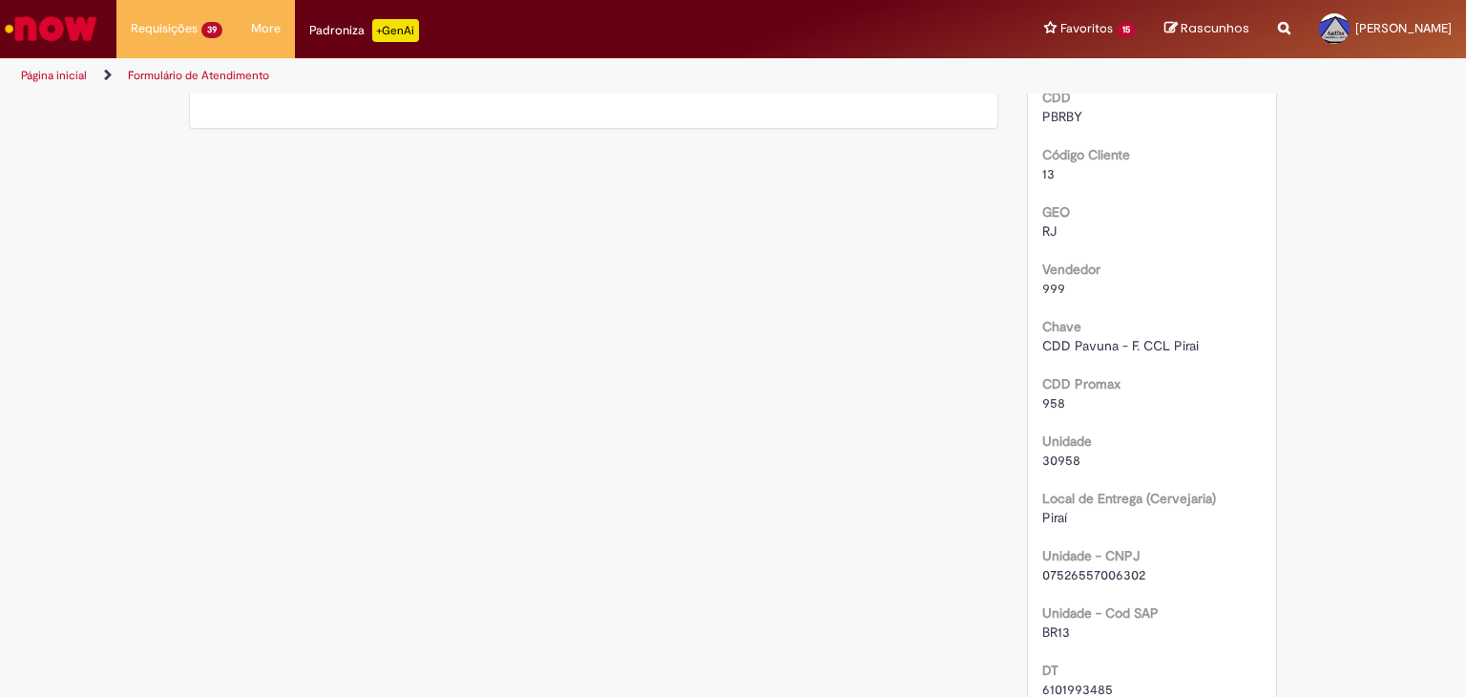
scroll to position [95, 0]
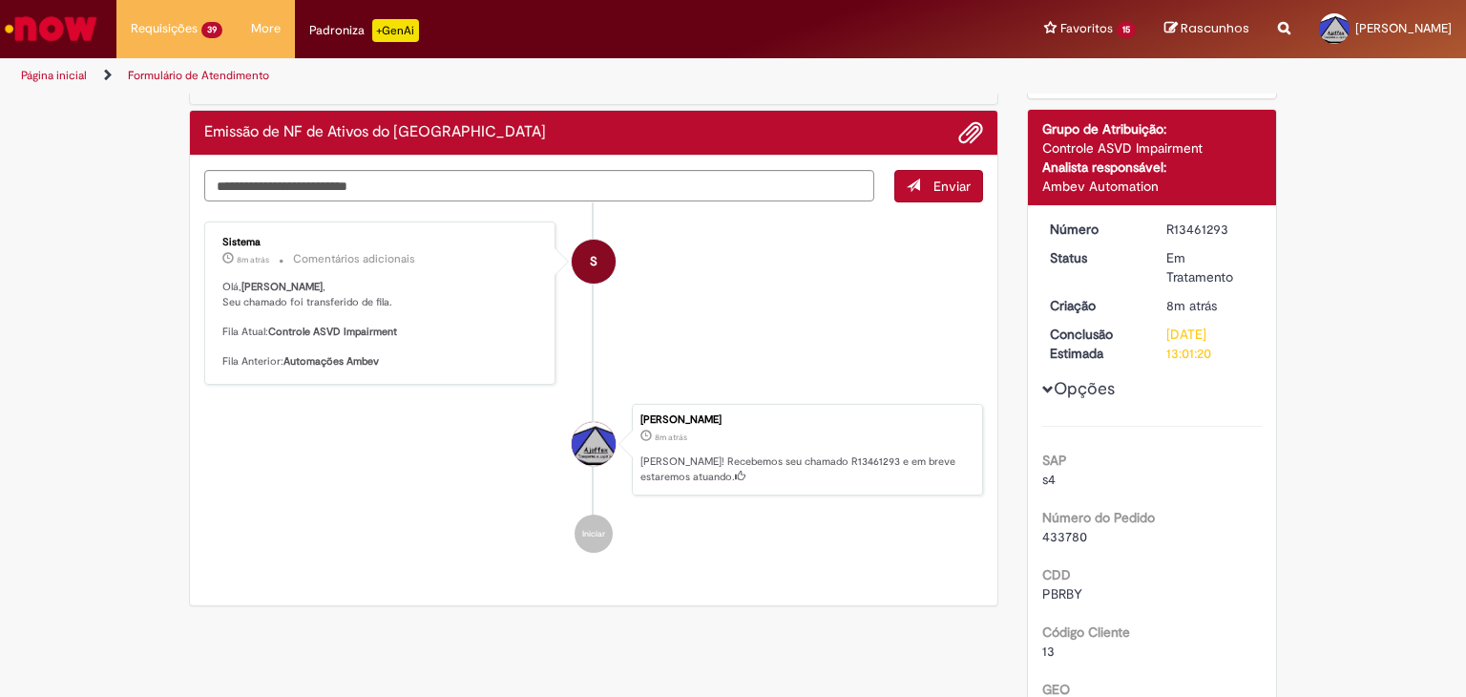
click at [1194, 230] on div "R13461293" at bounding box center [1210, 229] width 89 height 19
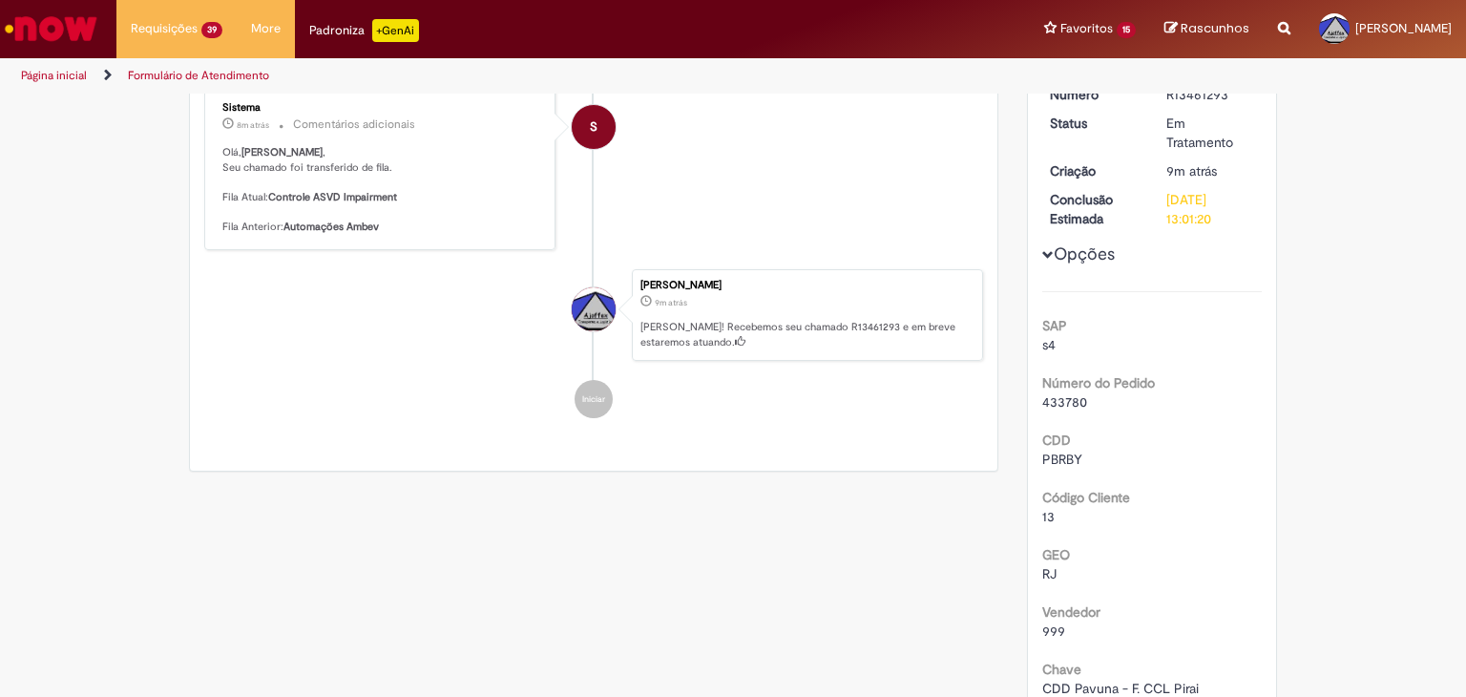
scroll to position [197, 0]
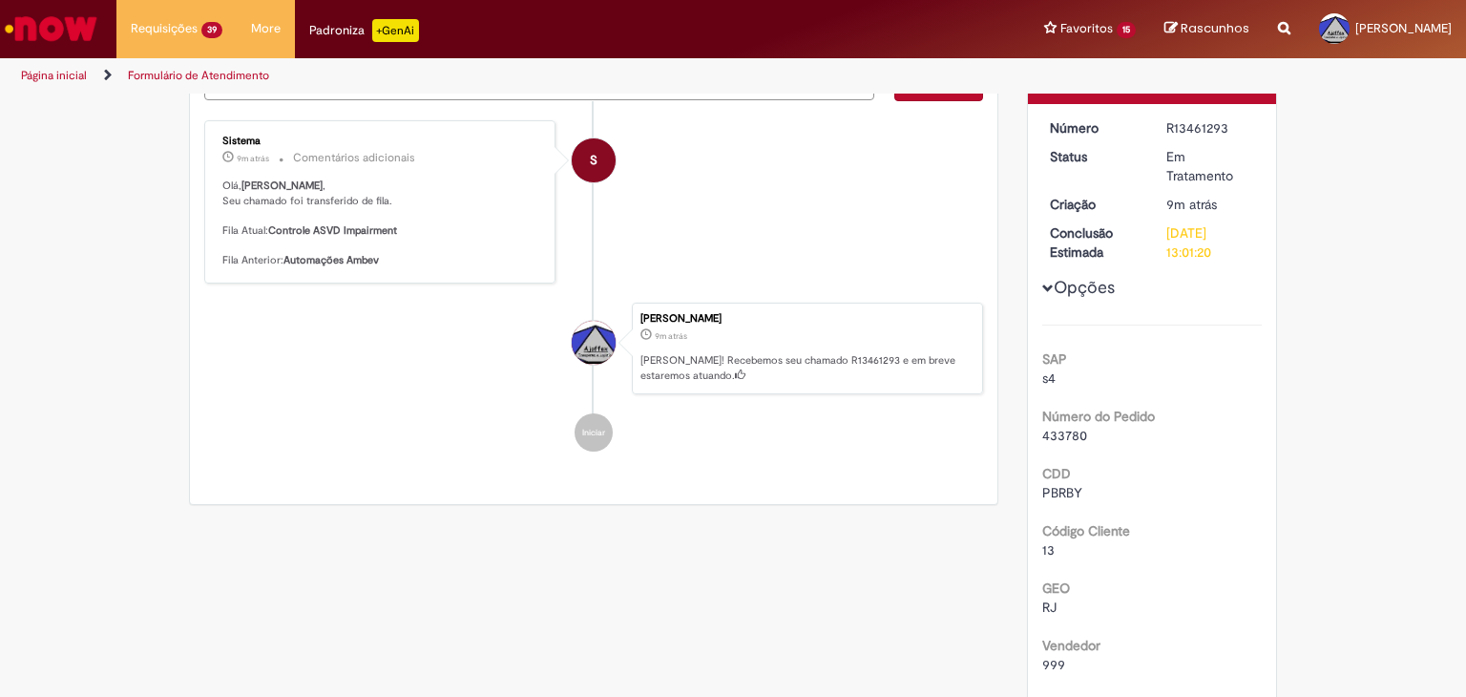
click at [1166, 128] on div "R13461293" at bounding box center [1210, 127] width 89 height 19
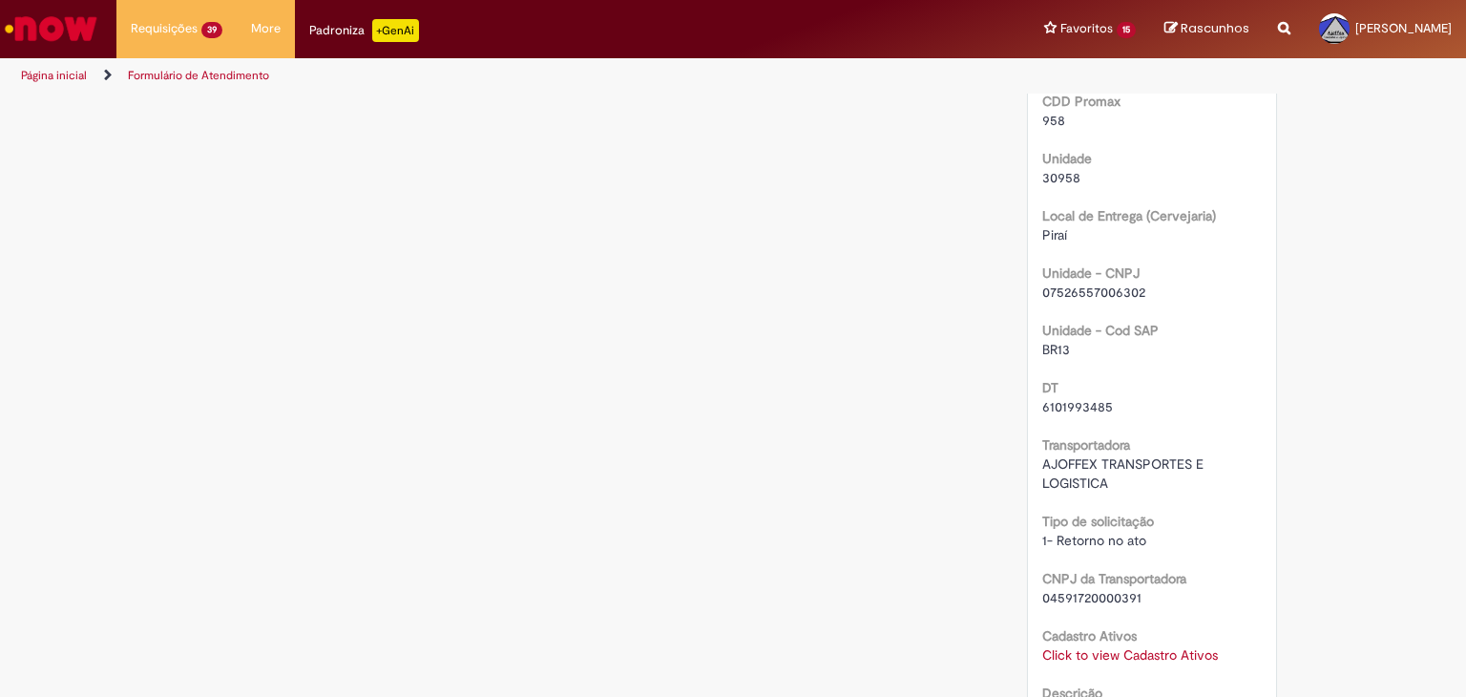
scroll to position [865, 0]
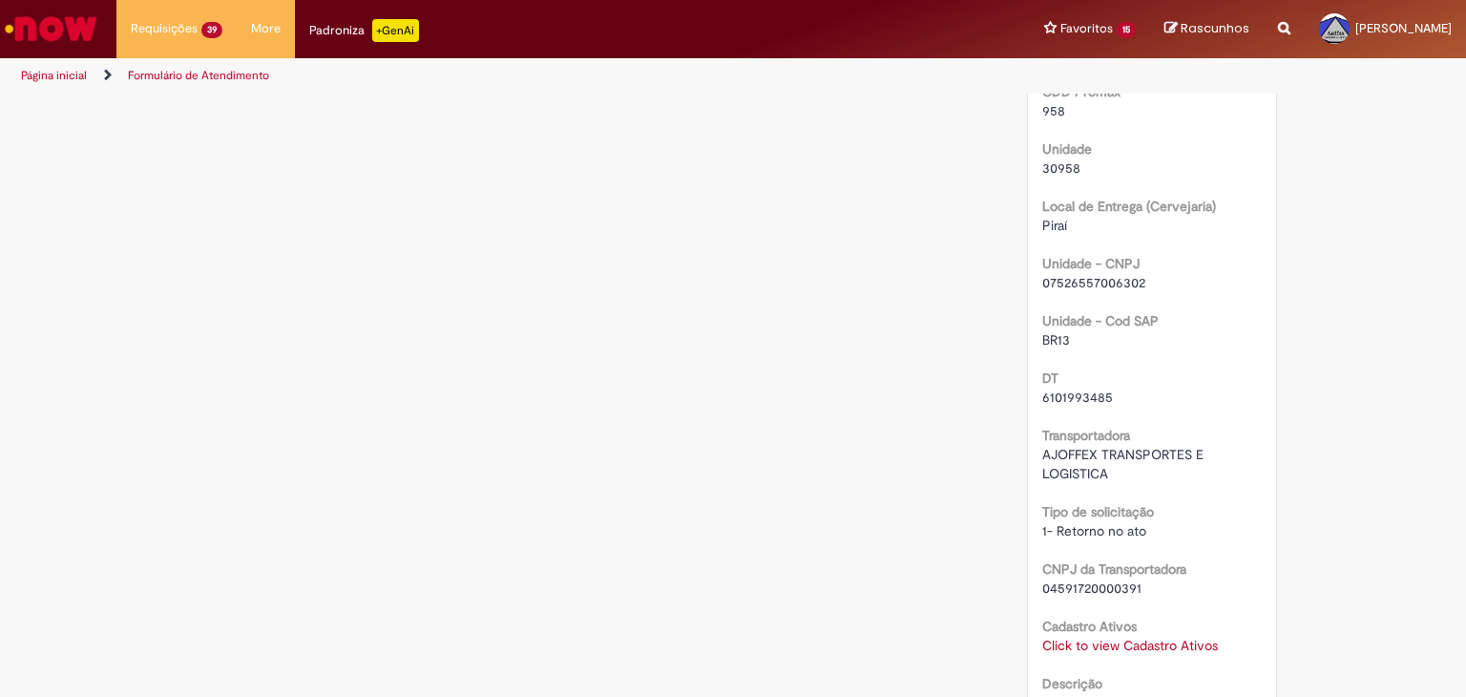
click at [1058, 390] on span "6101993485" at bounding box center [1077, 396] width 71 height 17
copy span "6101993485"
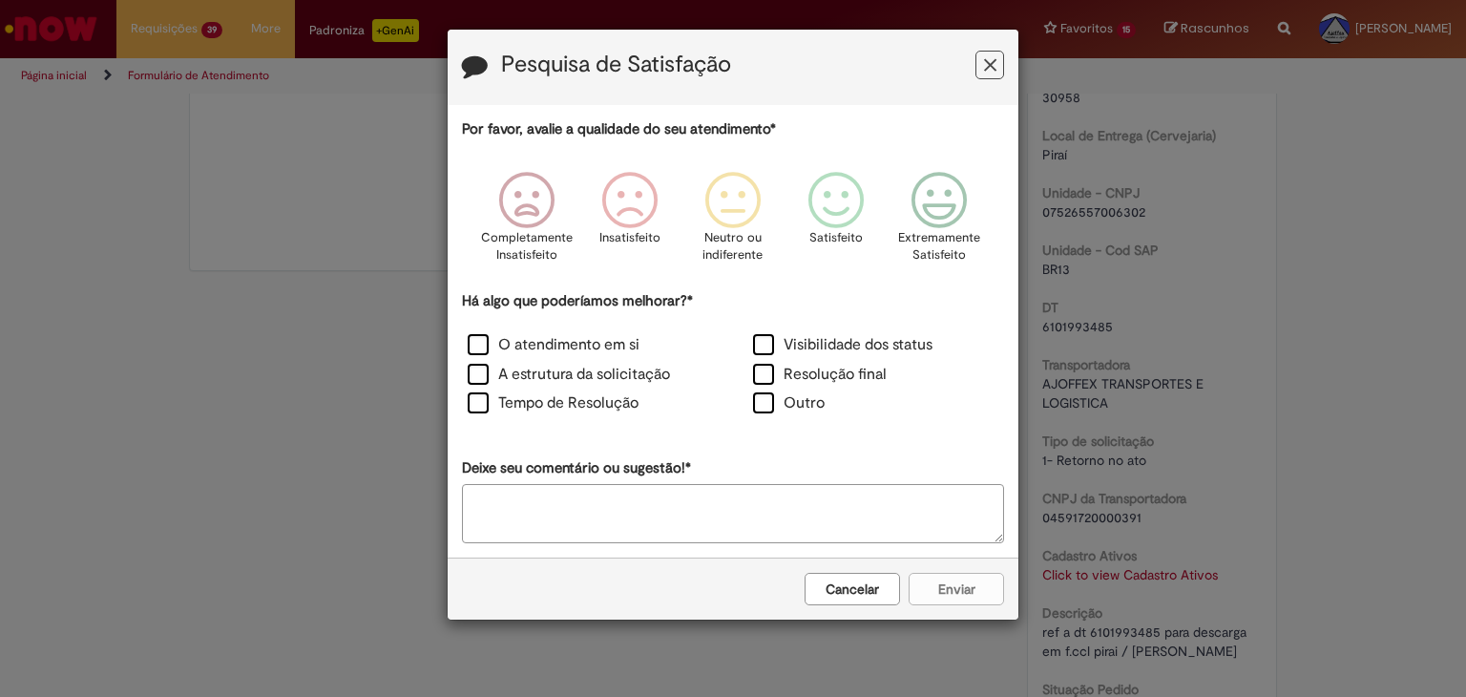
scroll to position [680, 0]
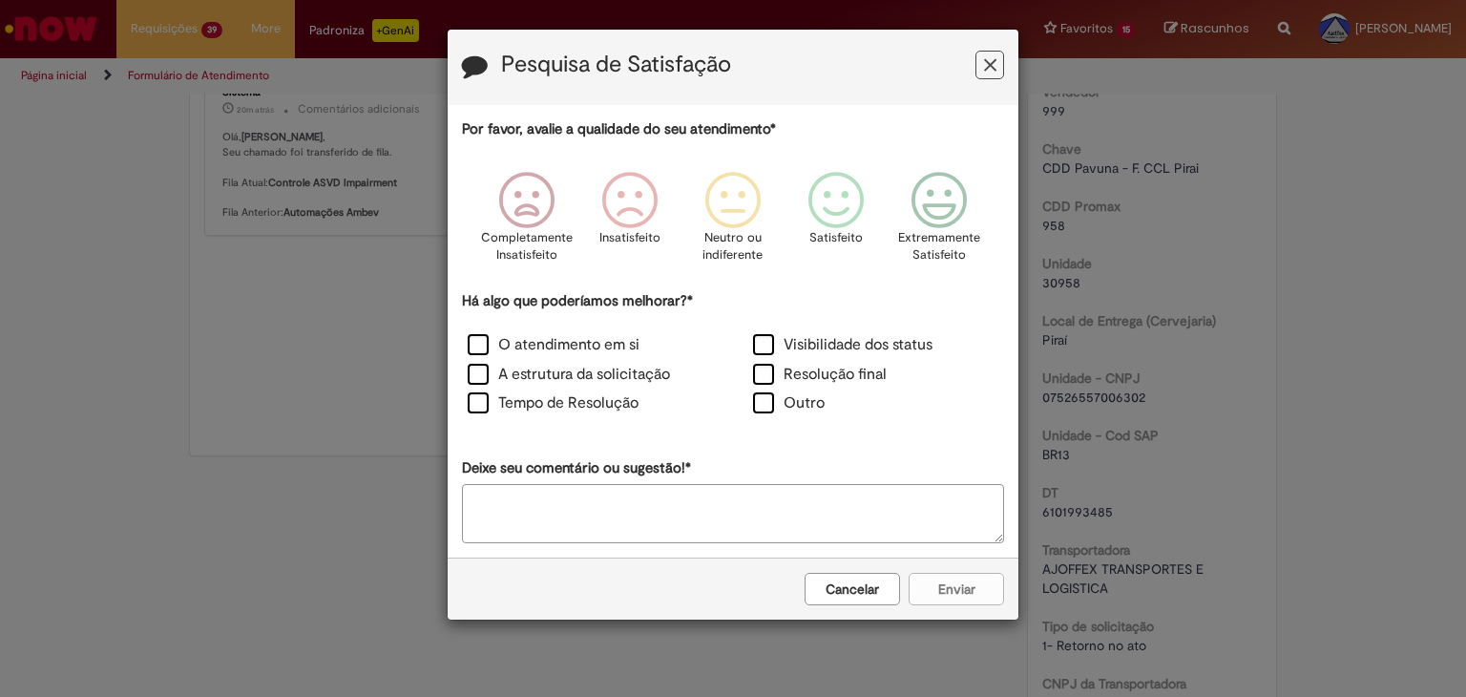
click at [981, 54] on button "Feedback" at bounding box center [989, 65] width 29 height 29
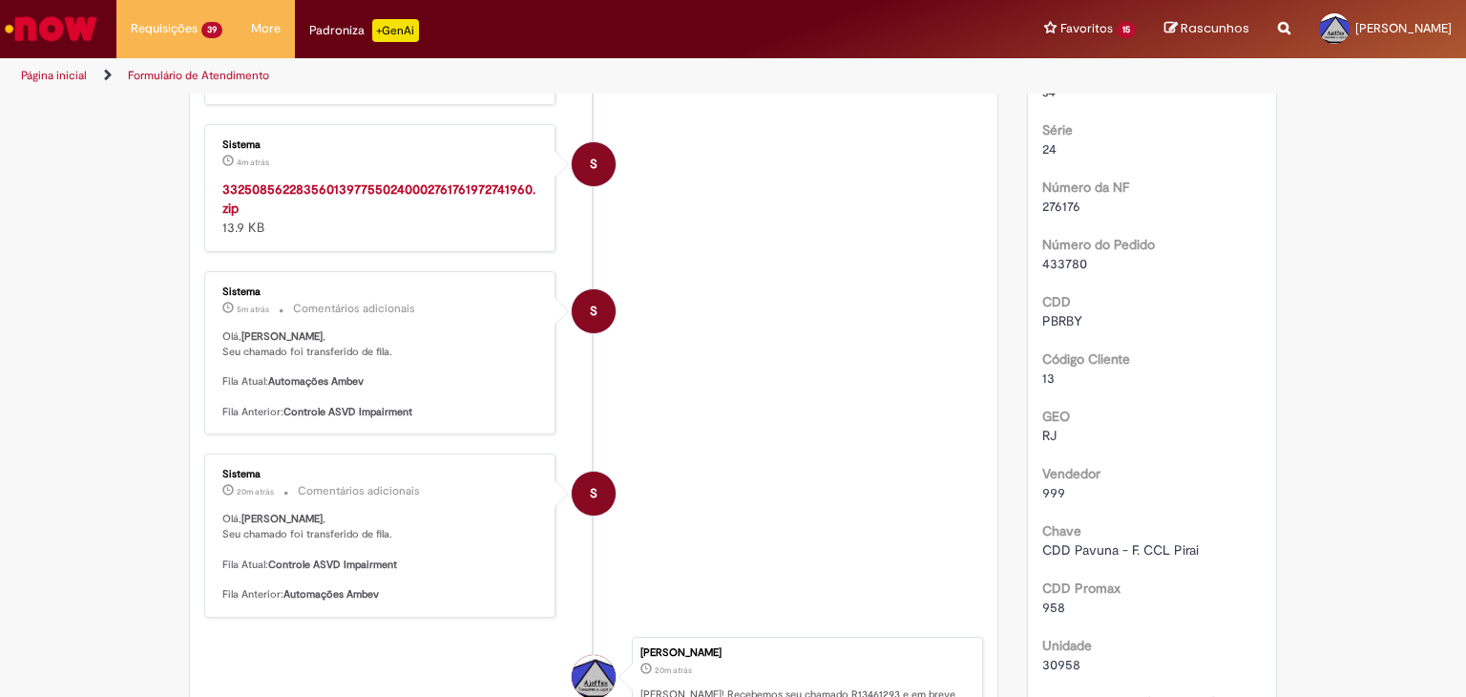
scroll to position [11, 0]
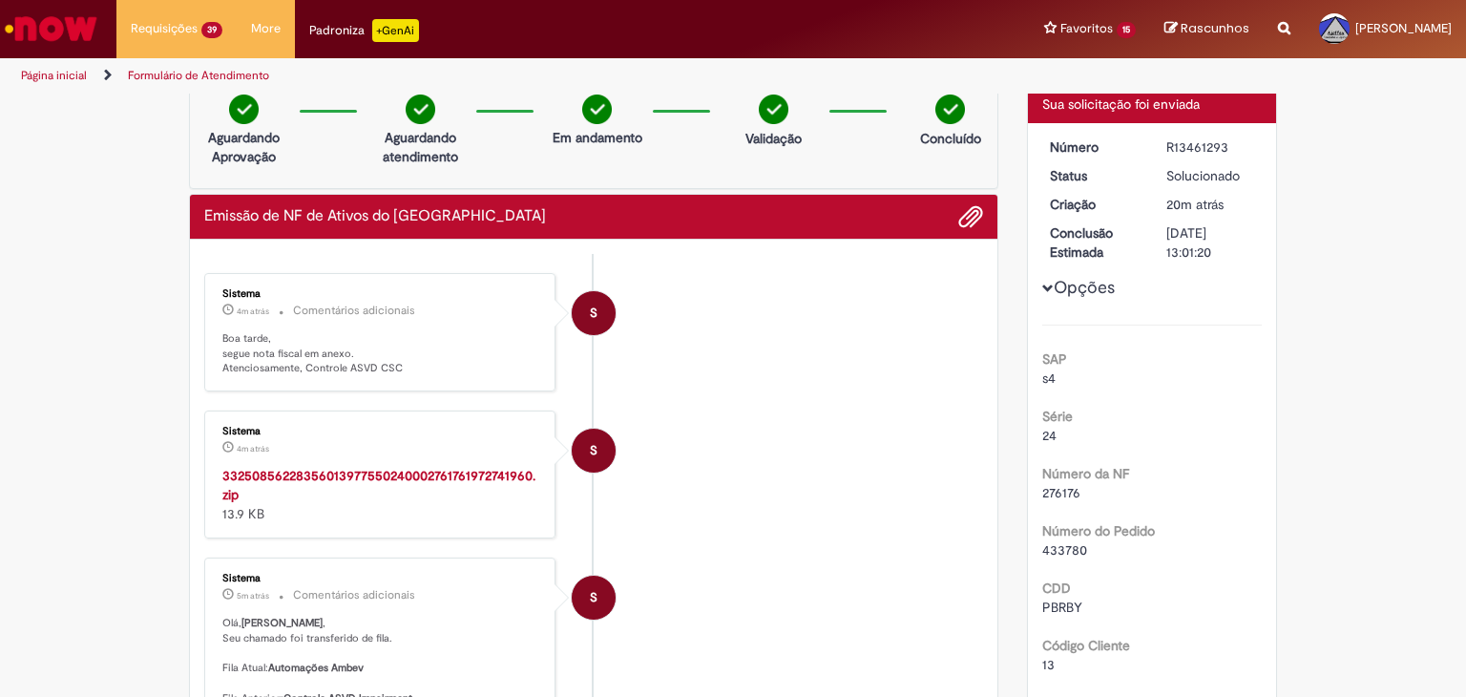
click at [1207, 153] on div "R13461293" at bounding box center [1210, 146] width 89 height 19
copy div "R13461293"
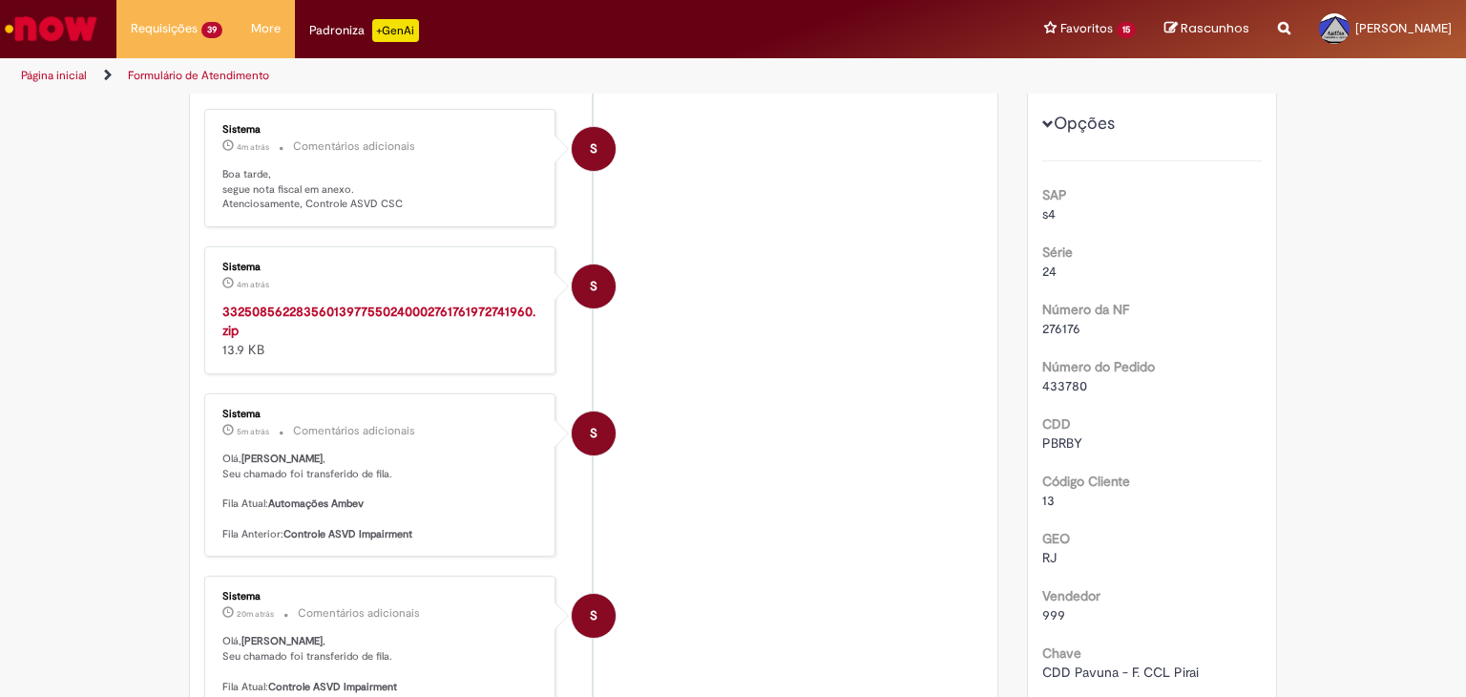
scroll to position [0, 0]
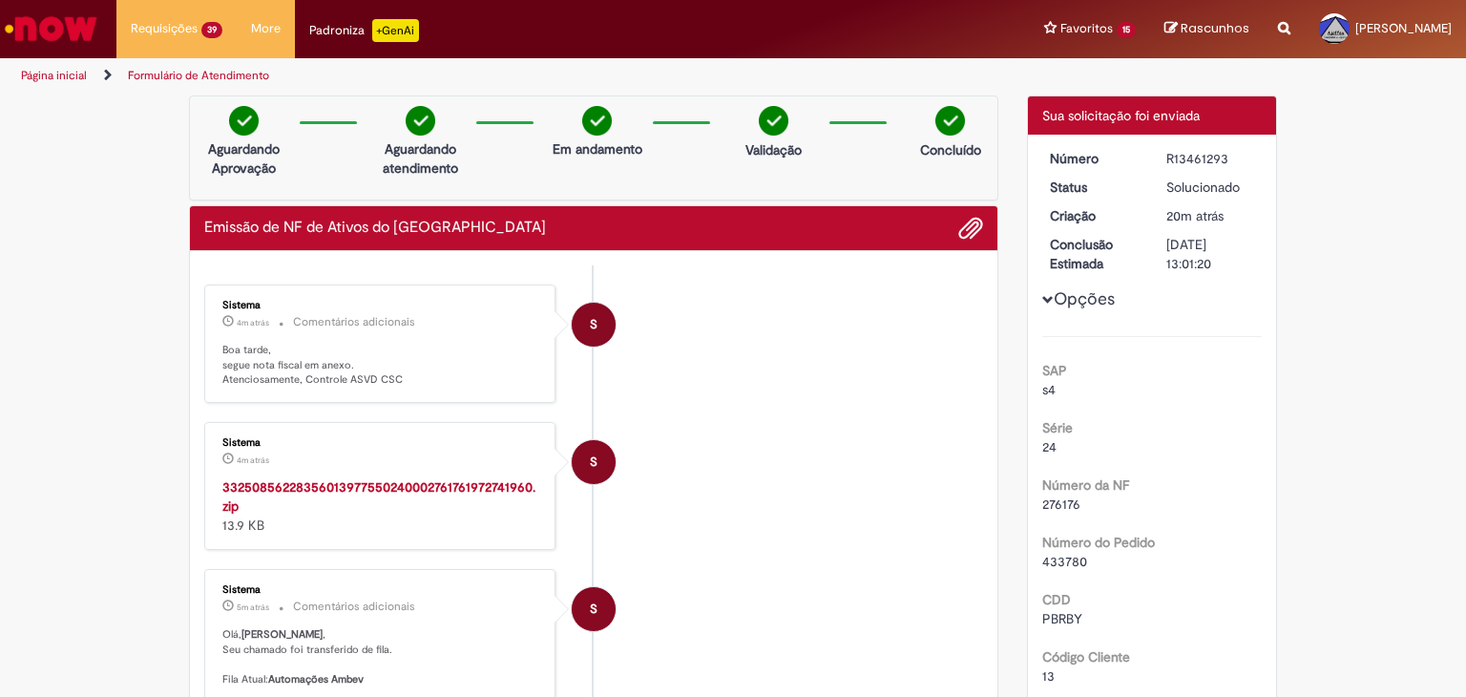
click at [414, 482] on strong "33250856228356013977550240002761761972741960.zip" at bounding box center [378, 496] width 313 height 36
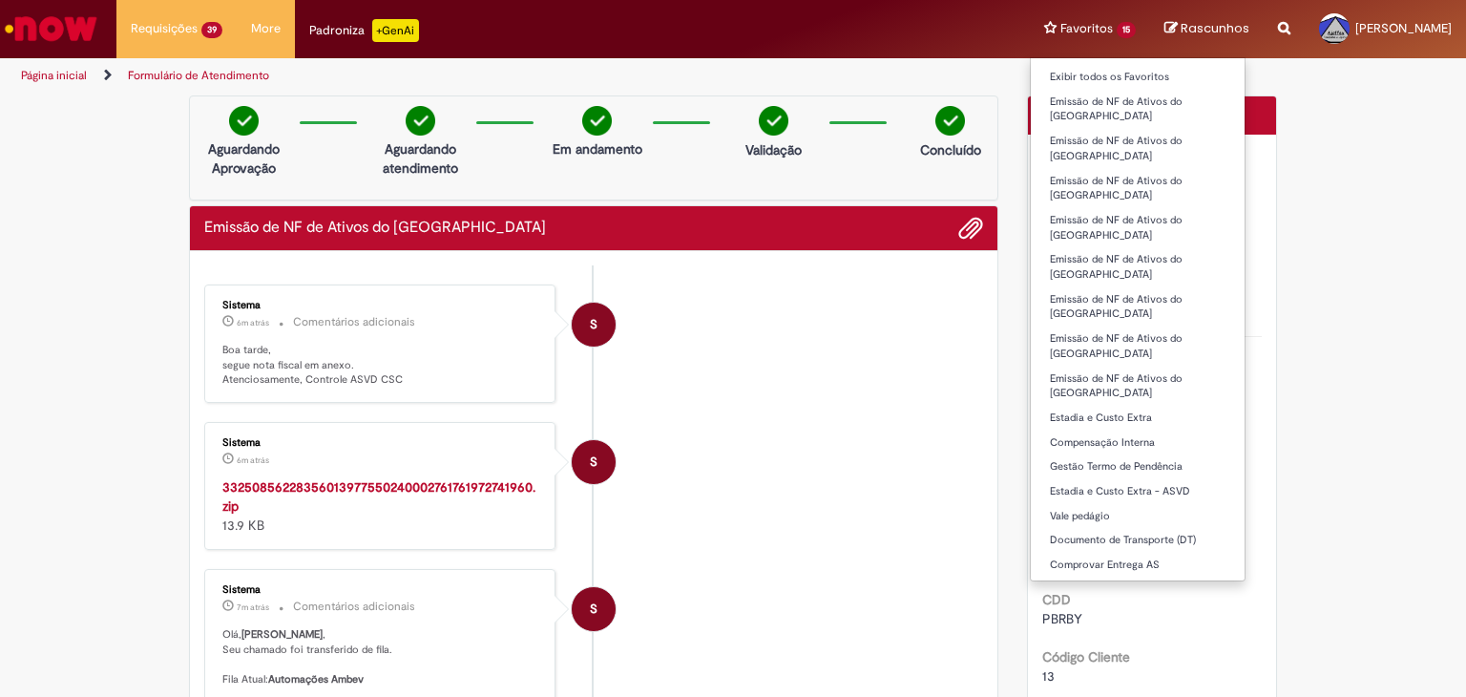
click at [1150, 26] on li "Favoritos 15 Exibir todos os Favoritos Emissão de NF de Ativos do ASVD Emissão …" at bounding box center [1090, 28] width 120 height 57
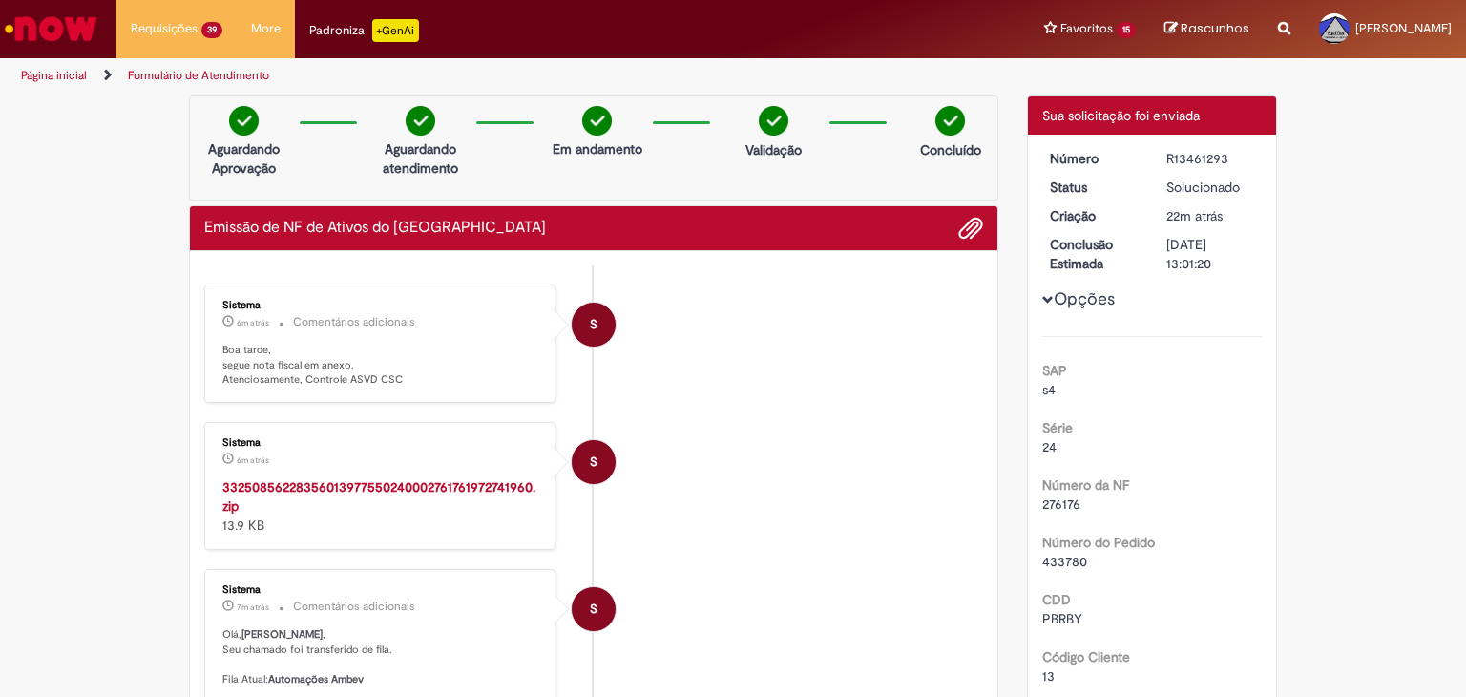
click at [927, 121] on div "Concluído" at bounding box center [950, 137] width 93 height 63
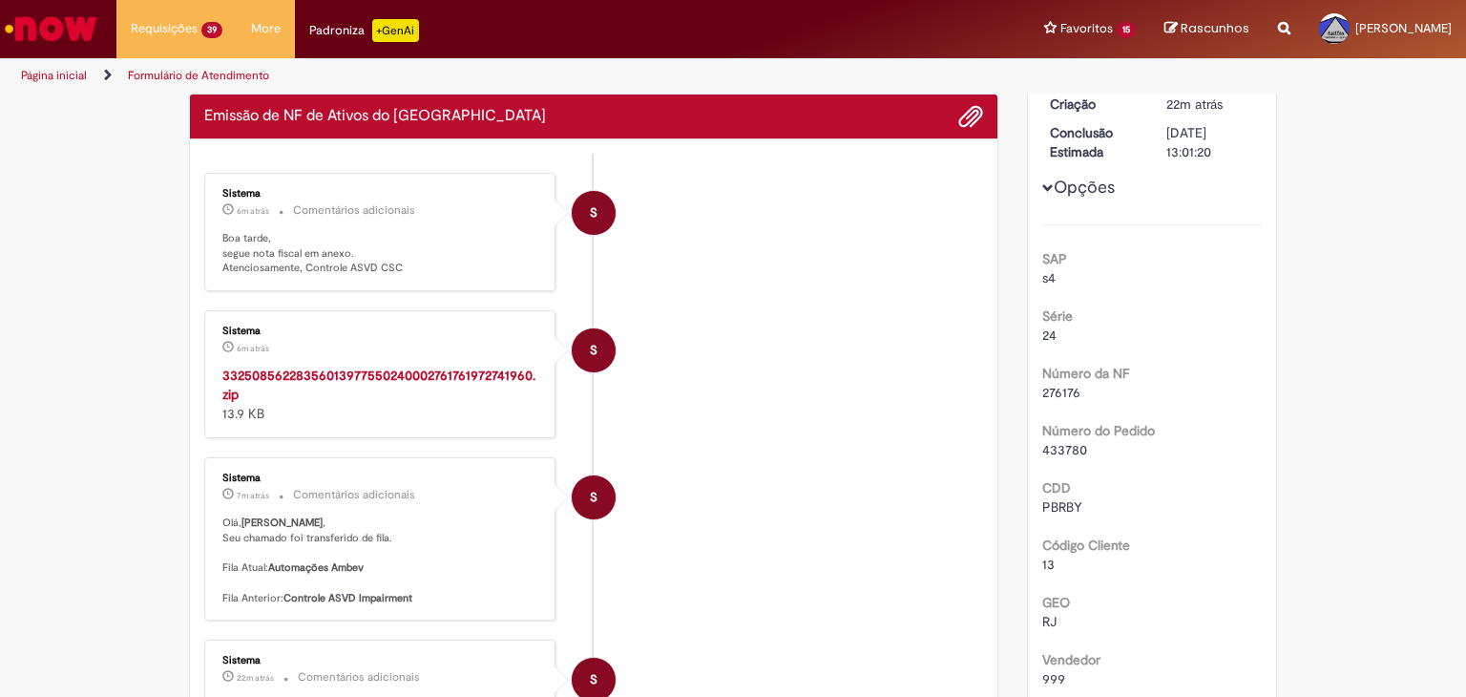
scroll to position [286, 0]
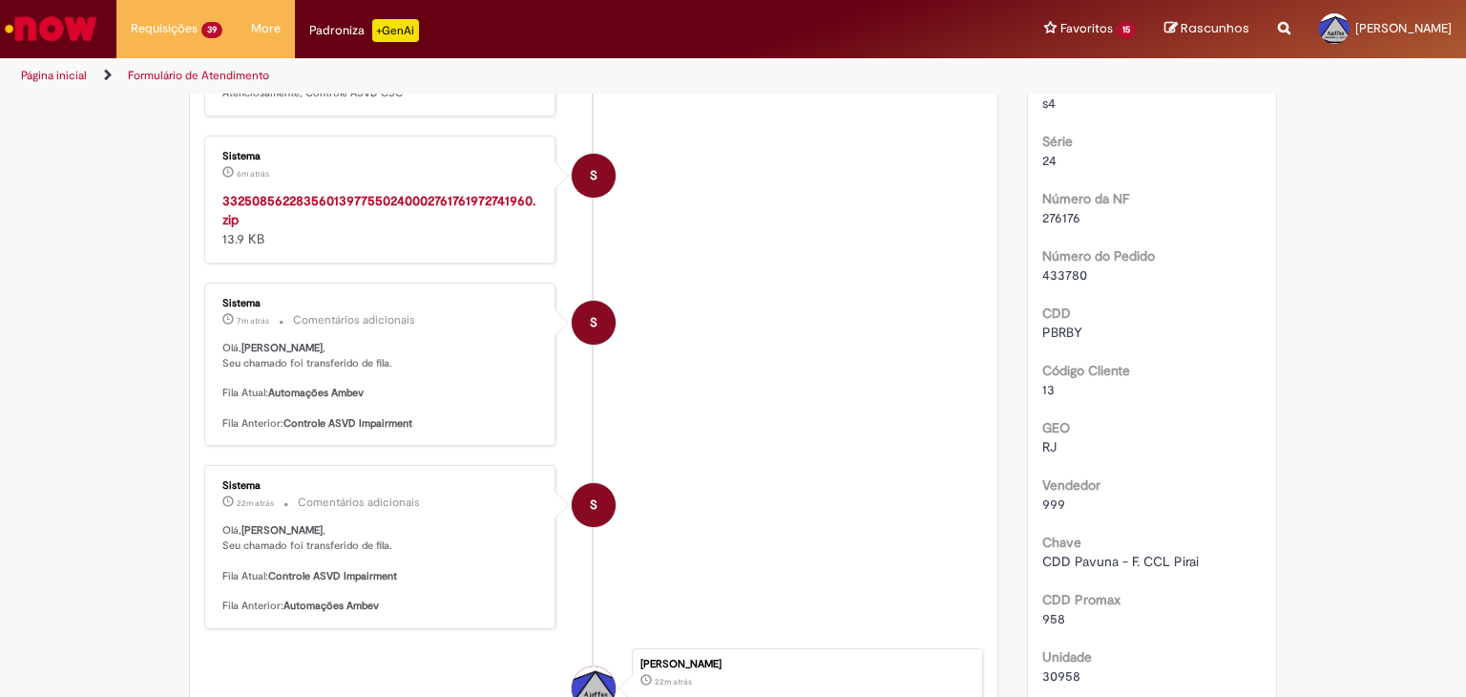
click at [386, 203] on strong "33250856228356013977550240002761761972741960.zip" at bounding box center [378, 210] width 313 height 36
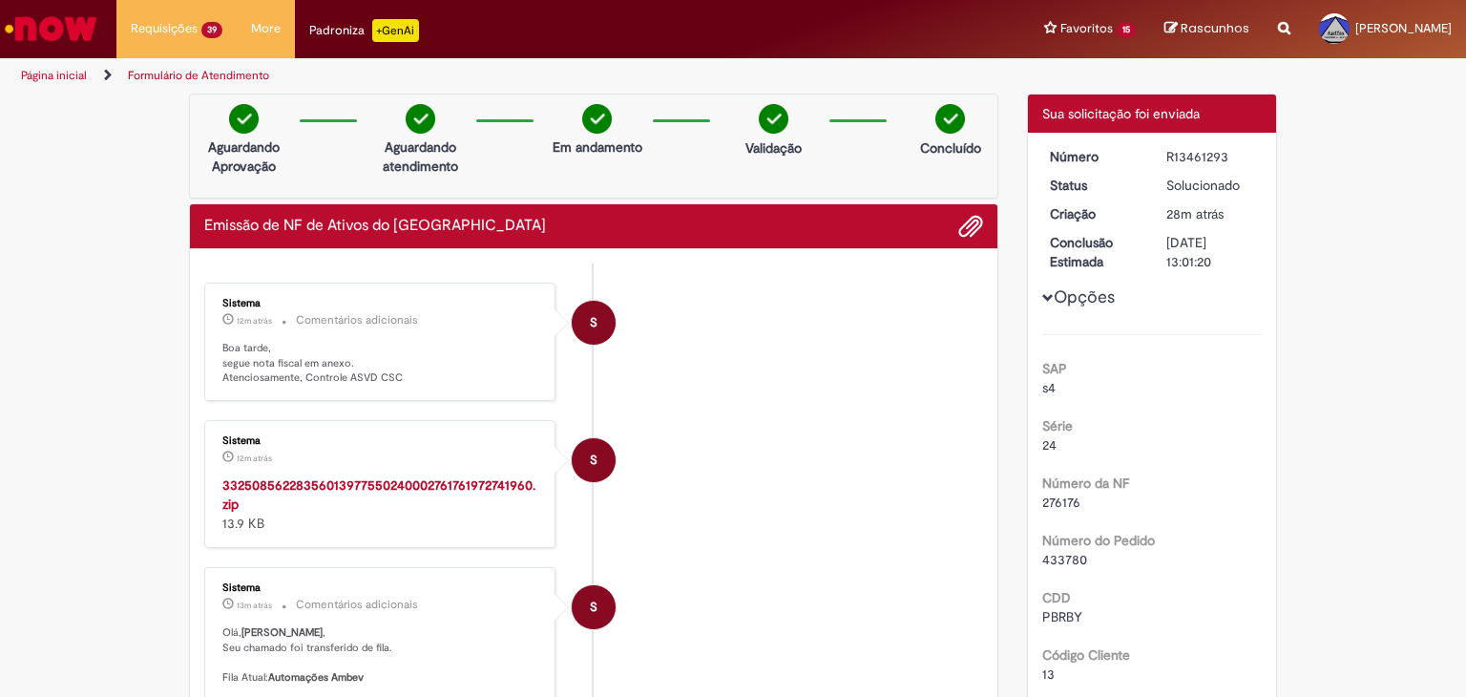
scroll to position [0, 0]
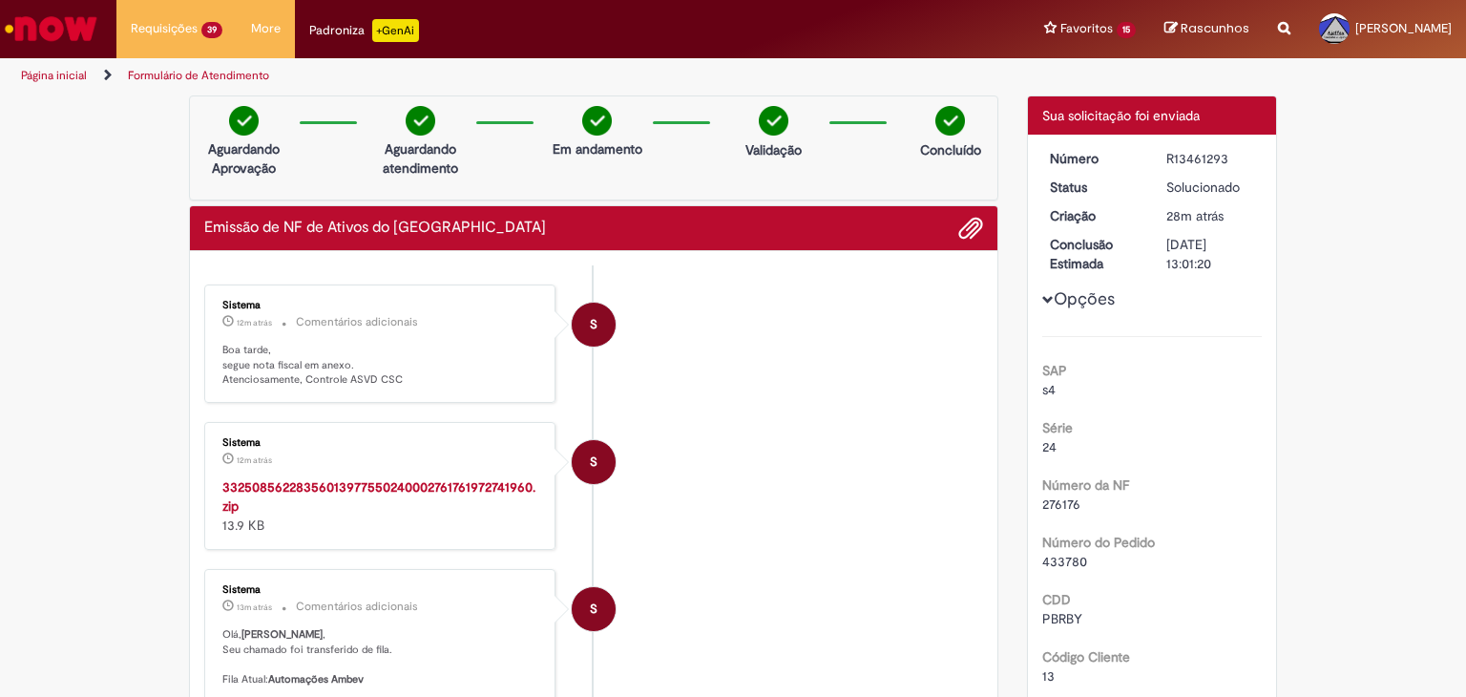
click at [353, 481] on strong "33250856228356013977550240002761761972741960.zip" at bounding box center [378, 496] width 313 height 36
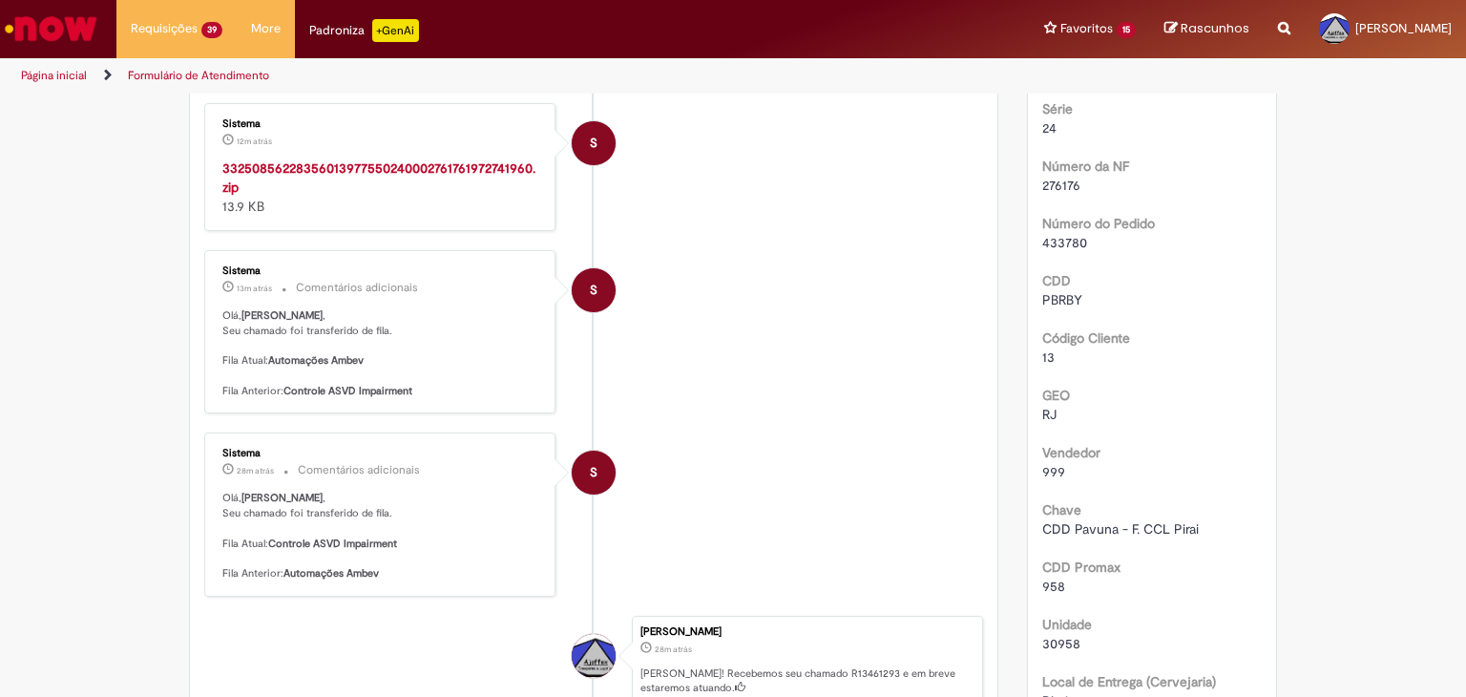
scroll to position [286, 0]
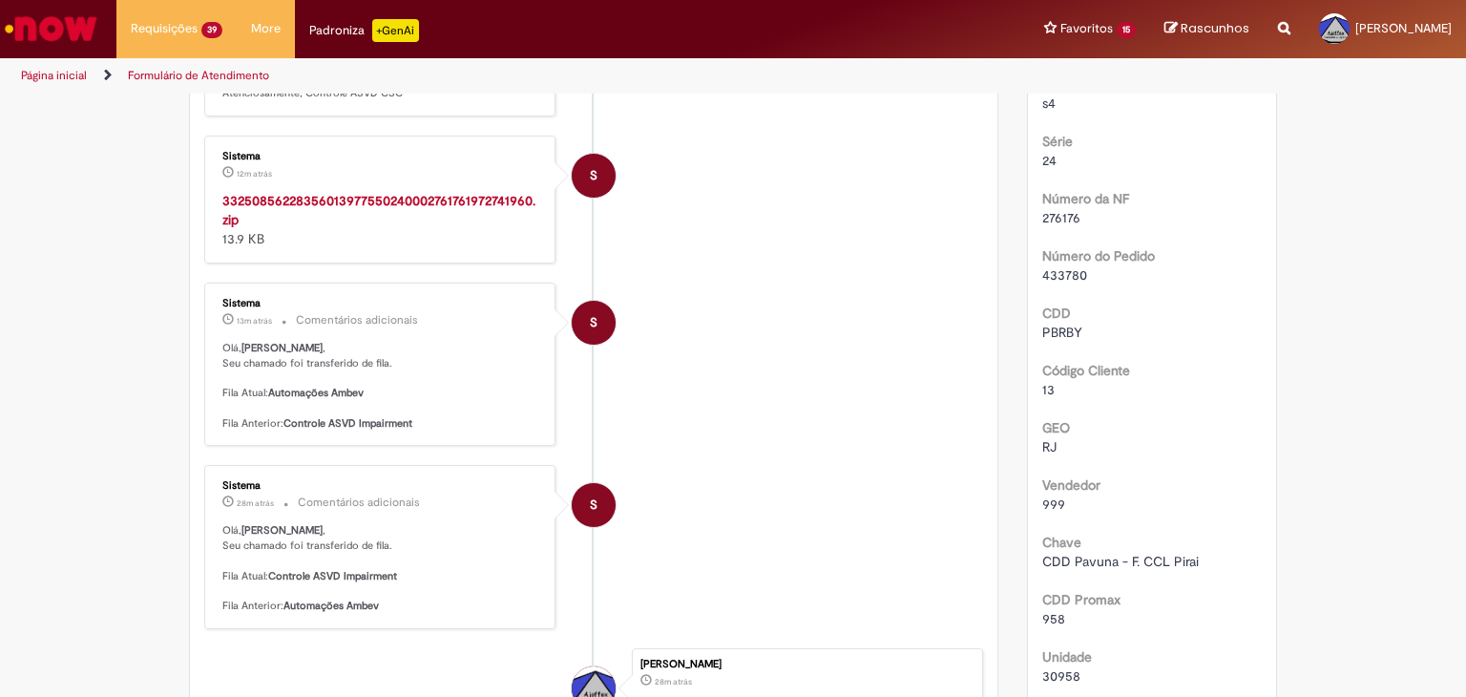
click at [1058, 217] on span "276176" at bounding box center [1061, 217] width 38 height 17
copy span "276176"
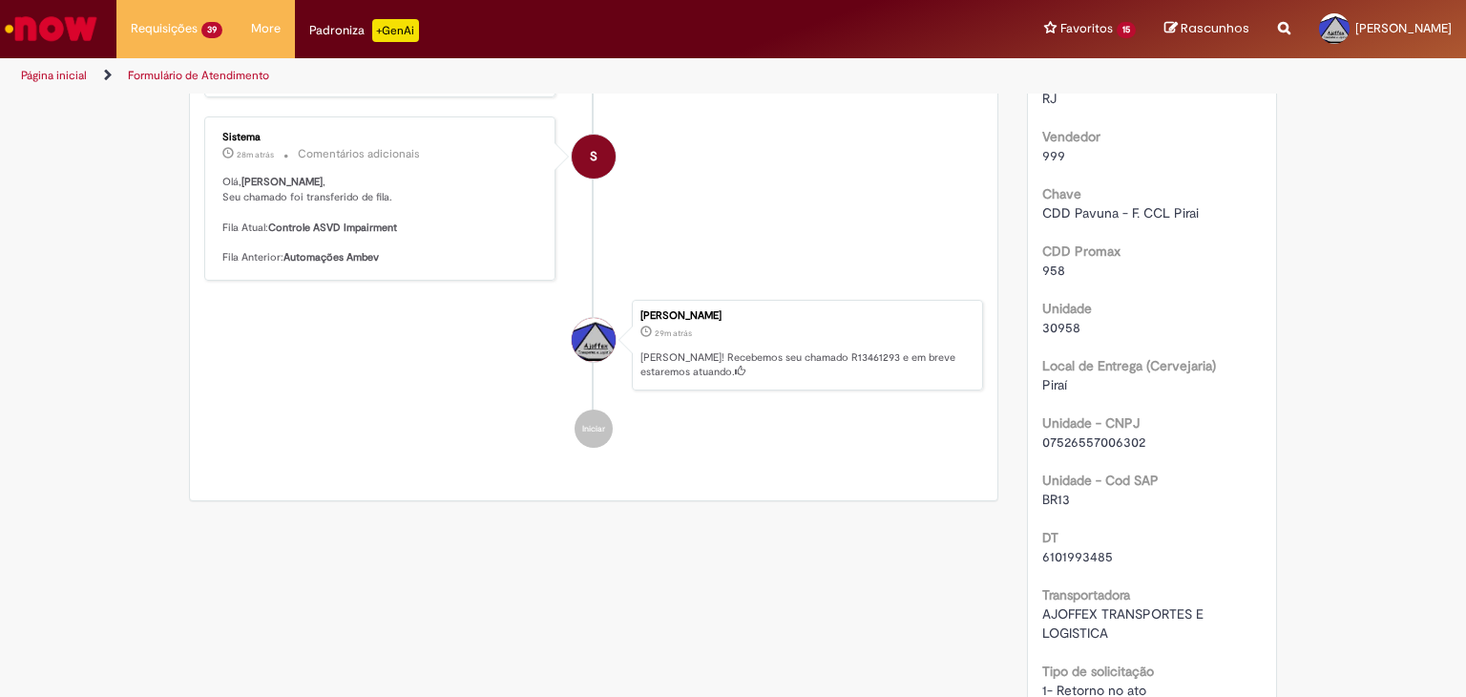
scroll to position [668, 0]
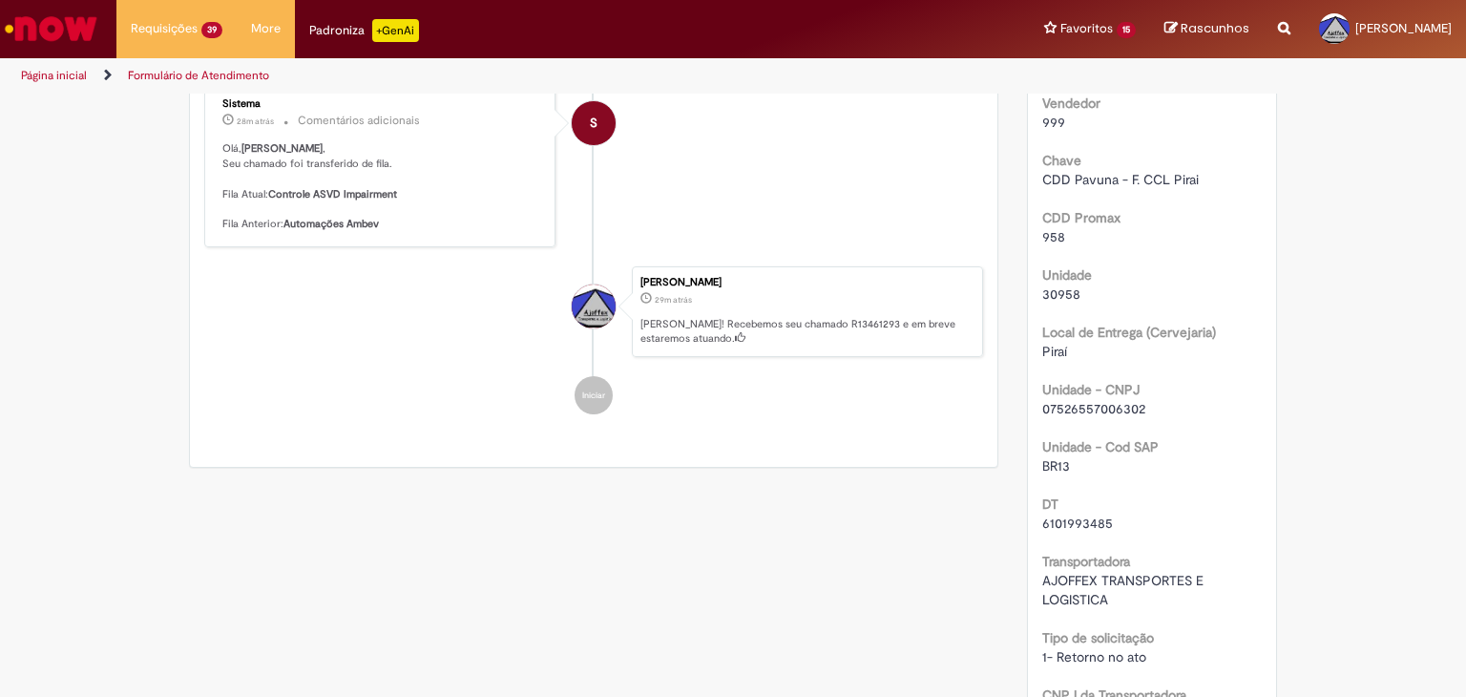
click at [1071, 522] on span "6101993485" at bounding box center [1077, 522] width 71 height 17
copy span "6101993485"
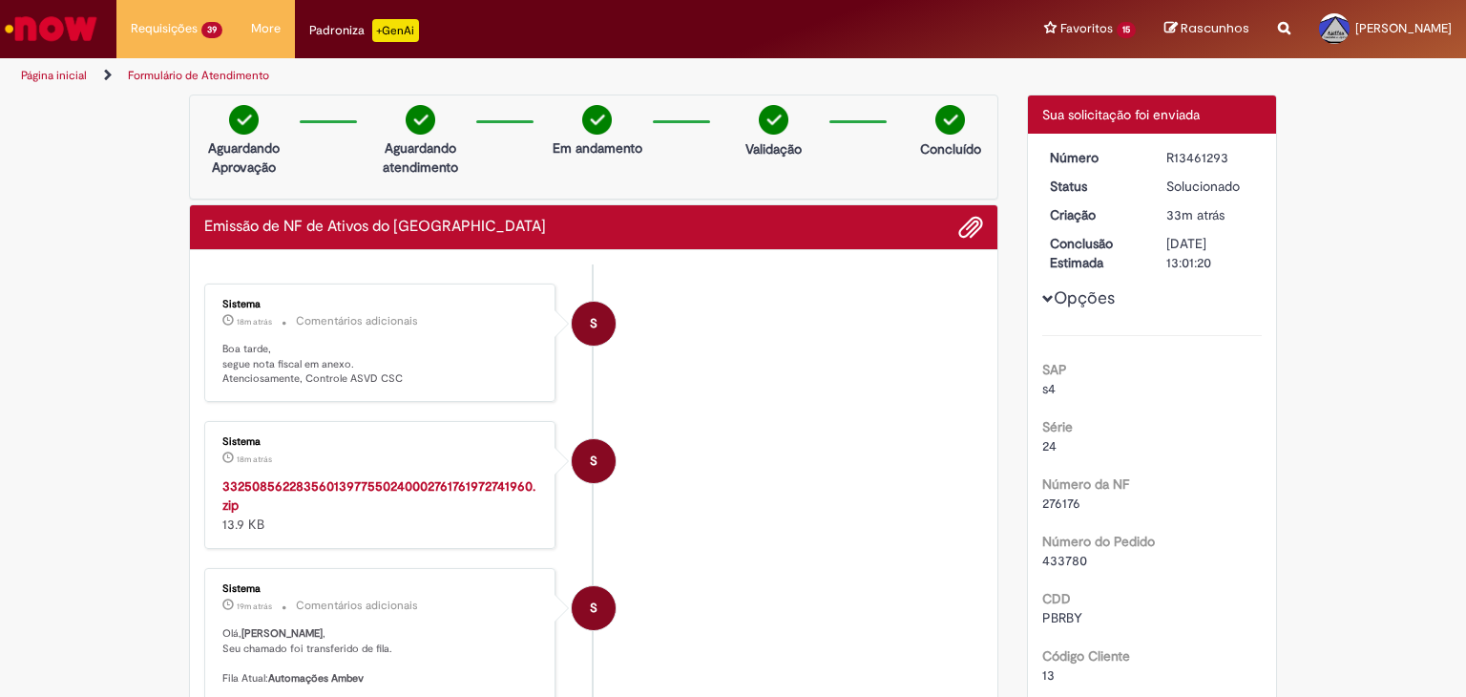
scroll to position [0, 0]
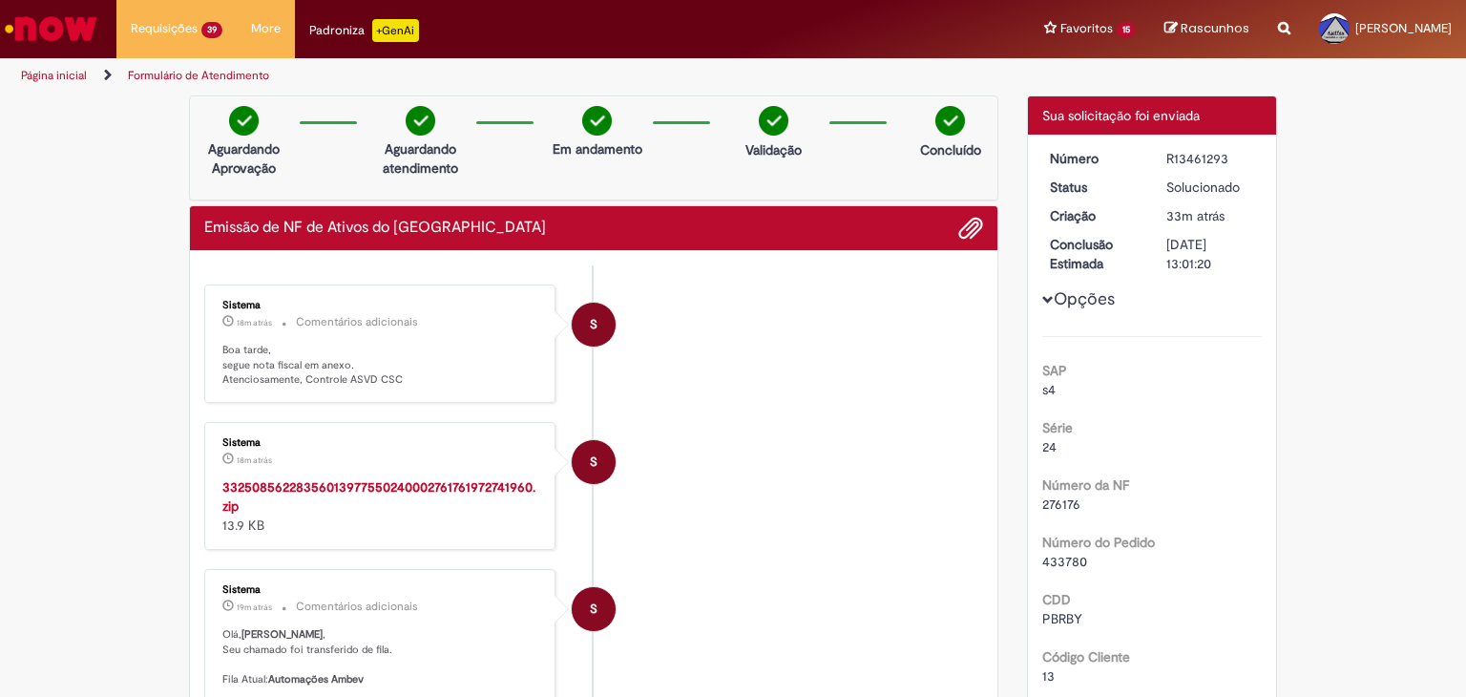
drag, startPoint x: 1066, startPoint y: 220, endPoint x: 1182, endPoint y: 155, distance: 133.0
click at [1182, 155] on div "R13461293" at bounding box center [1210, 158] width 89 height 19
copy div "R13461293"
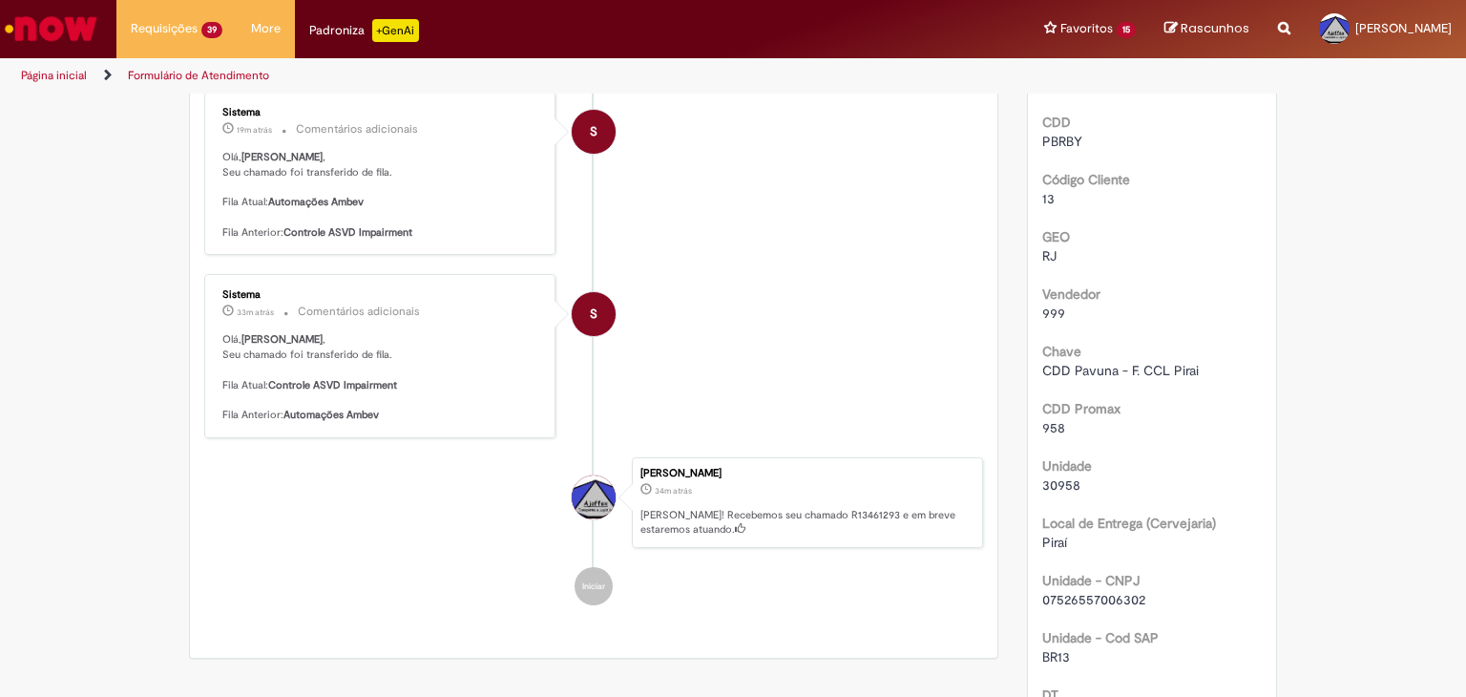
scroll to position [286, 0]
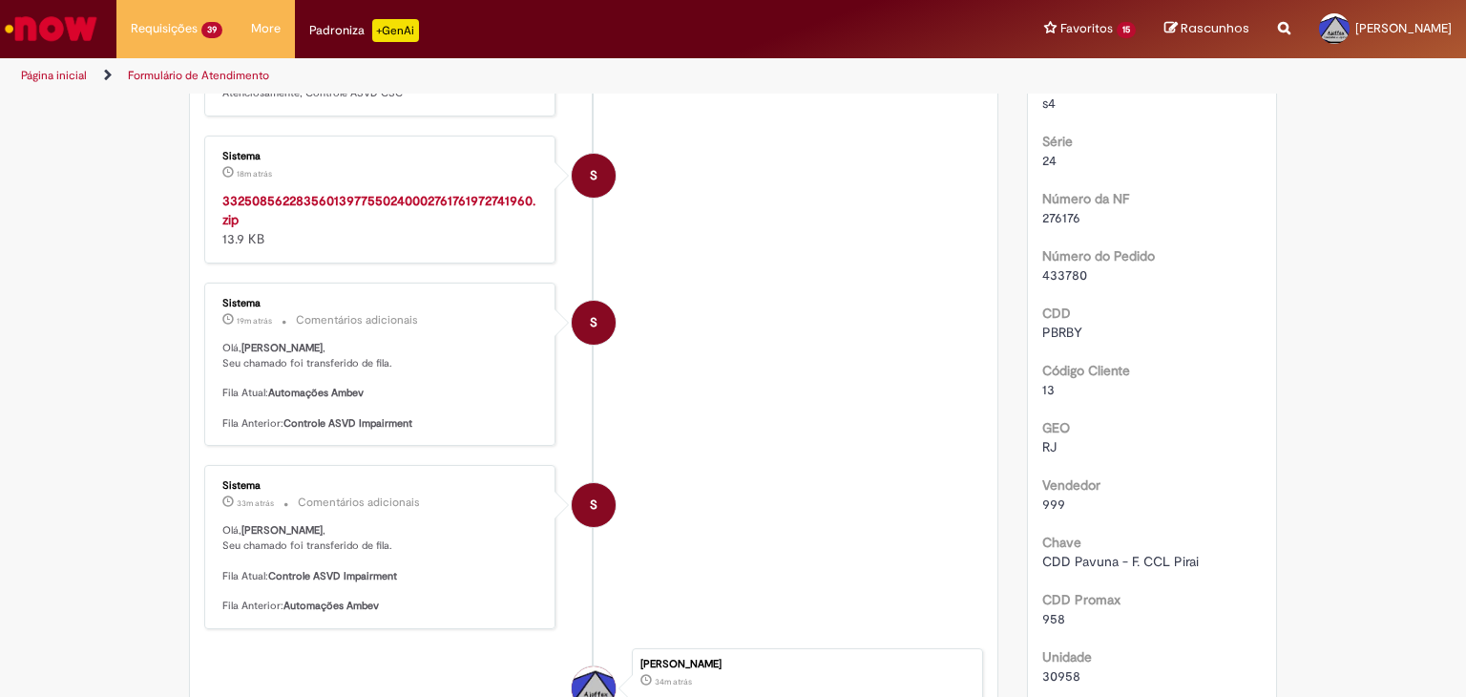
click at [1058, 220] on span "276176" at bounding box center [1061, 217] width 38 height 17
copy span "276176"
